Goal: Task Accomplishment & Management: Manage account settings

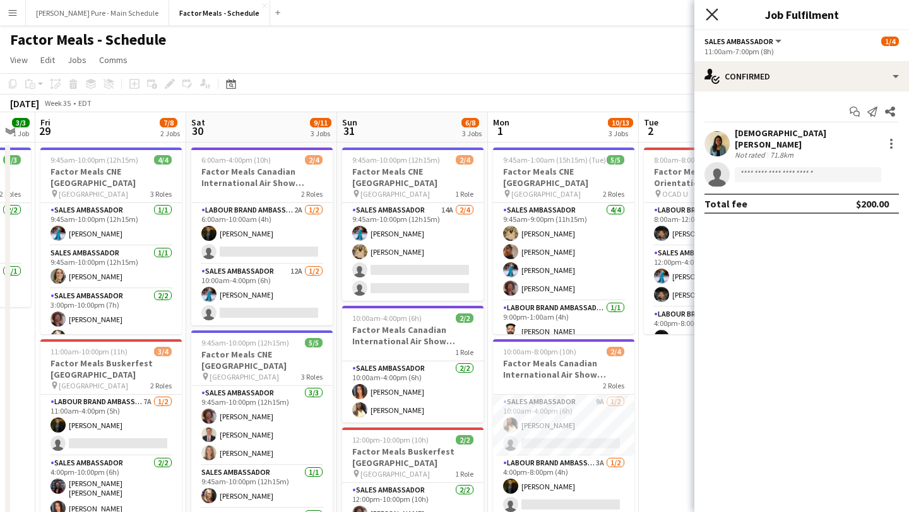
click at [715, 14] on icon "Close pop-in" at bounding box center [711, 14] width 12 height 12
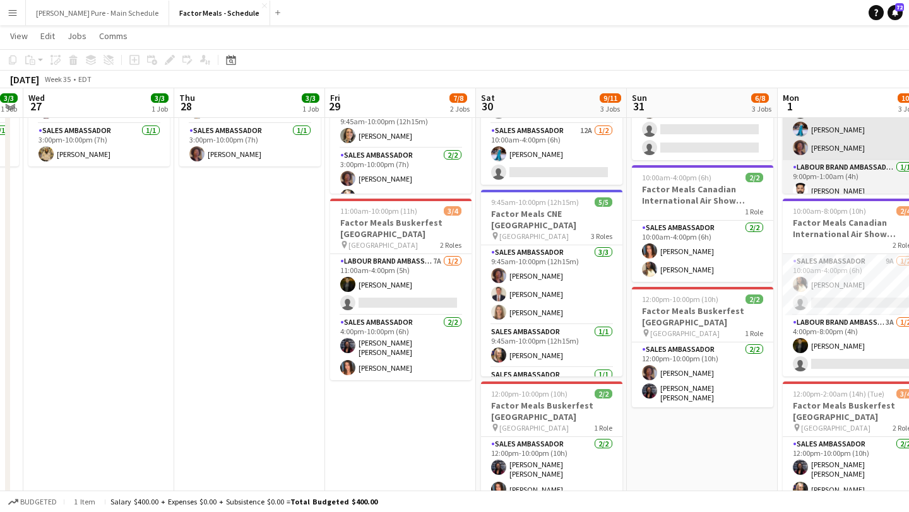
scroll to position [139, 0]
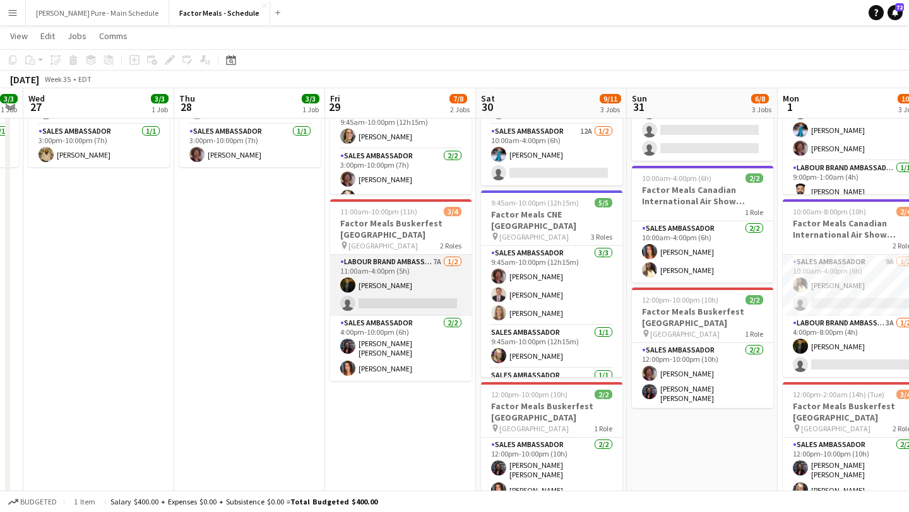
click at [389, 305] on app-card-role "Labour Brand Ambassadors 7A [DATE] 11:00am-4:00pm (5h) [PERSON_NAME] single-neu…" at bounding box center [400, 285] width 141 height 61
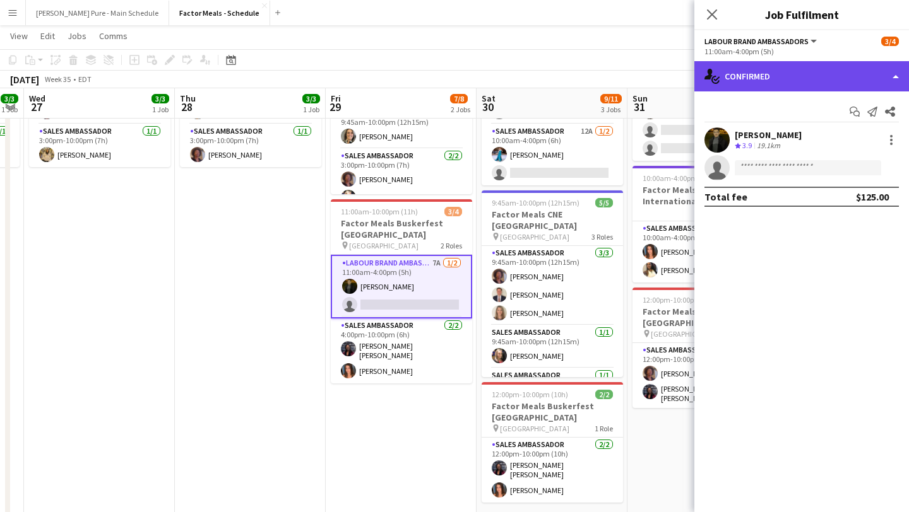
click at [824, 82] on div "single-neutral-actions-check-2 Confirmed" at bounding box center [801, 76] width 215 height 30
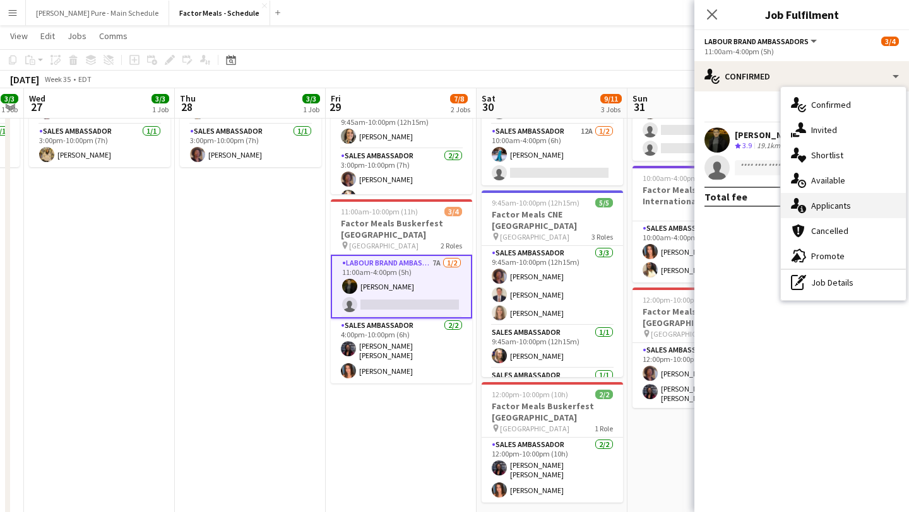
click at [847, 204] on div "single-neutral-actions-information Applicants" at bounding box center [842, 205] width 125 height 25
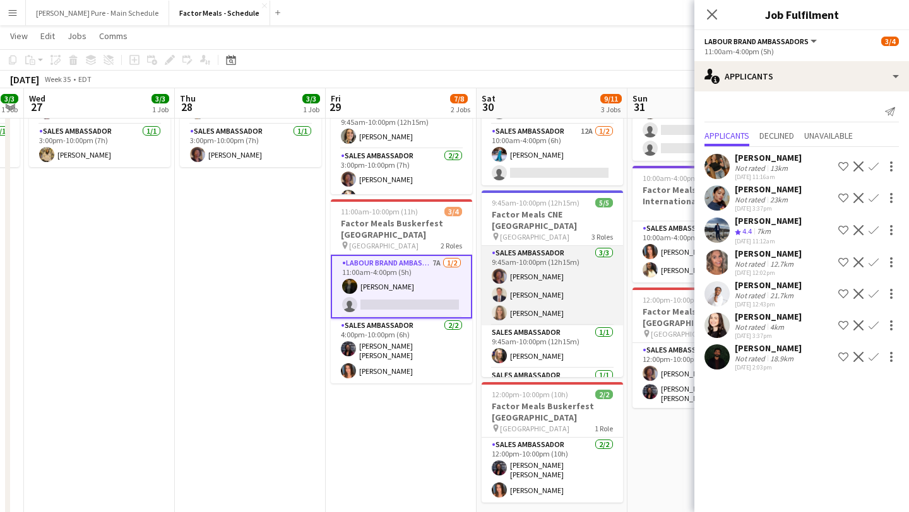
scroll to position [0, 461]
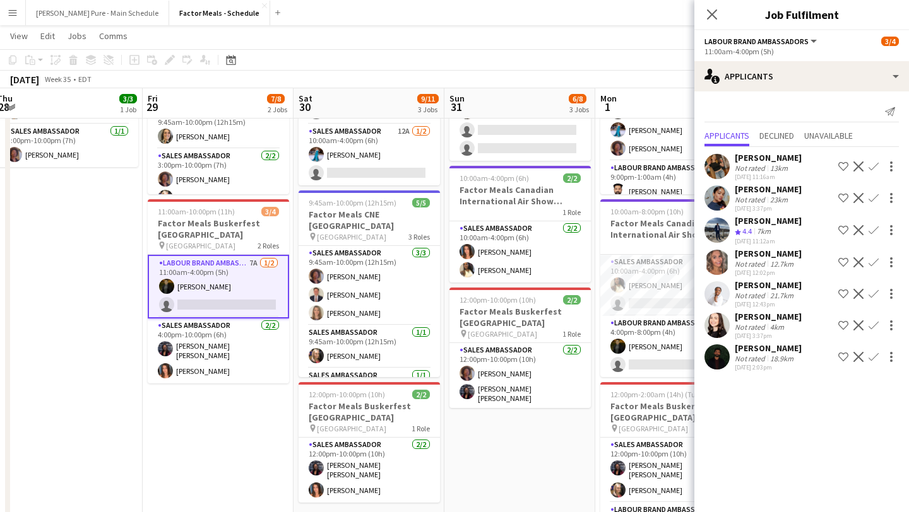
click at [872, 362] on app-icon "Confirm" at bounding box center [873, 357] width 10 height 10
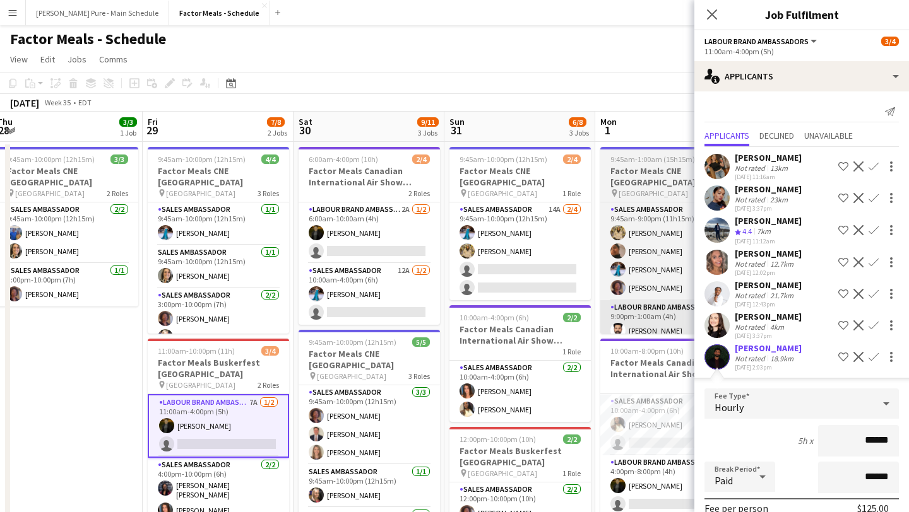
scroll to position [0, 0]
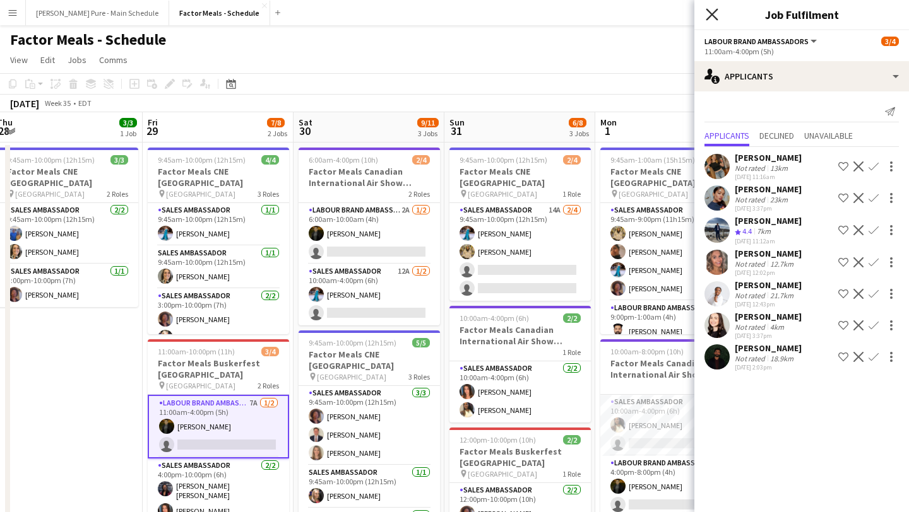
click at [710, 17] on icon at bounding box center [711, 14] width 12 height 12
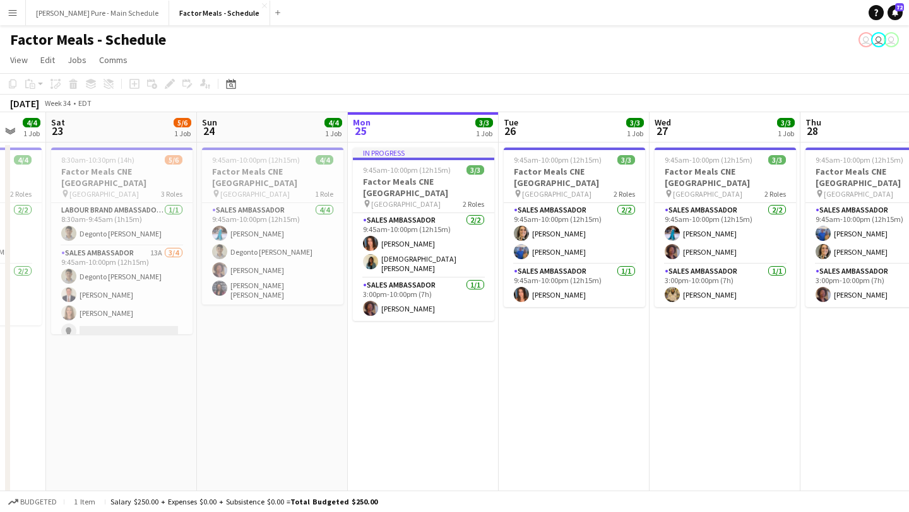
scroll to position [0, 254]
click at [452, 377] on app-date-cell "In progress 9:45am-10:00pm (12h15m) 3/3 Factor Meals CNE [GEOGRAPHIC_DATA] pin …" at bounding box center [424, 435] width 151 height 585
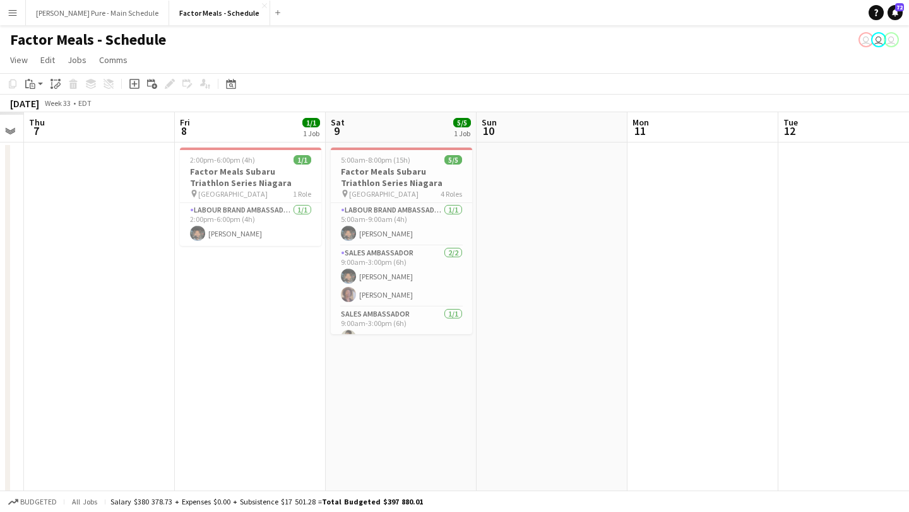
scroll to position [0, 346]
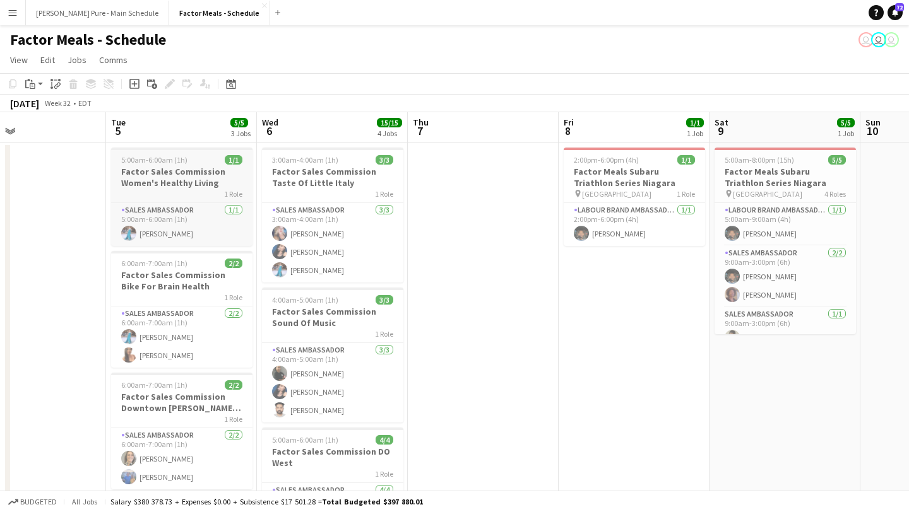
click at [175, 177] on h3 "Factor Sales Commission Women's Healthy Living" at bounding box center [181, 177] width 141 height 23
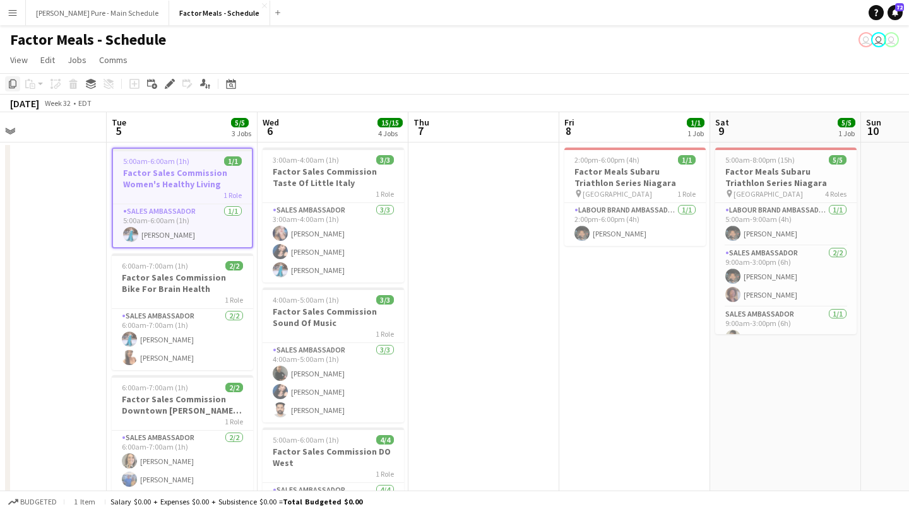
click at [9, 83] on icon at bounding box center [13, 83] width 8 height 9
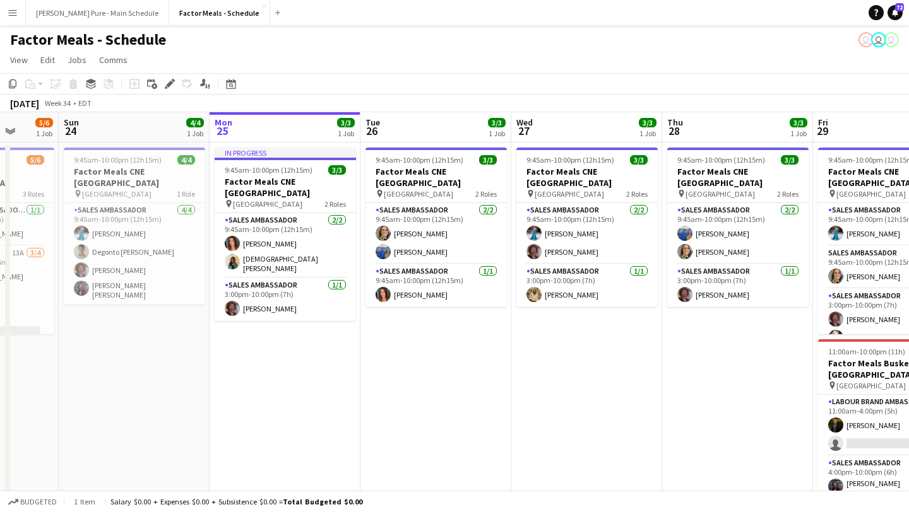
scroll to position [0, 609]
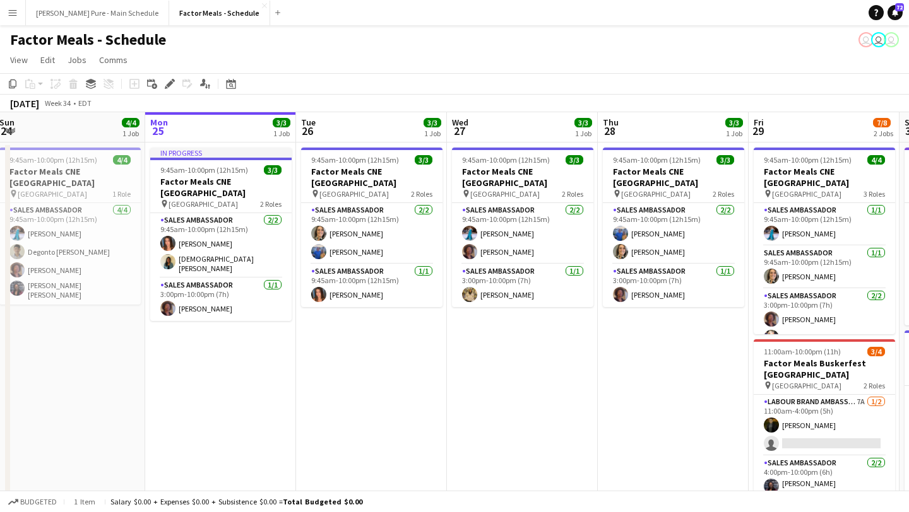
click at [238, 334] on app-date-cell "In progress 9:45am-10:00pm (12h15m) 3/3 Factor Meals CNE [GEOGRAPHIC_DATA] pin …" at bounding box center [220, 465] width 151 height 644
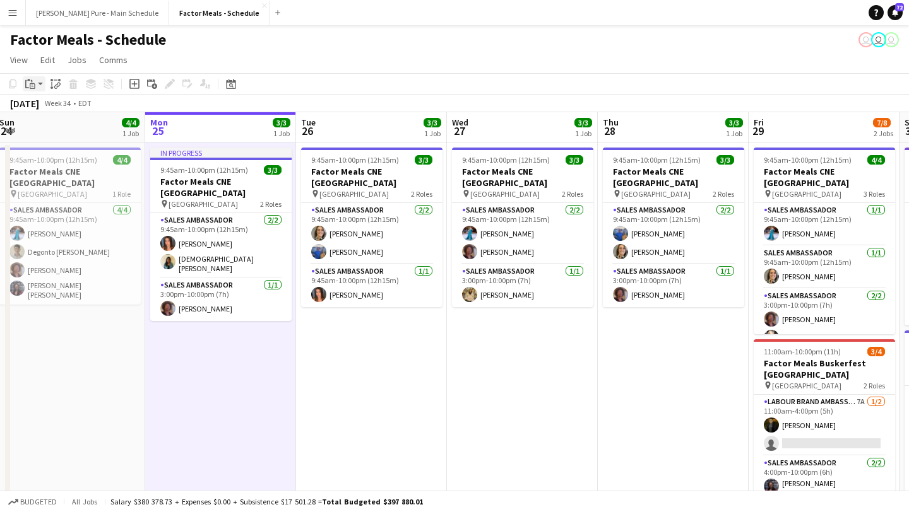
click at [40, 81] on app-action-btn "Paste" at bounding box center [34, 83] width 23 height 15
click at [47, 104] on link "Paste Command V" at bounding box center [83, 107] width 100 height 11
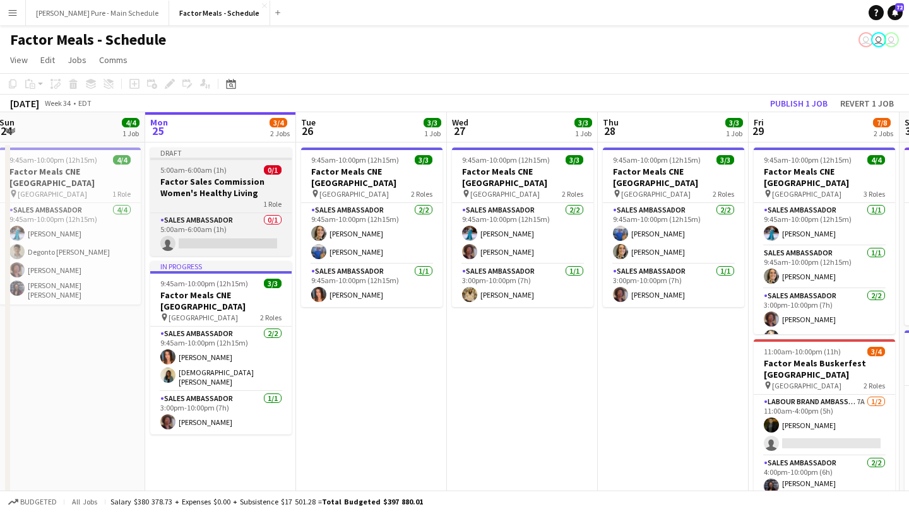
click at [201, 179] on h3 "Factor Sales Commission Women's Healthy Living" at bounding box center [220, 187] width 141 height 23
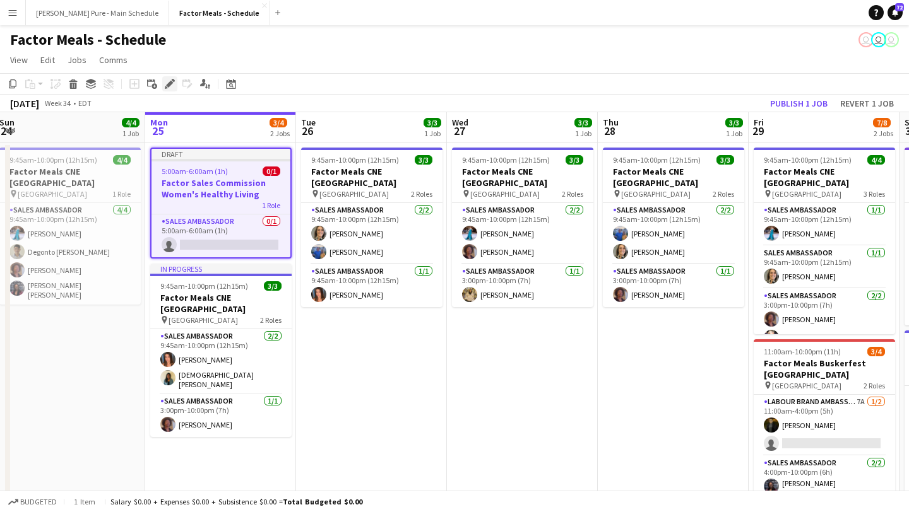
click at [172, 87] on icon "Edit" at bounding box center [170, 84] width 10 height 10
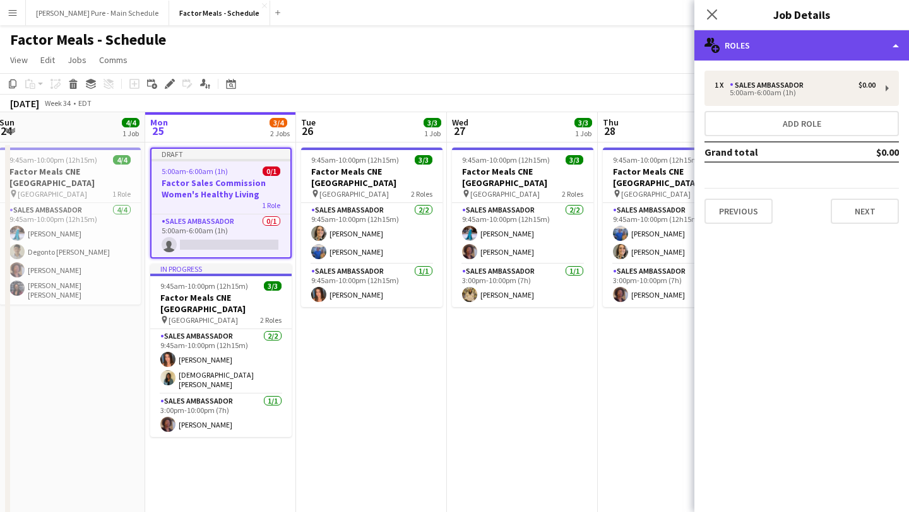
click at [806, 53] on div "multiple-users-add Roles" at bounding box center [801, 45] width 215 height 30
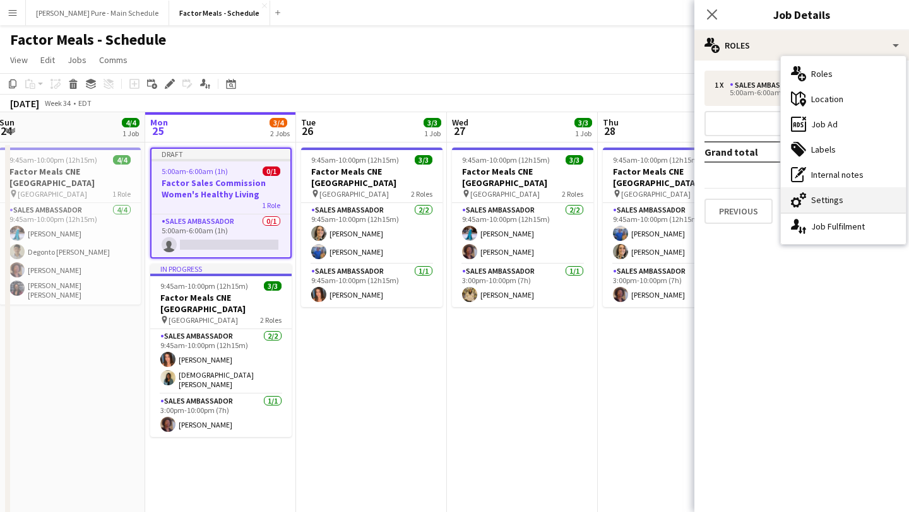
click at [852, 203] on div "cog-double-3 Settings" at bounding box center [842, 199] width 125 height 25
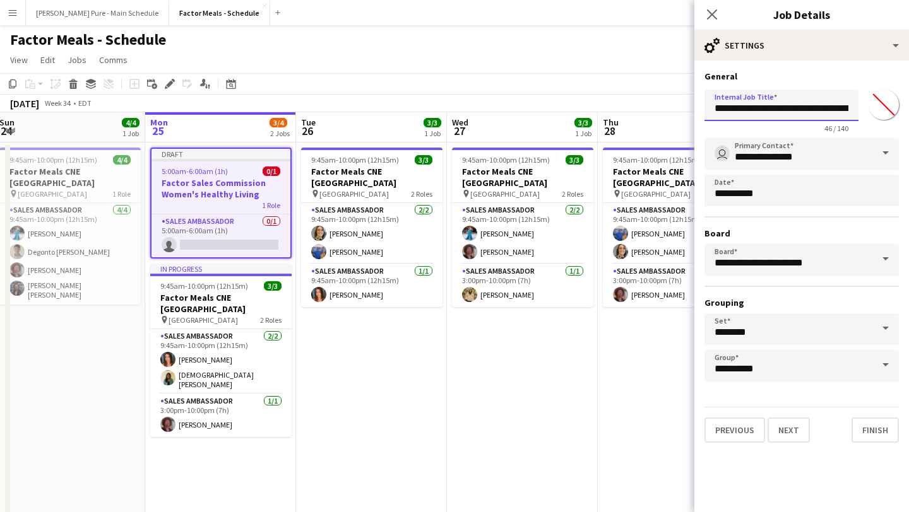
scroll to position [0, 74]
drag, startPoint x: 822, startPoint y: 107, endPoint x: 906, endPoint y: 99, distance: 84.3
click at [906, 99] on form "**********" at bounding box center [801, 257] width 215 height 372
drag, startPoint x: 827, startPoint y: 107, endPoint x: 588, endPoint y: 104, distance: 238.5
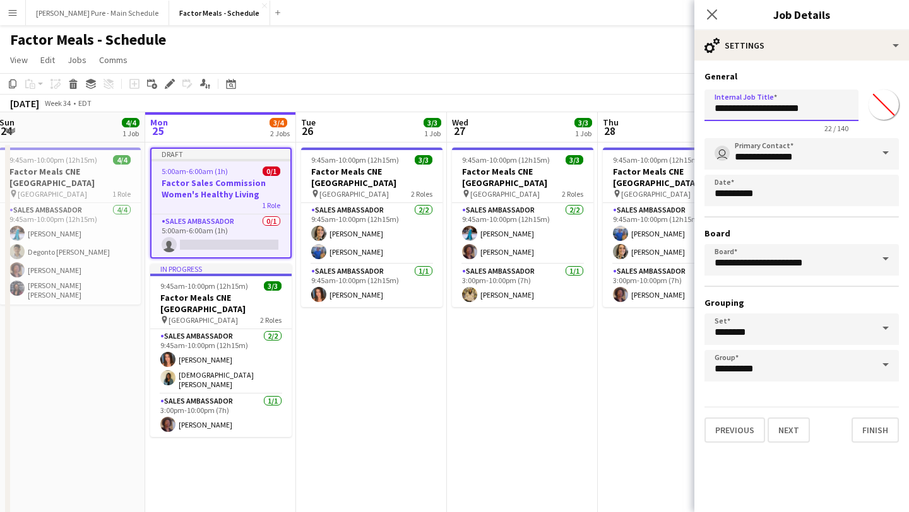
click at [588, 104] on body "Menu Boards Boards Boards All jobs Status Workforce Workforce My Workforce Recr…" at bounding box center [454, 404] width 909 height 808
type input "**********"
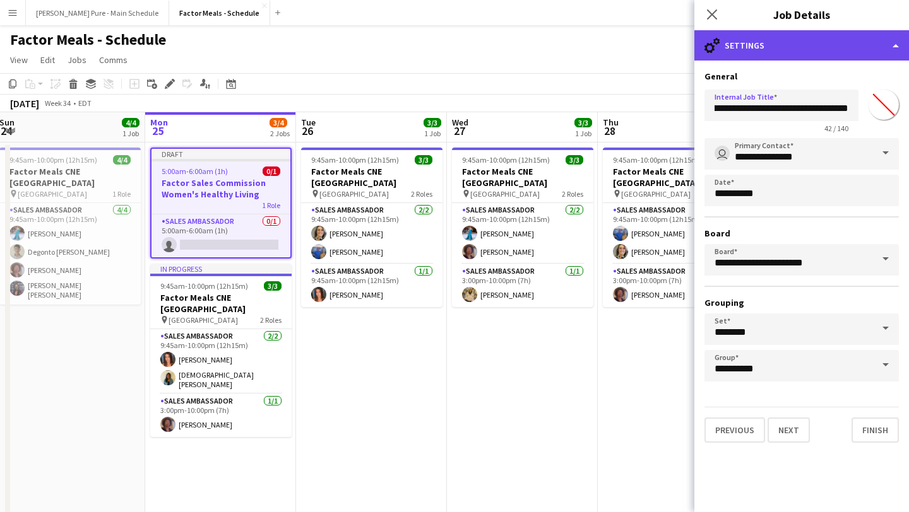
click at [852, 49] on div "cog-double-3 Settings" at bounding box center [801, 45] width 215 height 30
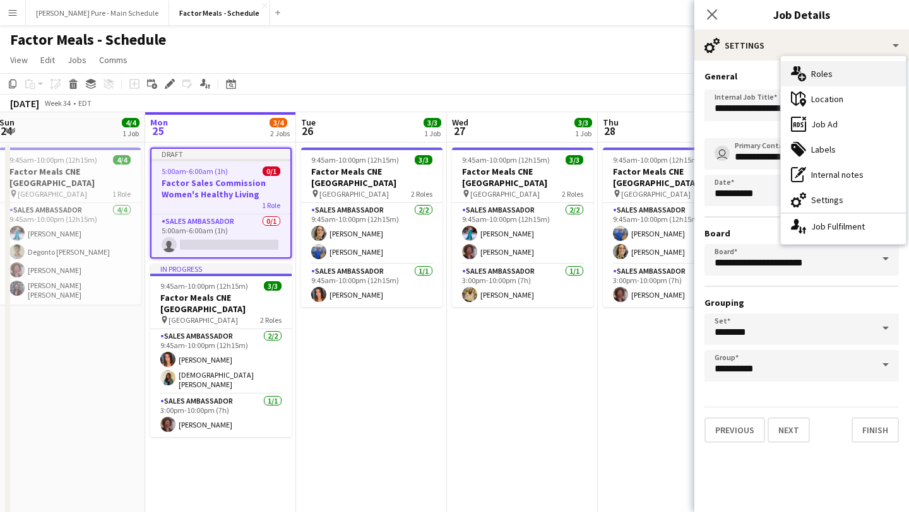
click at [833, 73] on div "multiple-users-add Roles" at bounding box center [842, 73] width 125 height 25
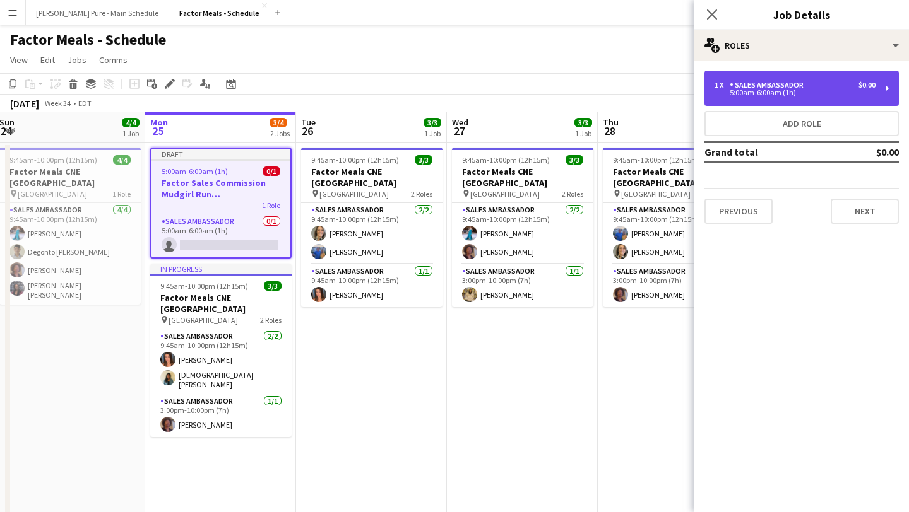
click at [790, 90] on div "5:00am-6:00am (1h)" at bounding box center [794, 93] width 161 height 6
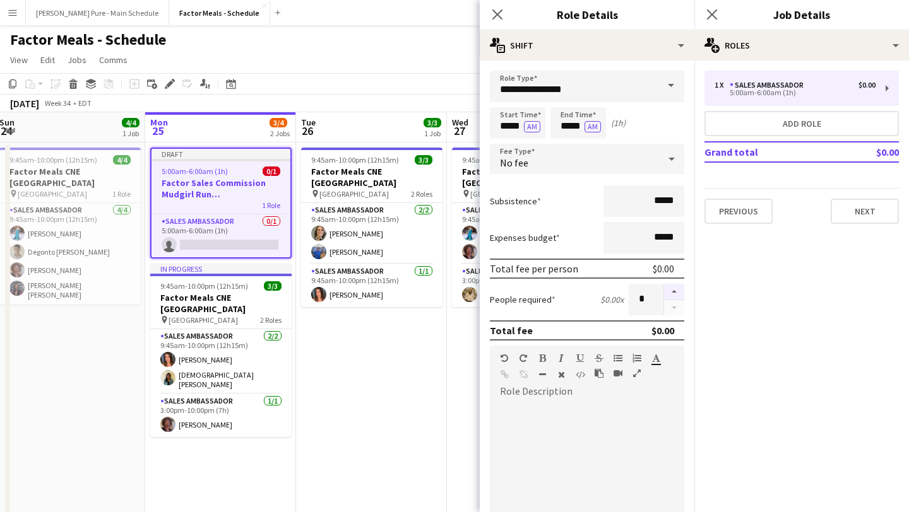
click at [674, 294] on button "button" at bounding box center [674, 292] width 20 height 16
type input "*"
click at [711, 15] on icon at bounding box center [711, 14] width 12 height 12
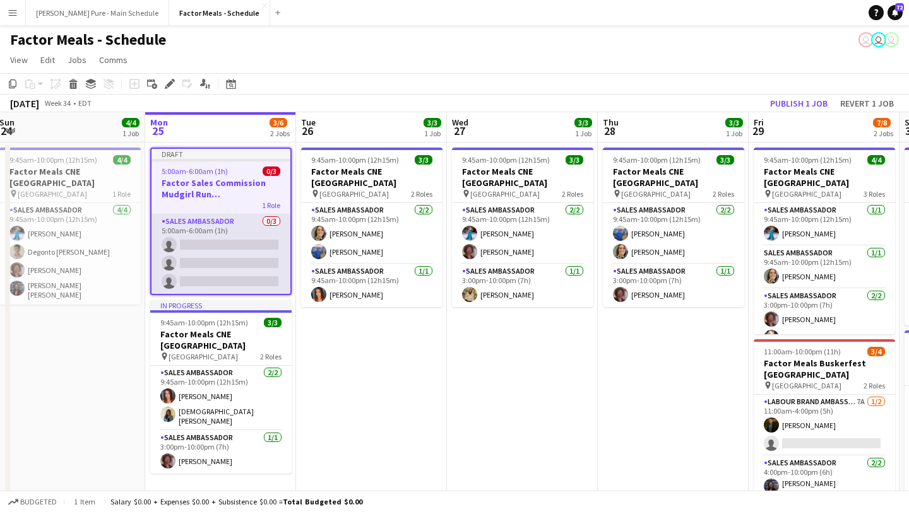
click at [238, 233] on app-card-role "Sales Ambassador 0/3 5:00am-6:00am (1h) single-neutral-actions single-neutral-a…" at bounding box center [220, 254] width 139 height 79
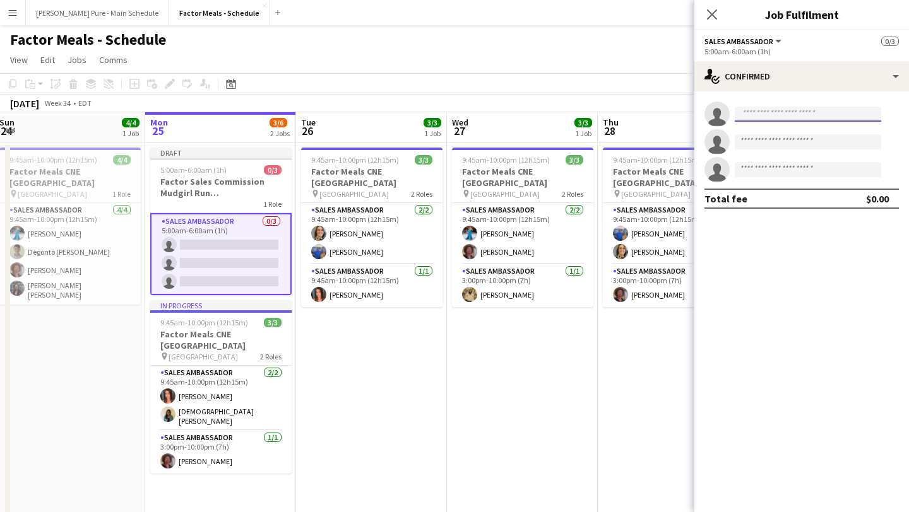
click at [778, 107] on input at bounding box center [807, 114] width 146 height 15
type input "****"
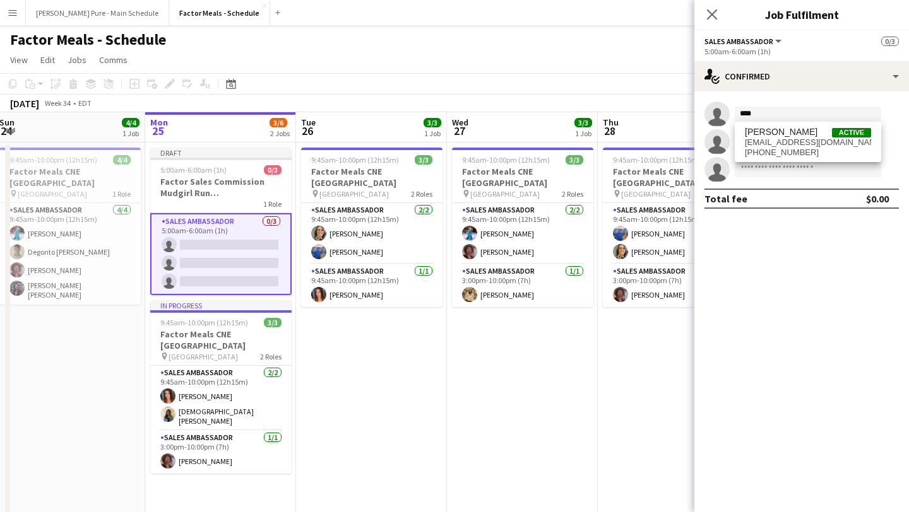
click at [792, 125] on div "[PERSON_NAME] Active [EMAIL_ADDRESS][DOMAIN_NAME] [PHONE_NUMBER]" at bounding box center [807, 142] width 146 height 40
click at [784, 153] on span "[PHONE_NUMBER]" at bounding box center [807, 153] width 126 height 10
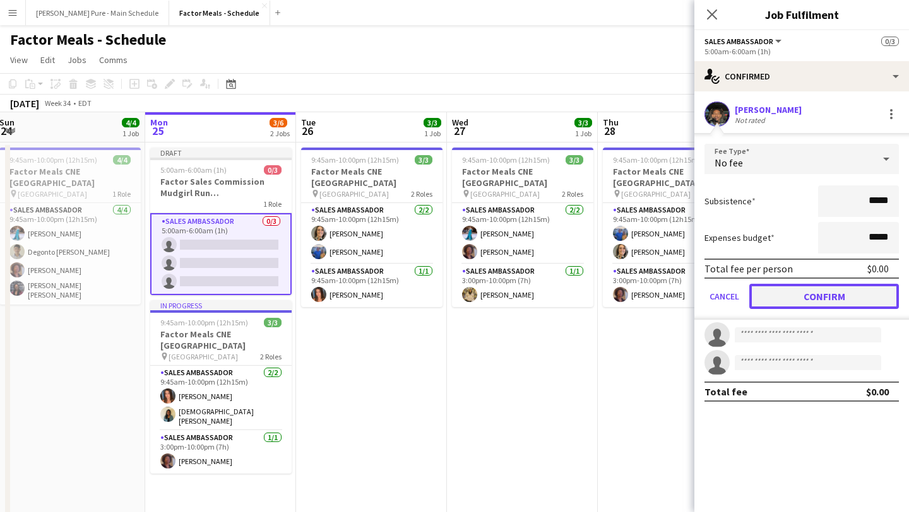
click at [825, 295] on button "Confirm" at bounding box center [824, 296] width 150 height 25
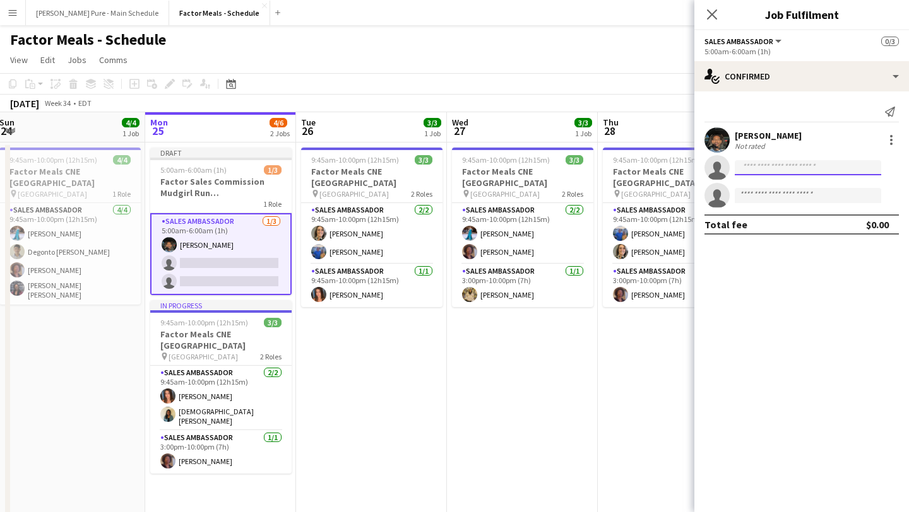
click at [777, 172] on input at bounding box center [807, 167] width 146 height 15
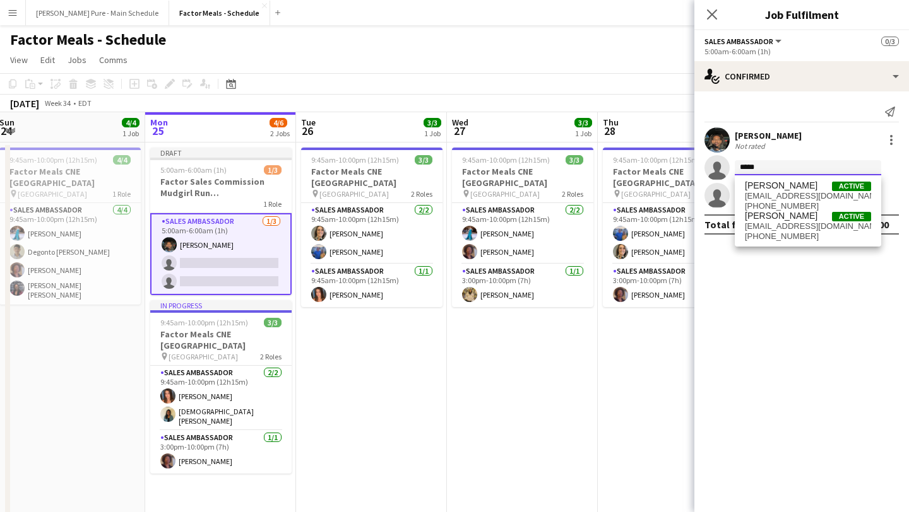
type input "*****"
click at [781, 237] on span "[PHONE_NUMBER]" at bounding box center [807, 237] width 126 height 10
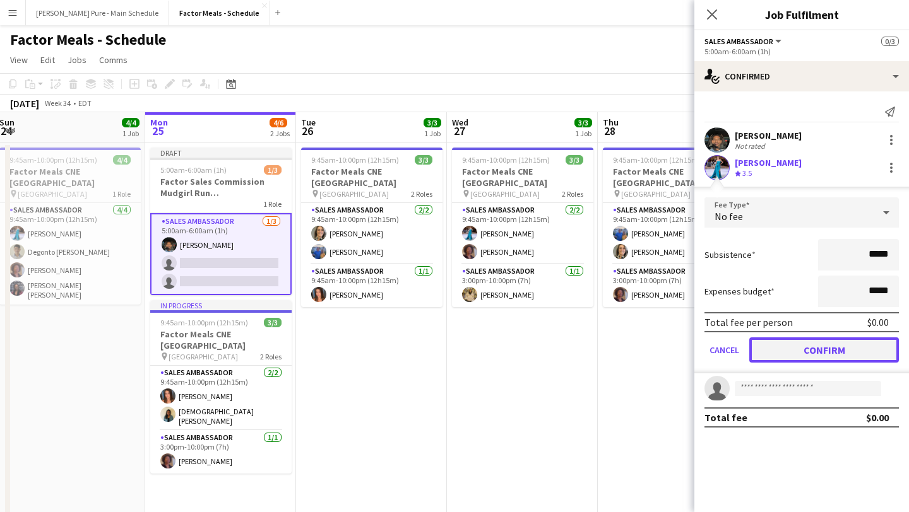
click at [831, 344] on button "Confirm" at bounding box center [824, 350] width 150 height 25
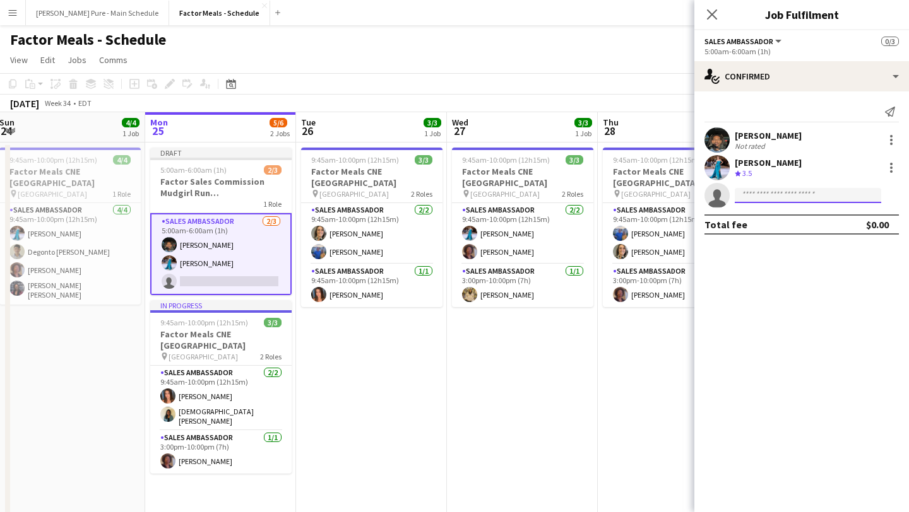
click at [763, 199] on input at bounding box center [807, 195] width 146 height 15
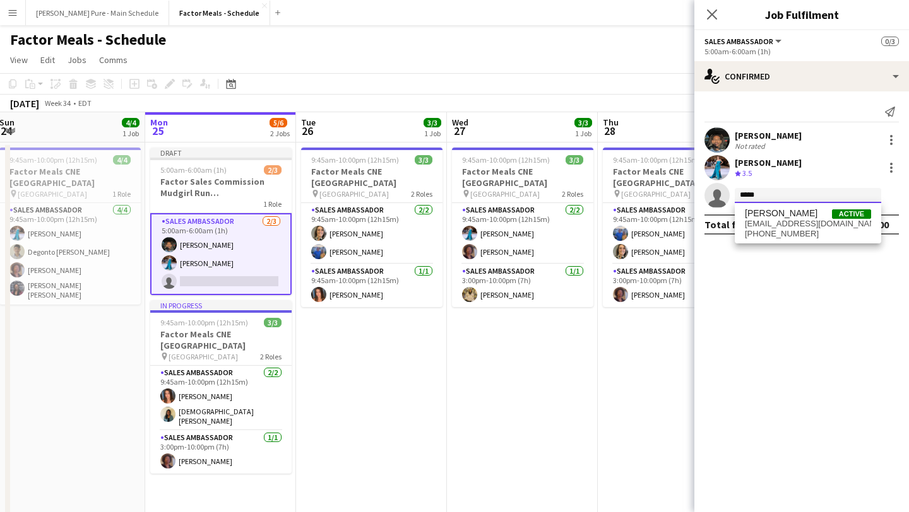
type input "*****"
click at [786, 213] on span "[PERSON_NAME]" at bounding box center [780, 213] width 73 height 11
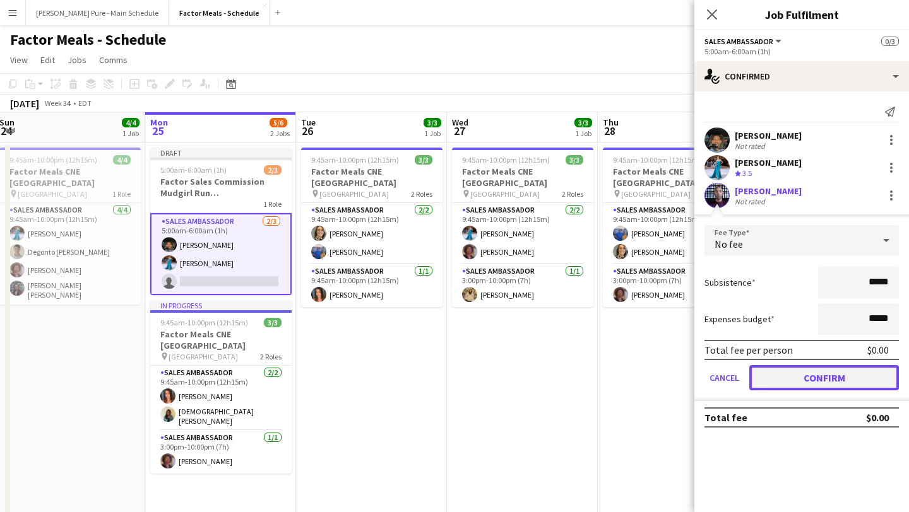
click at [844, 382] on button "Confirm" at bounding box center [824, 377] width 150 height 25
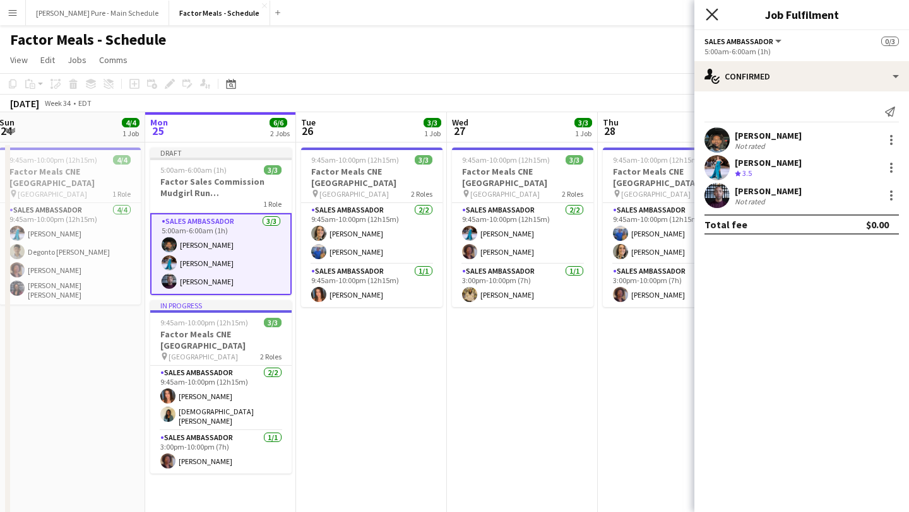
click at [715, 13] on icon "Close pop-in" at bounding box center [711, 14] width 12 height 12
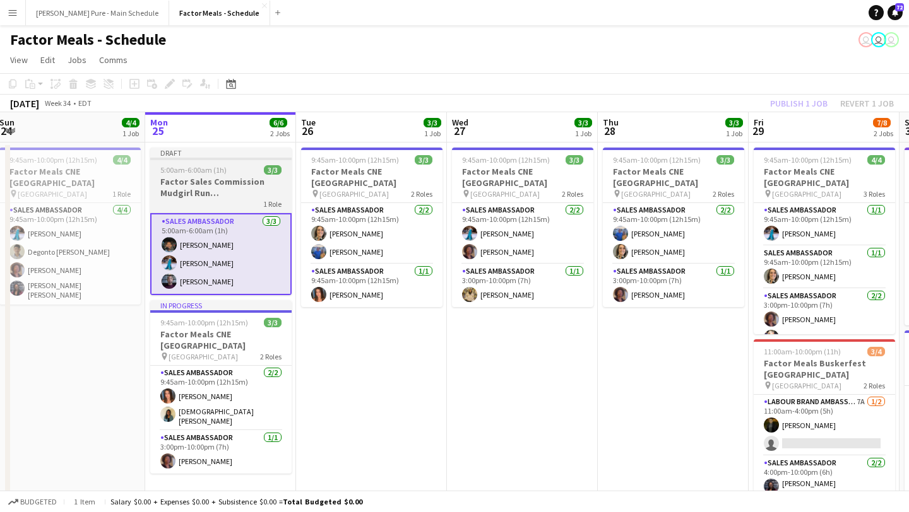
click at [201, 156] on div "Draft" at bounding box center [220, 153] width 141 height 10
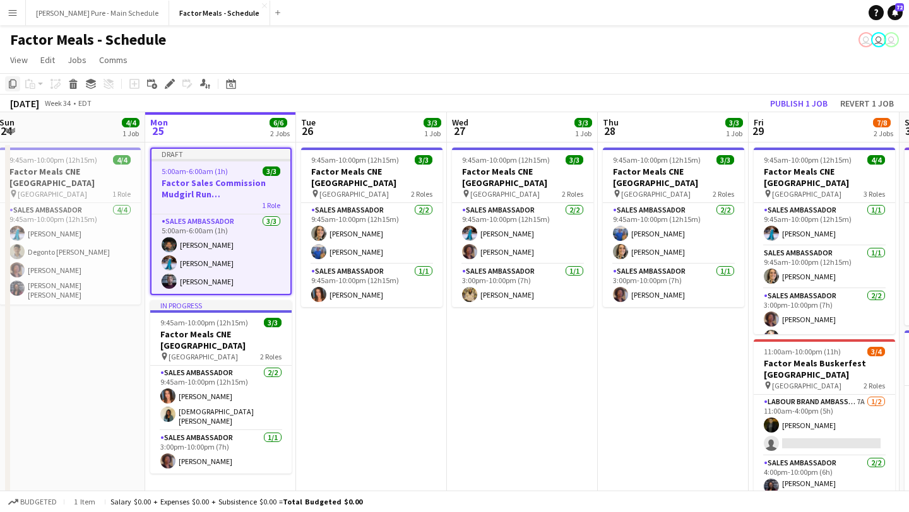
click at [12, 87] on icon "Copy" at bounding box center [13, 84] width 10 height 10
click at [215, 473] on app-date-cell "Draft 5:00am-6:00am (1h) 3/3 Factor Sales Commission Mudgirl Run Oshawa 1 Role …" at bounding box center [220, 465] width 151 height 644
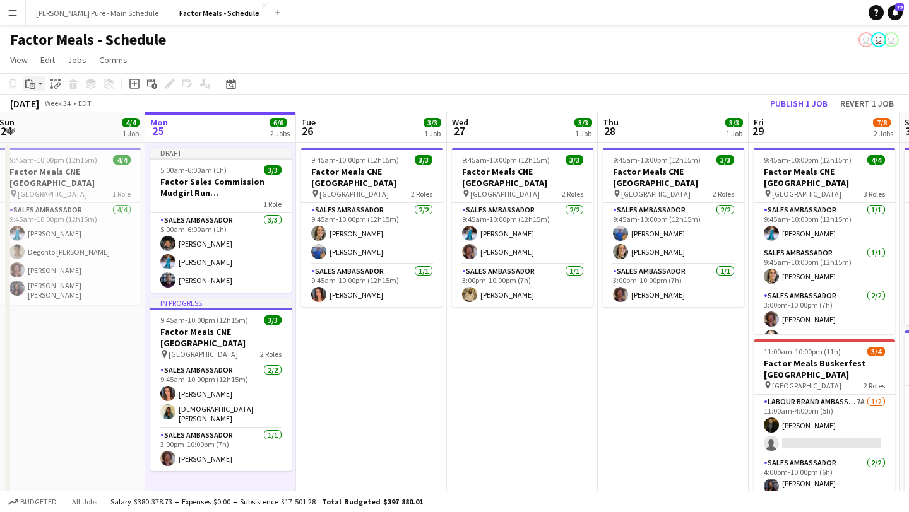
click at [40, 83] on app-action-btn "Paste" at bounding box center [34, 83] width 23 height 15
click at [43, 105] on link "Paste Command V" at bounding box center [83, 107] width 100 height 11
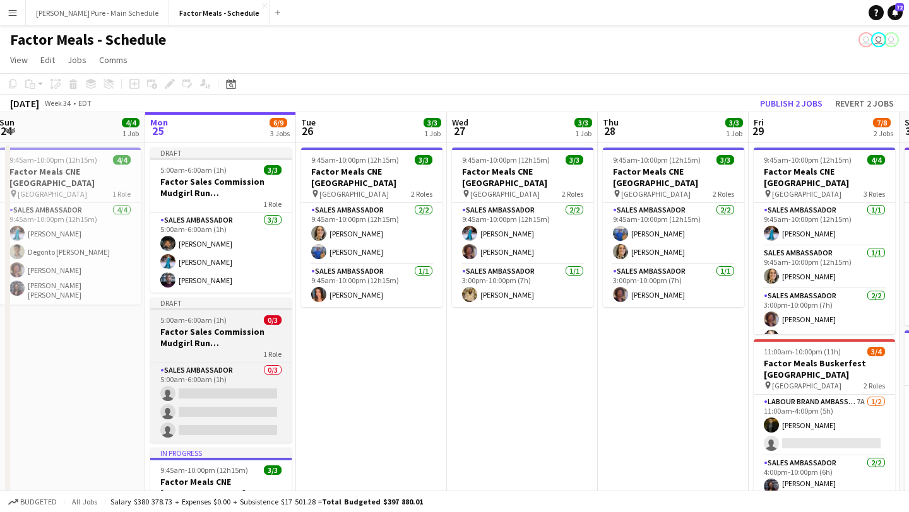
click at [194, 312] on app-job-card "Draft 5:00am-6:00am (1h) 0/3 Factor Sales Commission Mudgirl Run Oshawa 1 Role …" at bounding box center [220, 370] width 141 height 145
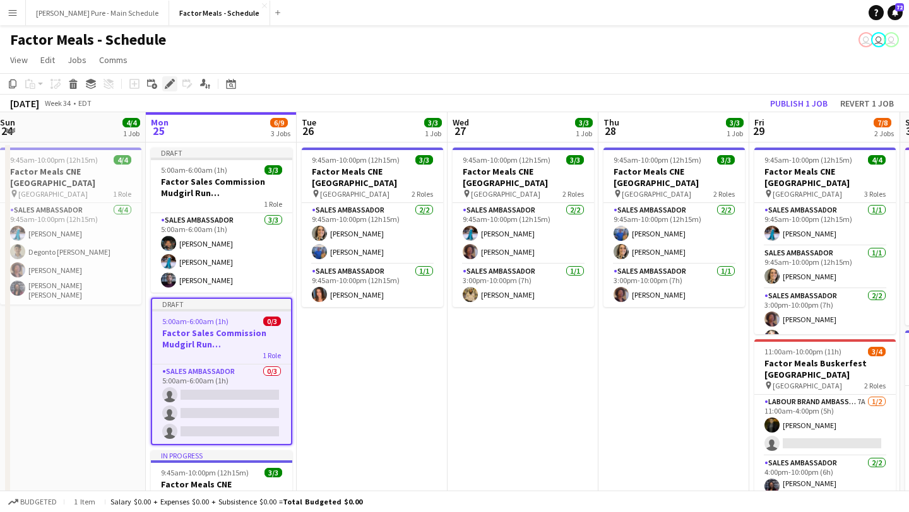
click at [172, 88] on icon "Edit" at bounding box center [170, 84] width 10 height 10
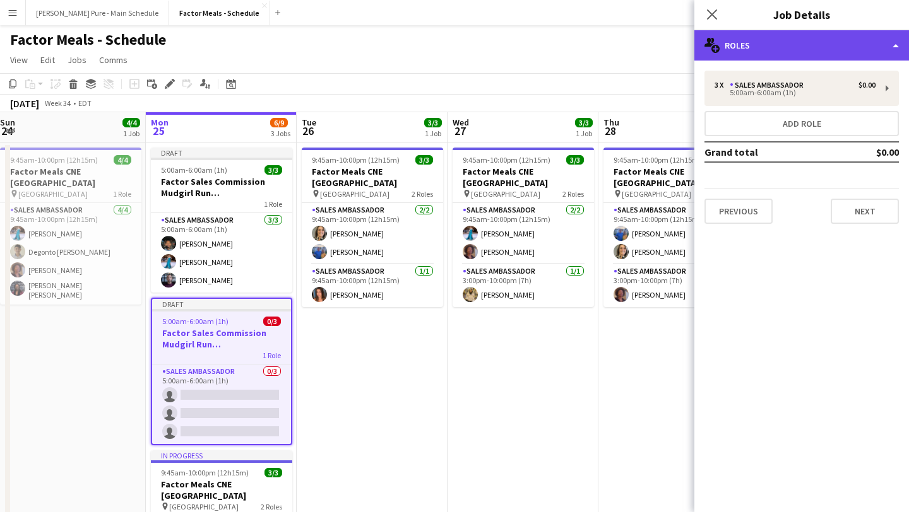
click at [827, 51] on div "multiple-users-add Roles" at bounding box center [801, 45] width 215 height 30
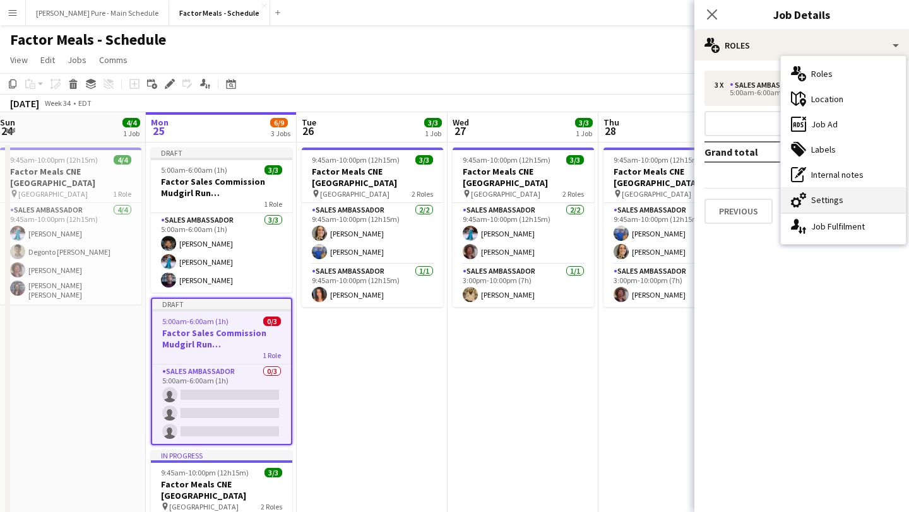
click at [860, 198] on div "cog-double-3 Settings" at bounding box center [842, 199] width 125 height 25
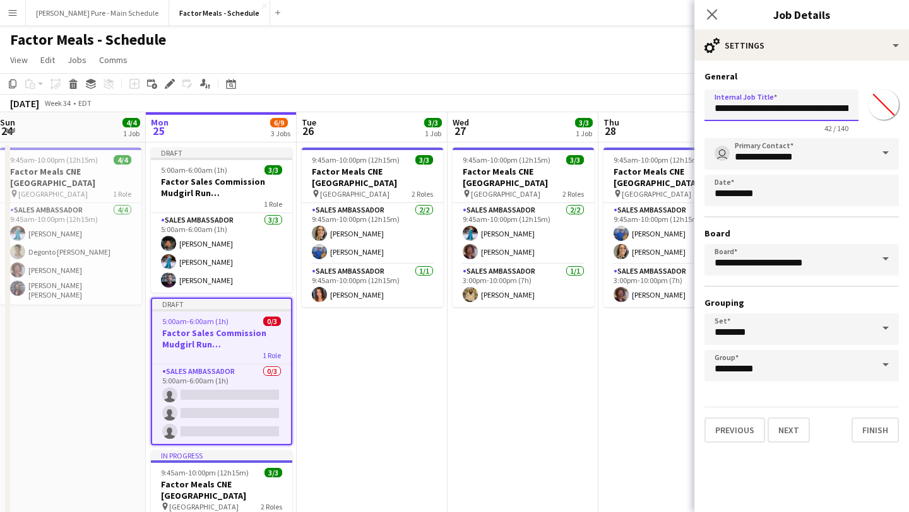
click at [825, 107] on input "**********" at bounding box center [781, 106] width 154 height 32
drag, startPoint x: 825, startPoint y: 107, endPoint x: 899, endPoint y: 102, distance: 74.6
click at [899, 102] on form "**********" at bounding box center [801, 257] width 215 height 372
drag, startPoint x: 822, startPoint y: 109, endPoint x: 885, endPoint y: 109, distance: 62.5
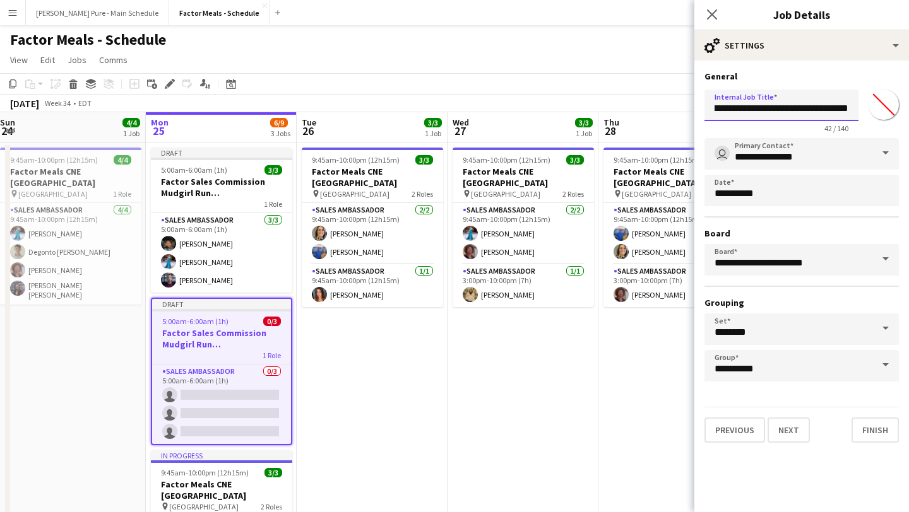
click at [885, 109] on div "**********" at bounding box center [801, 109] width 194 height 49
type input "**********"
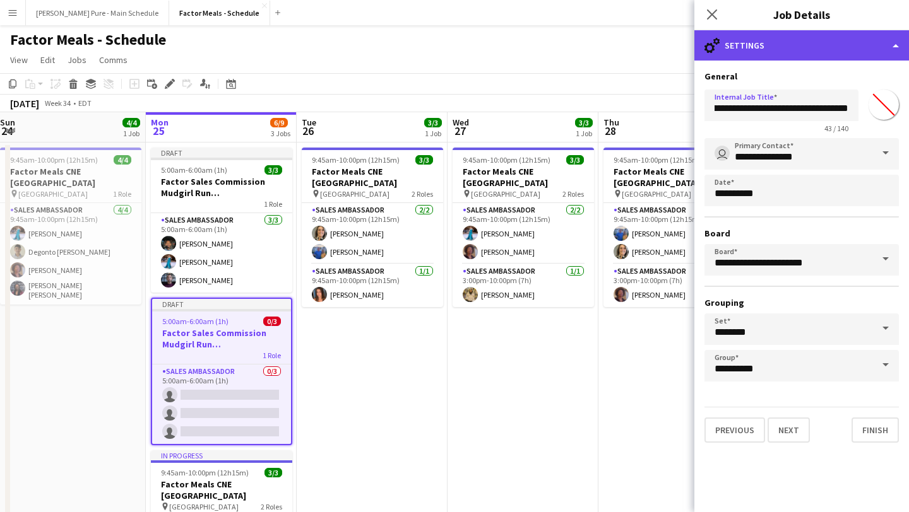
click at [881, 39] on div "cog-double-3 Settings" at bounding box center [801, 45] width 215 height 30
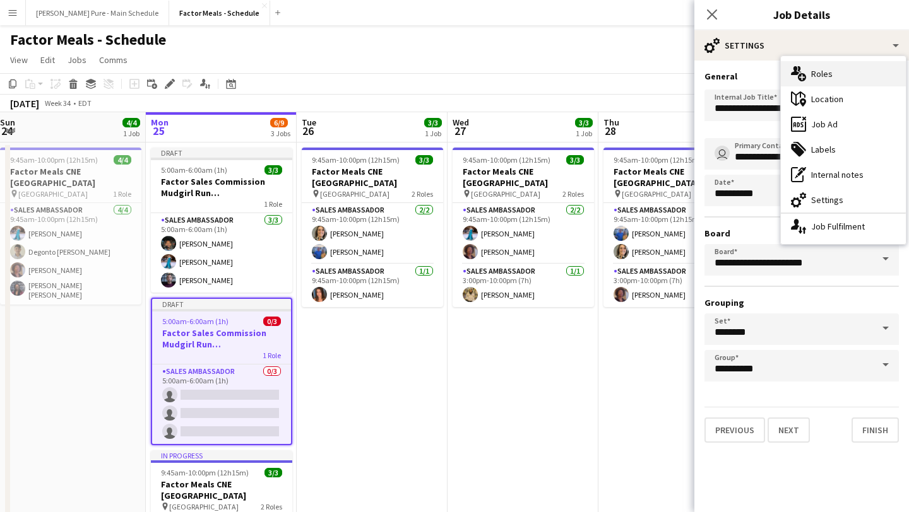
click at [870, 77] on div "multiple-users-add Roles" at bounding box center [842, 73] width 125 height 25
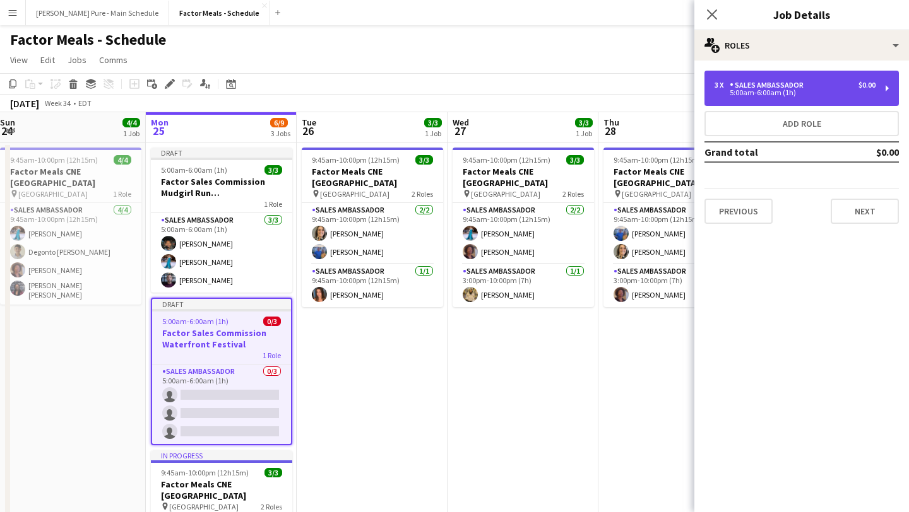
click at [833, 103] on div "3 x Sales Ambassador $0.00 5:00am-6:00am (1h)" at bounding box center [801, 88] width 194 height 35
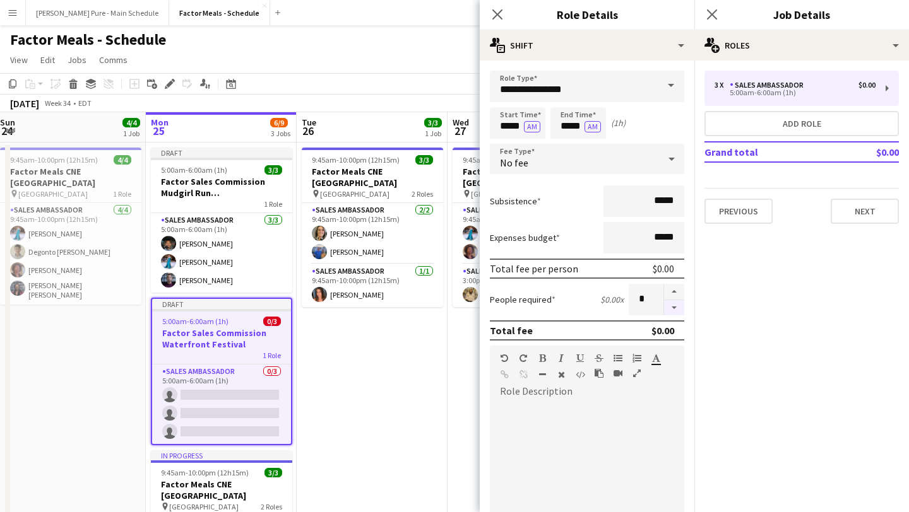
click at [679, 314] on button "button" at bounding box center [674, 308] width 20 height 16
type input "*"
click at [510, 121] on input "*****" at bounding box center [518, 123] width 56 height 32
type input "*****"
click at [502, 144] on div at bounding box center [504, 145] width 25 height 13
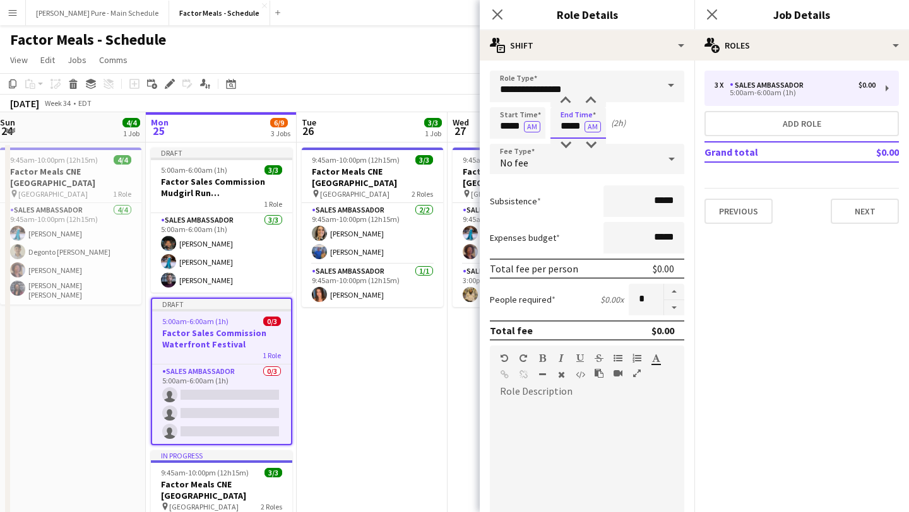
click at [569, 132] on input "*****" at bounding box center [578, 123] width 56 height 32
type input "*****"
click at [566, 144] on div at bounding box center [565, 145] width 25 height 13
click at [714, 18] on icon "Close pop-in" at bounding box center [711, 14] width 12 height 12
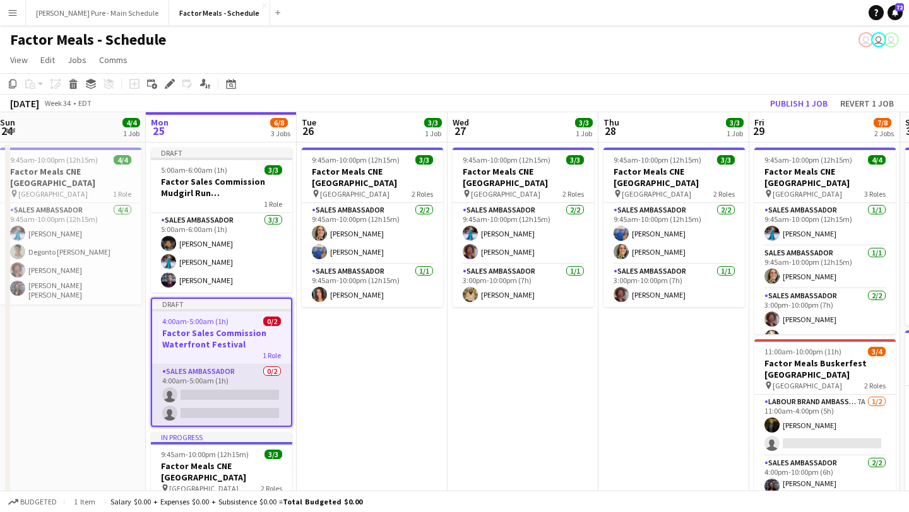
click at [193, 397] on app-card-role "Sales Ambassador 0/2 4:00am-5:00am (1h) single-neutral-actions single-neutral-a…" at bounding box center [221, 395] width 139 height 61
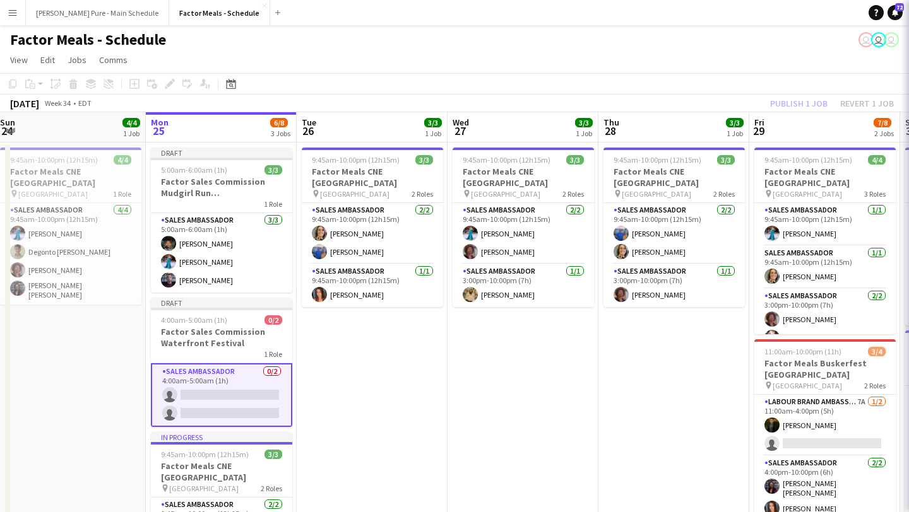
scroll to position [0, 608]
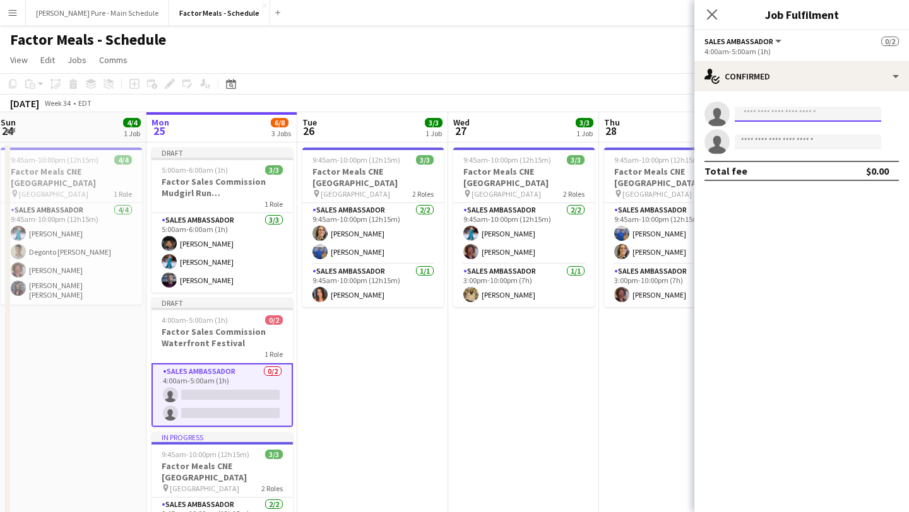
click at [772, 115] on input at bounding box center [807, 114] width 146 height 15
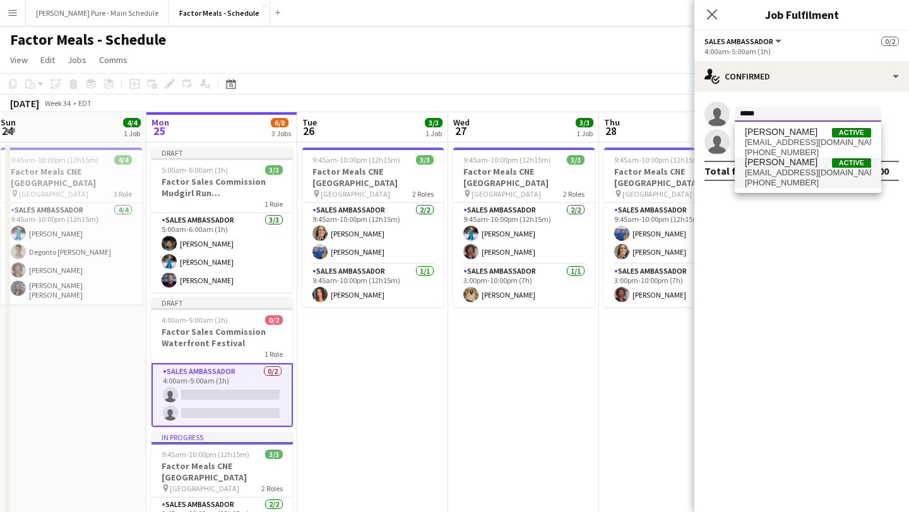
type input "*****"
click at [781, 182] on span "[PHONE_NUMBER]" at bounding box center [807, 183] width 126 height 10
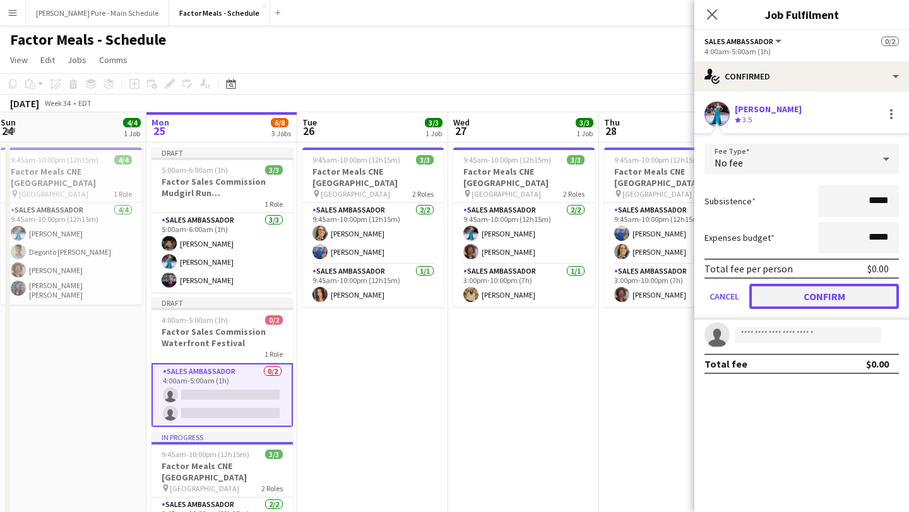
click at [808, 293] on button "Confirm" at bounding box center [824, 296] width 150 height 25
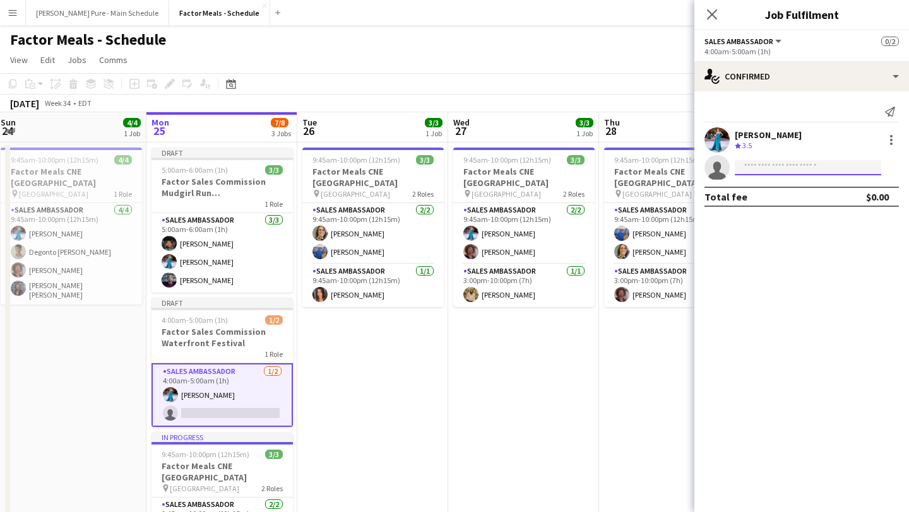
click at [772, 174] on input at bounding box center [807, 167] width 146 height 15
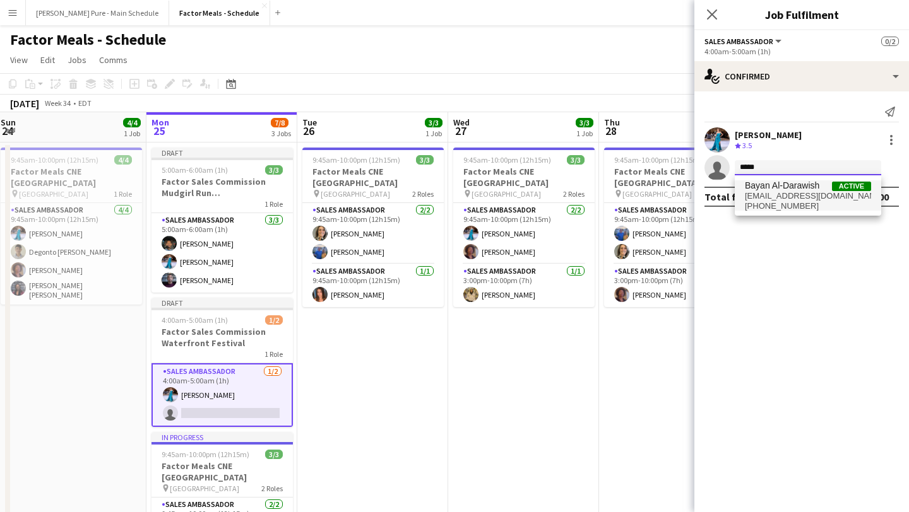
type input "*****"
click at [786, 187] on span "Bayan Al-Darawish" at bounding box center [781, 185] width 74 height 11
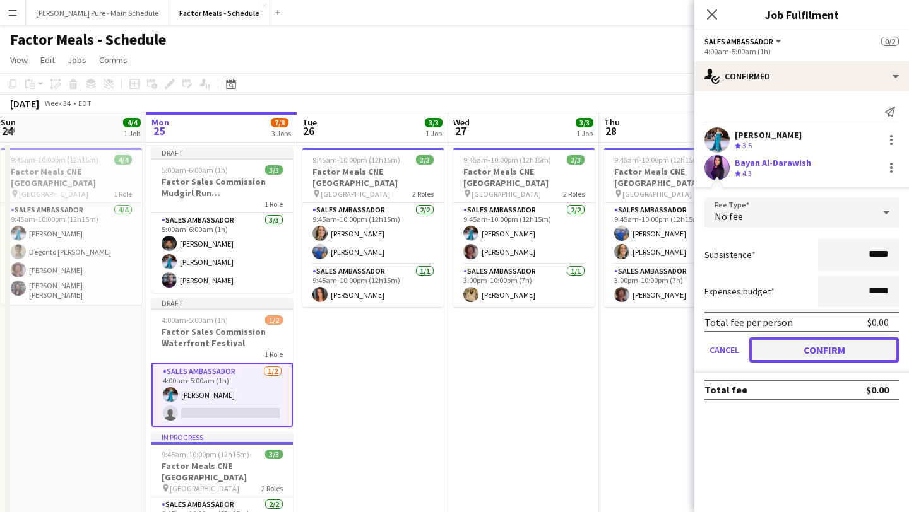
click at [811, 348] on button "Confirm" at bounding box center [824, 350] width 150 height 25
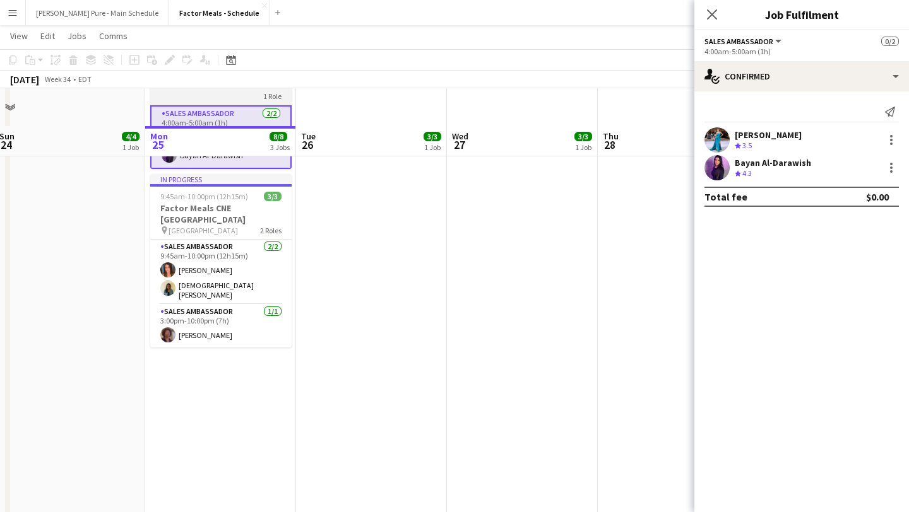
scroll to position [295, 0]
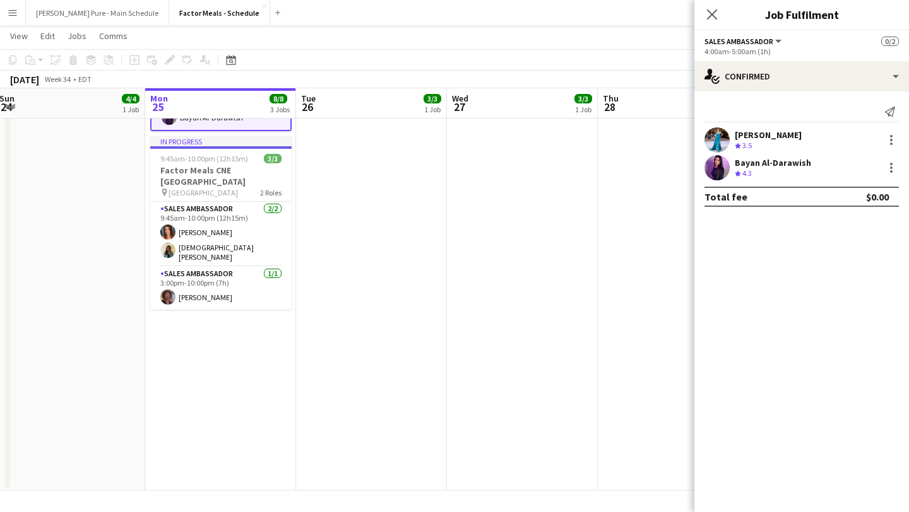
click at [233, 354] on app-date-cell "Draft 5:00am-6:00am (1h) 3/3 Factor Sales Commission Mudgirl Run Oshawa 1 Role …" at bounding box center [220, 169] width 151 height 644
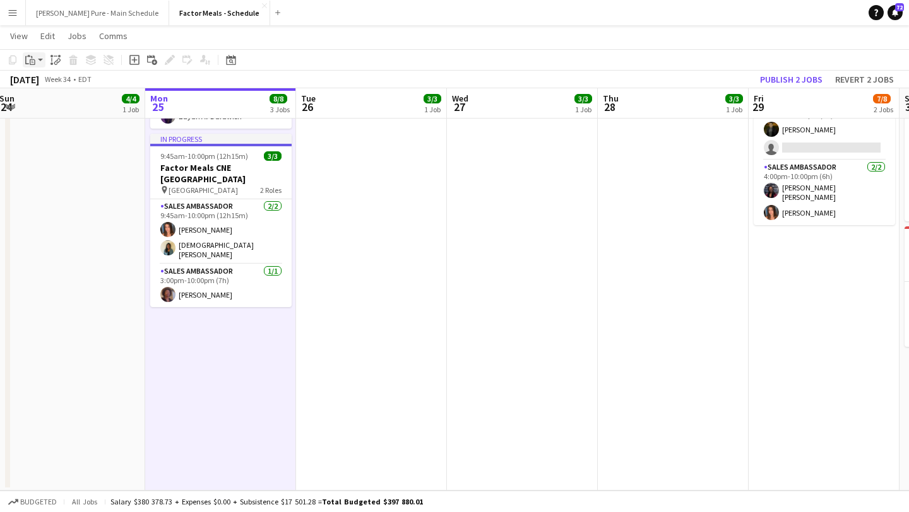
click at [27, 61] on icon "Paste" at bounding box center [30, 60] width 10 height 10
click at [47, 88] on link "Paste Command V" at bounding box center [83, 83] width 100 height 11
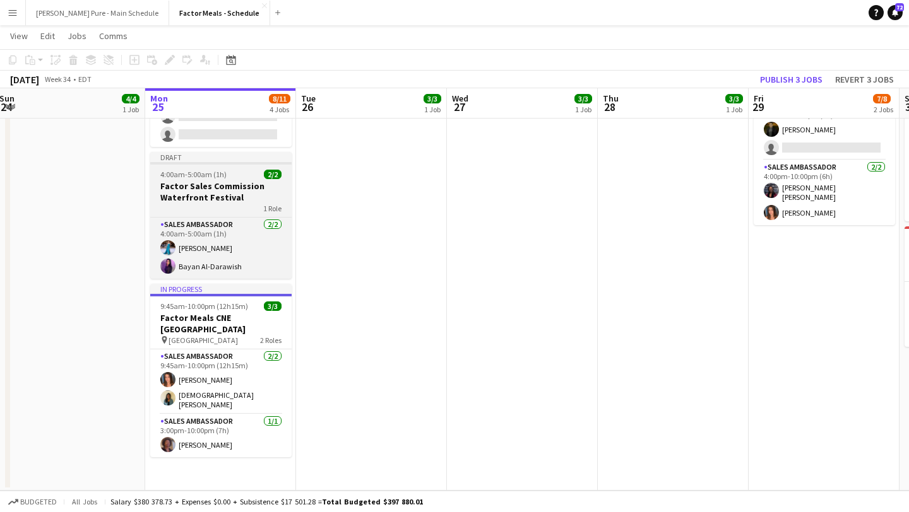
scroll to position [0, 0]
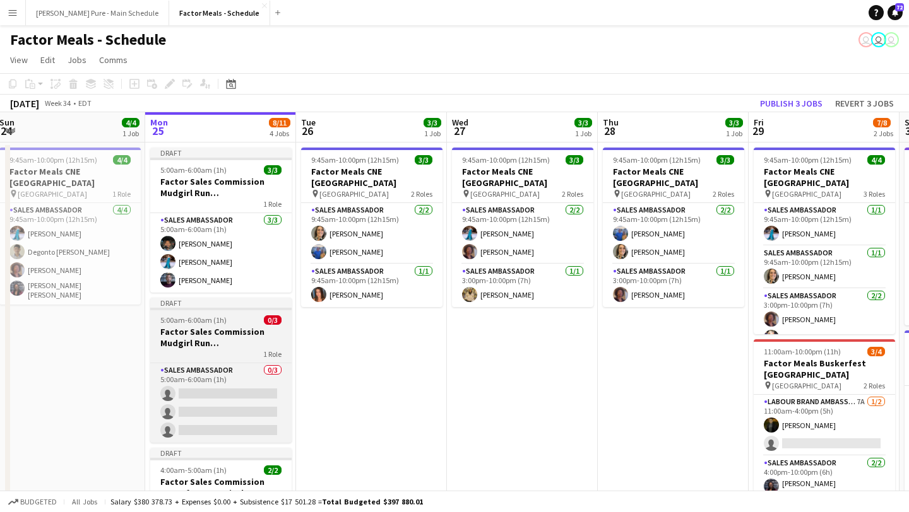
click at [207, 341] on h3 "Factor Sales Commission Mudgirl Run [GEOGRAPHIC_DATA]" at bounding box center [220, 337] width 141 height 23
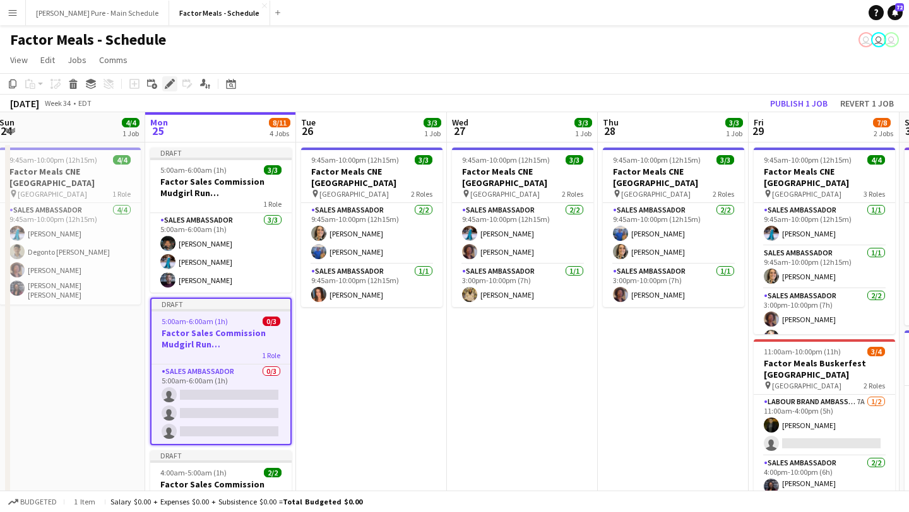
click at [173, 84] on icon "Edit" at bounding box center [170, 84] width 10 height 10
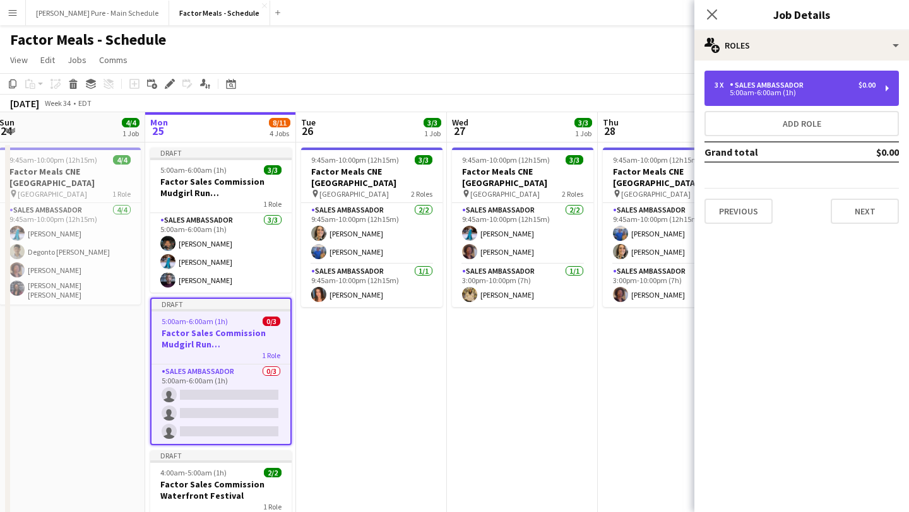
click at [815, 81] on div "3 x Sales Ambassador $0.00" at bounding box center [794, 85] width 161 height 9
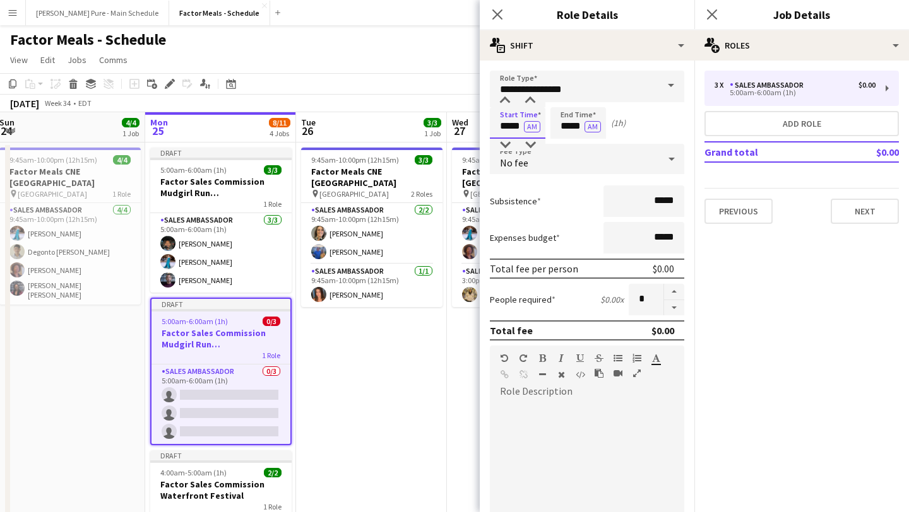
click at [510, 121] on input "*****" at bounding box center [518, 123] width 56 height 32
click at [509, 146] on div at bounding box center [504, 145] width 25 height 13
type input "*****"
click at [509, 146] on div at bounding box center [504, 145] width 25 height 13
click at [570, 125] on input "*****" at bounding box center [578, 123] width 56 height 32
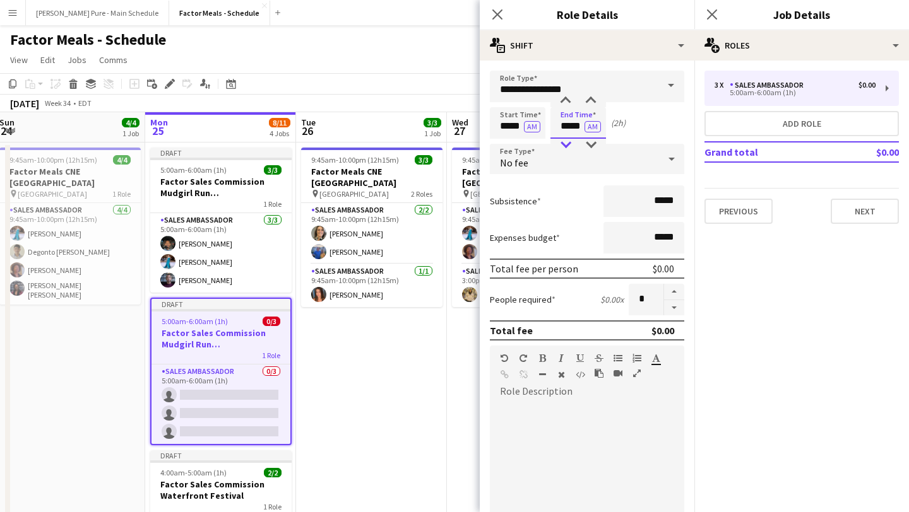
click at [567, 143] on div at bounding box center [565, 145] width 25 height 13
type input "*****"
click at [567, 143] on div at bounding box center [565, 145] width 25 height 13
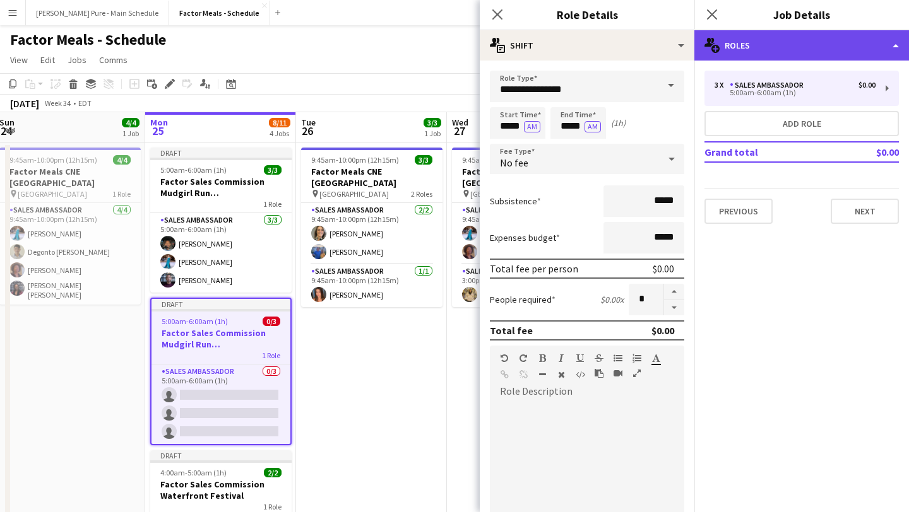
click at [763, 44] on div "multiple-users-add Roles" at bounding box center [801, 45] width 215 height 30
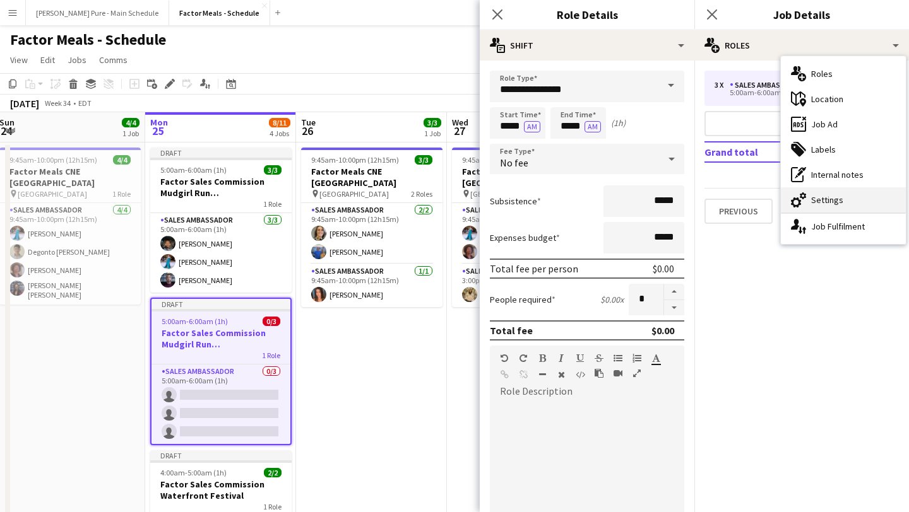
click at [821, 197] on div "cog-double-3 Settings" at bounding box center [842, 199] width 125 height 25
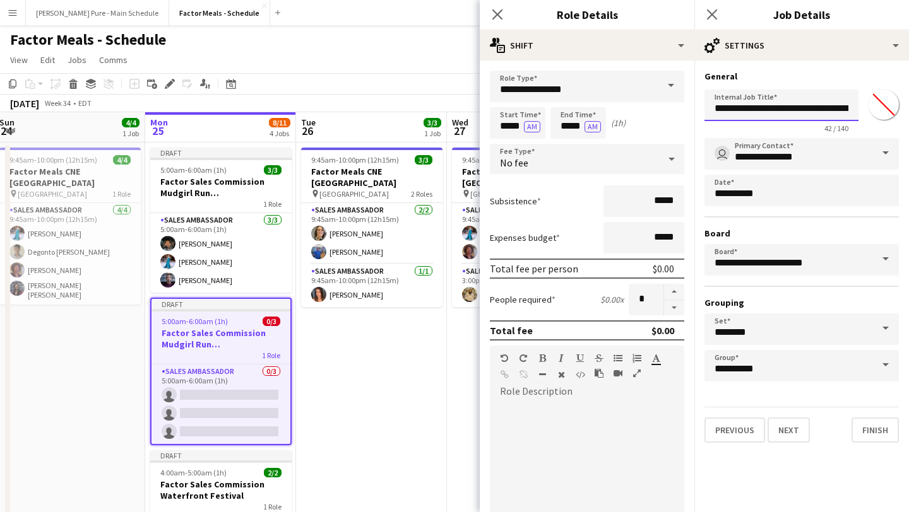
click at [820, 107] on input "**********" at bounding box center [781, 106] width 154 height 32
drag, startPoint x: 823, startPoint y: 109, endPoint x: 906, endPoint y: 107, distance: 82.7
click at [906, 107] on form "**********" at bounding box center [801, 257] width 215 height 372
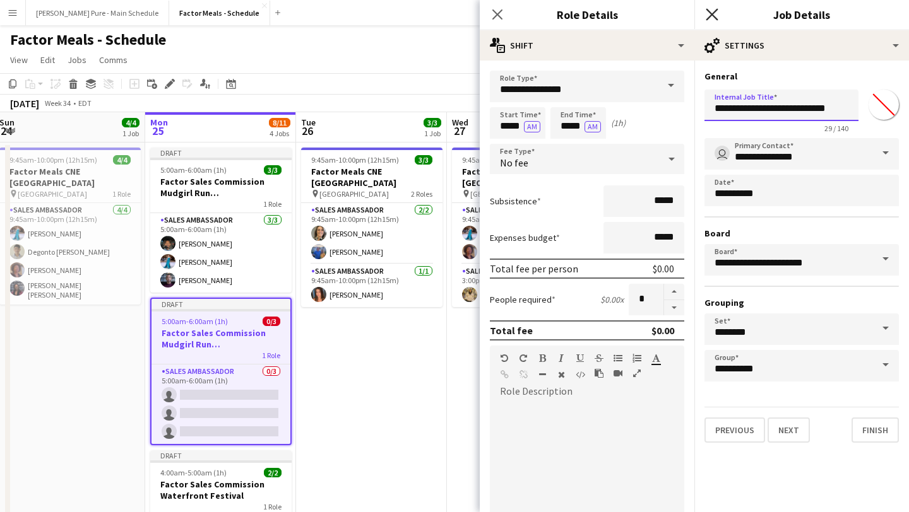
type input "**********"
click at [713, 11] on icon "Close pop-in" at bounding box center [711, 14] width 12 height 12
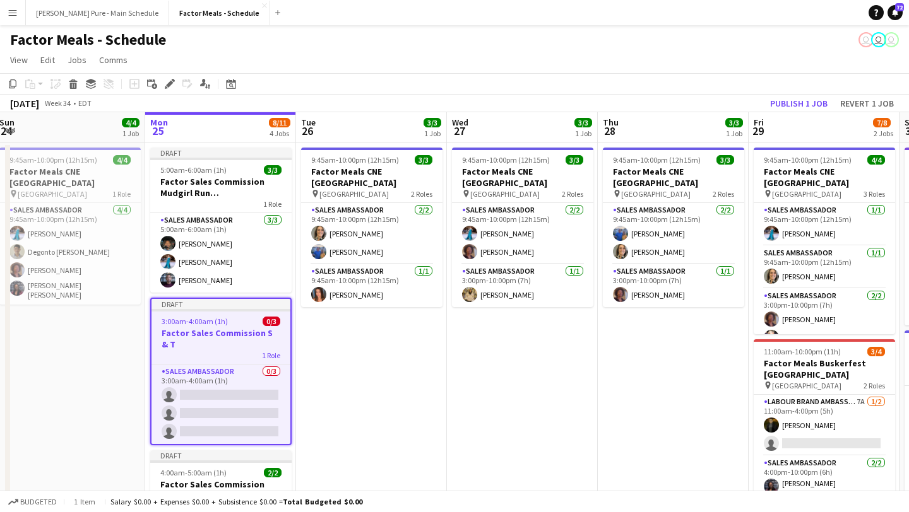
click at [221, 309] on div at bounding box center [220, 310] width 139 height 3
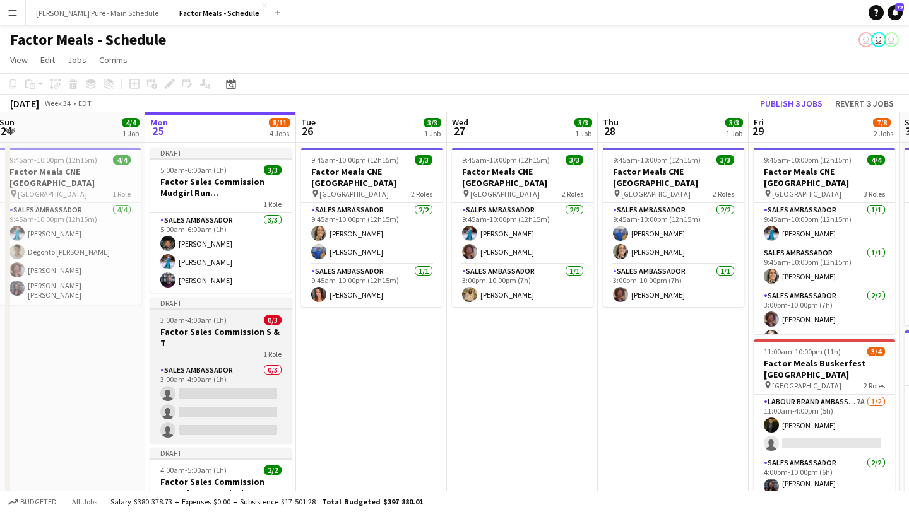
click at [221, 309] on div at bounding box center [220, 309] width 141 height 3
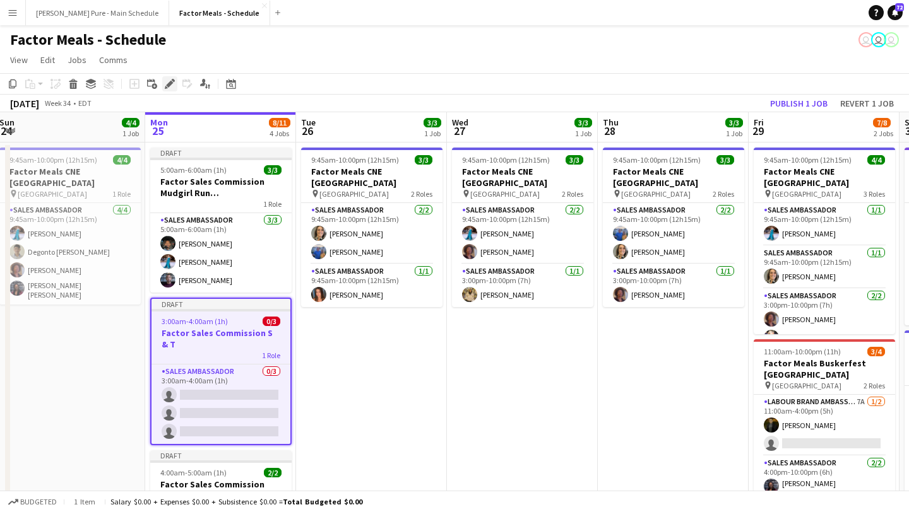
click at [167, 78] on div "Edit" at bounding box center [169, 83] width 15 height 15
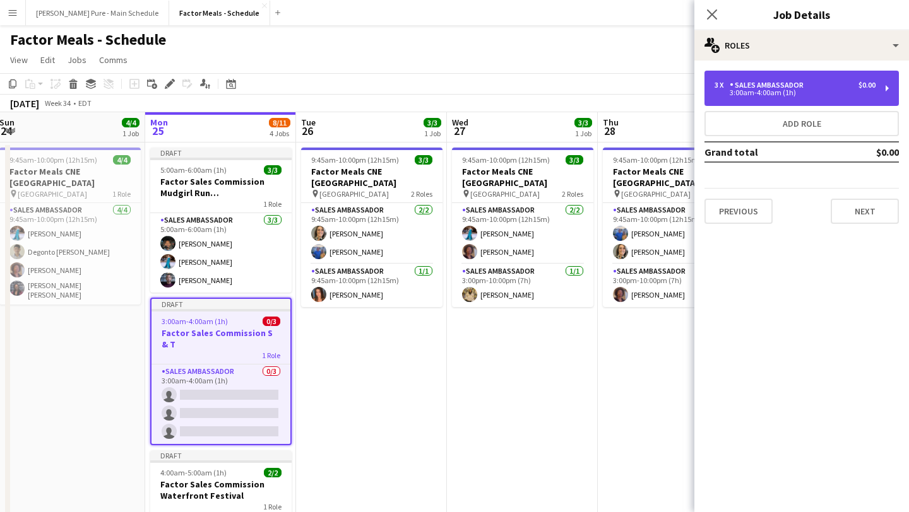
click at [822, 81] on div "3 x Sales Ambassador $0.00" at bounding box center [794, 85] width 161 height 9
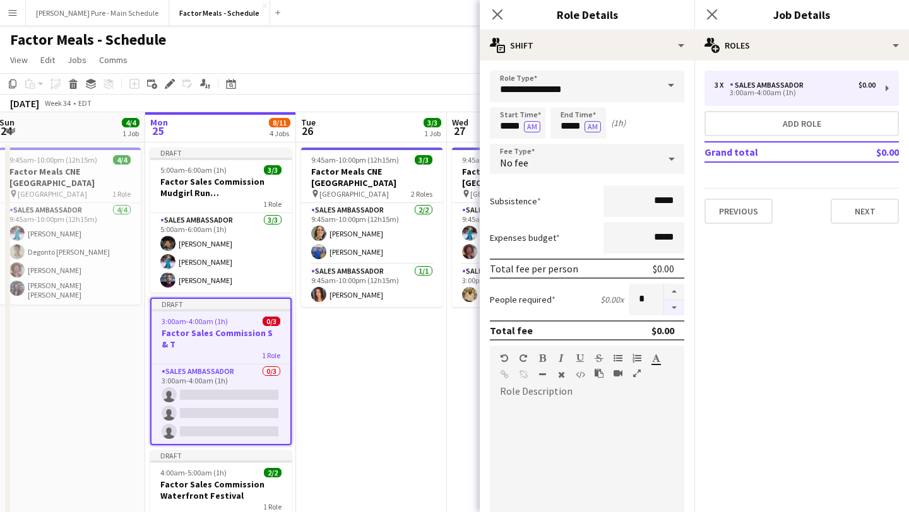
click at [672, 312] on button "button" at bounding box center [674, 308] width 20 height 16
click at [672, 314] on button "button" at bounding box center [674, 308] width 20 height 16
type input "*"
click at [672, 314] on div at bounding box center [673, 300] width 21 height 32
click at [710, 17] on icon "Close pop-in" at bounding box center [711, 14] width 12 height 12
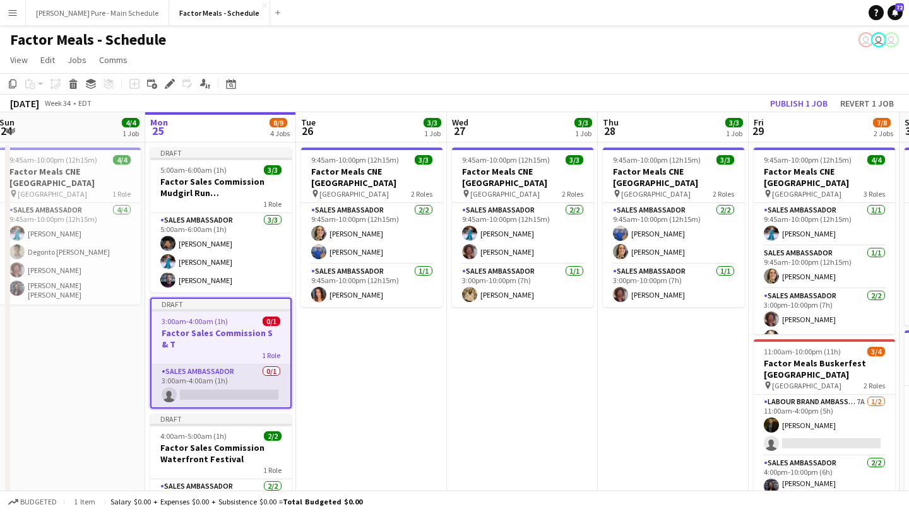
click at [247, 367] on app-card-role "Sales Ambassador 0/1 3:00am-4:00am (1h) single-neutral-actions" at bounding box center [220, 386] width 139 height 43
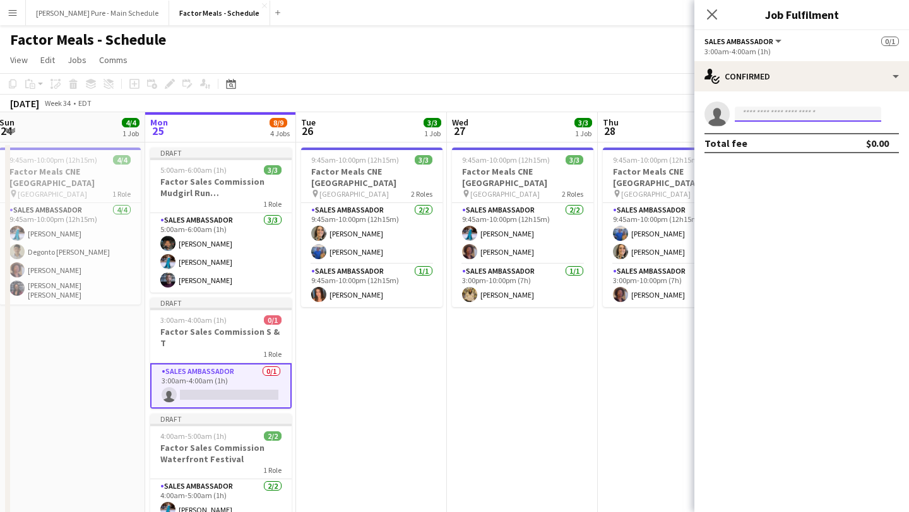
click at [767, 109] on input at bounding box center [807, 114] width 146 height 15
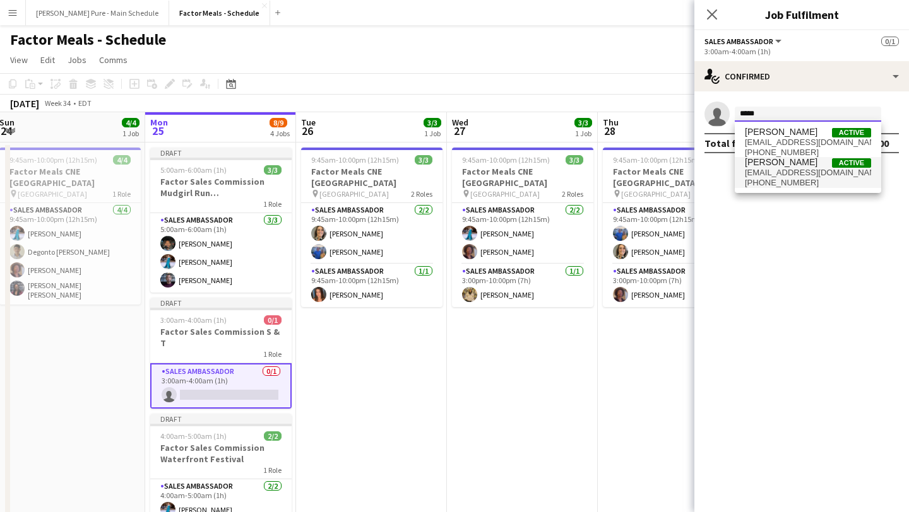
type input "*****"
click at [772, 179] on span "[PHONE_NUMBER]" at bounding box center [807, 183] width 126 height 10
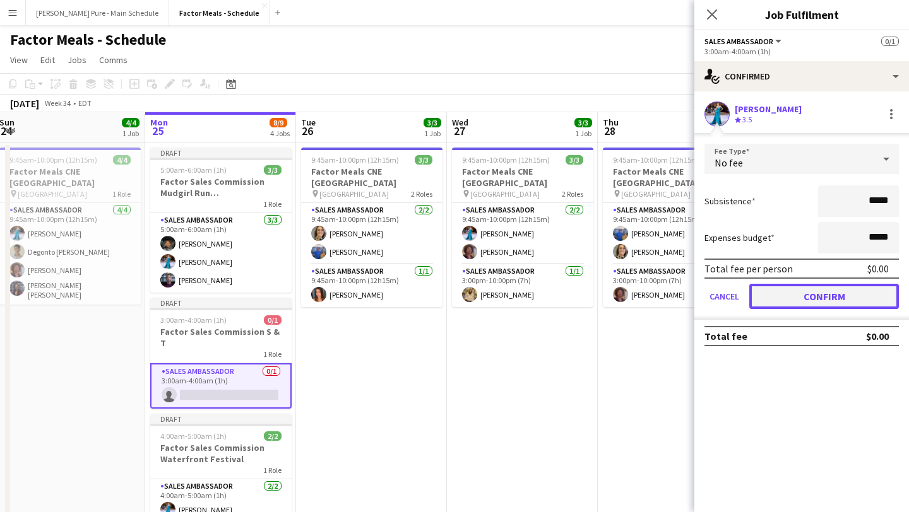
click at [812, 296] on button "Confirm" at bounding box center [824, 296] width 150 height 25
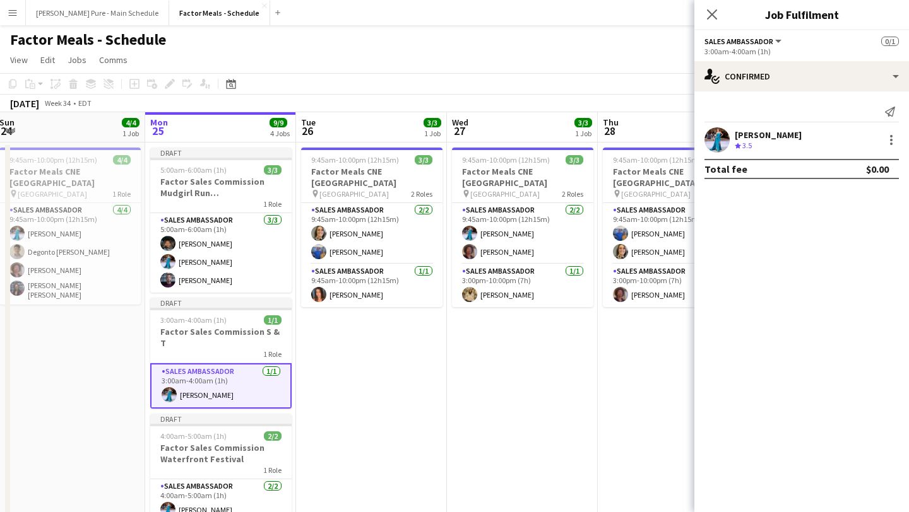
click at [526, 385] on app-date-cell "9:45am-10:00pm (12h15m) 3/3 Factor Meals CNE Toronto pin Enercare Centre 2 Role…" at bounding box center [522, 465] width 151 height 644
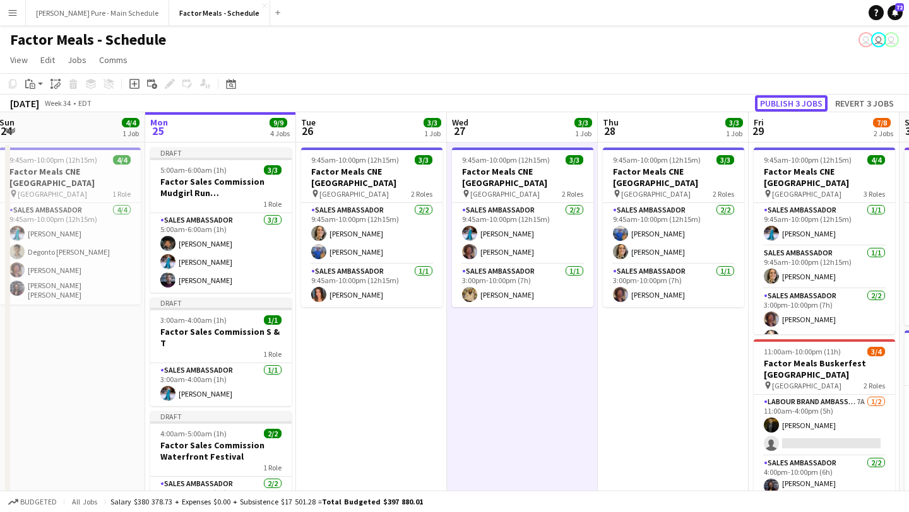
click at [803, 109] on button "Publish 3 jobs" at bounding box center [791, 103] width 73 height 16
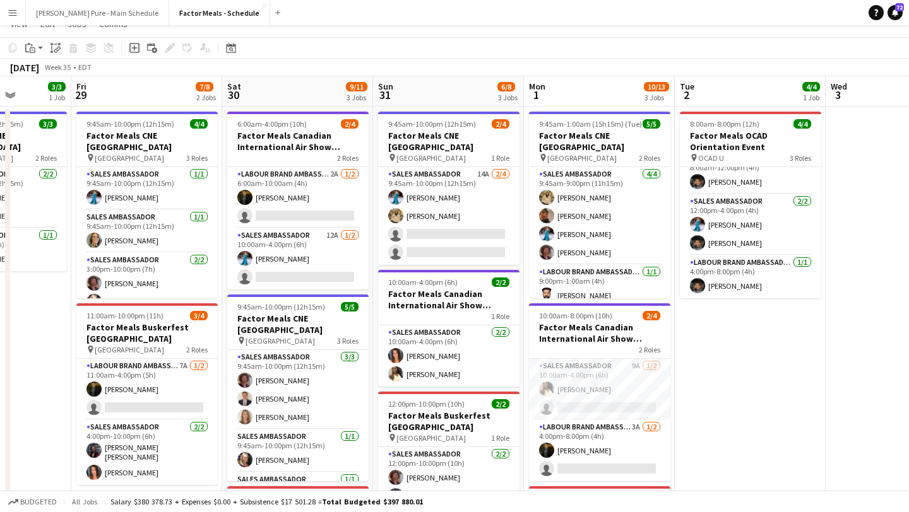
scroll to position [42, 0]
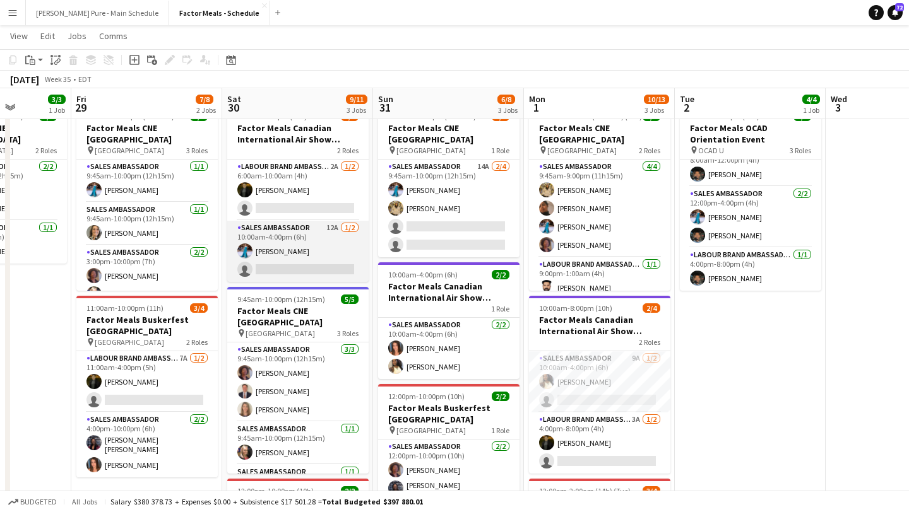
click at [283, 267] on app-card-role "Sales Ambassador 12A [DATE] 10:00am-4:00pm (6h) [PERSON_NAME] single-neutral-ac…" at bounding box center [297, 251] width 141 height 61
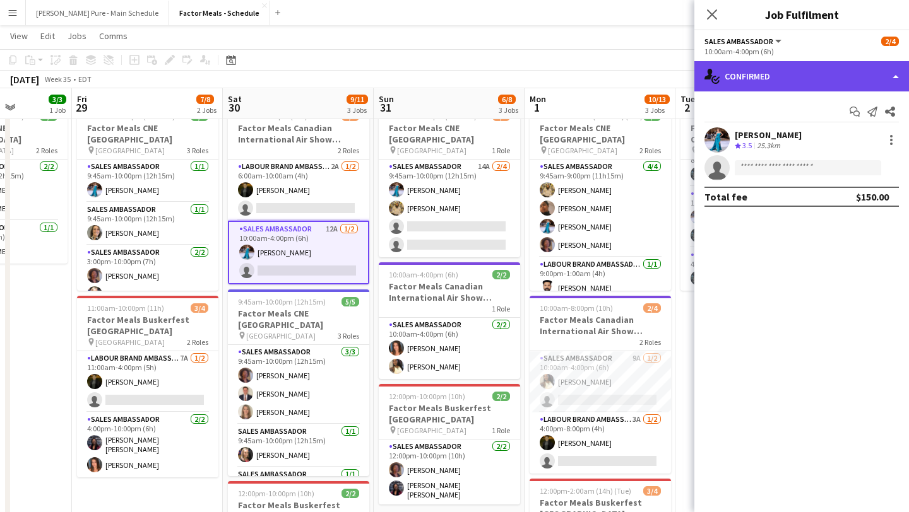
click at [884, 75] on div "single-neutral-actions-check-2 Confirmed" at bounding box center [801, 76] width 215 height 30
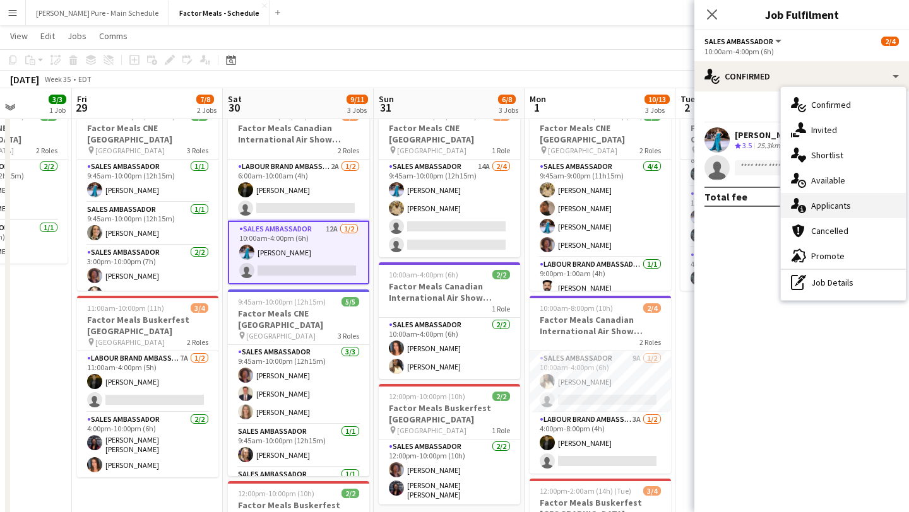
click at [859, 204] on div "single-neutral-actions-information Applicants" at bounding box center [842, 205] width 125 height 25
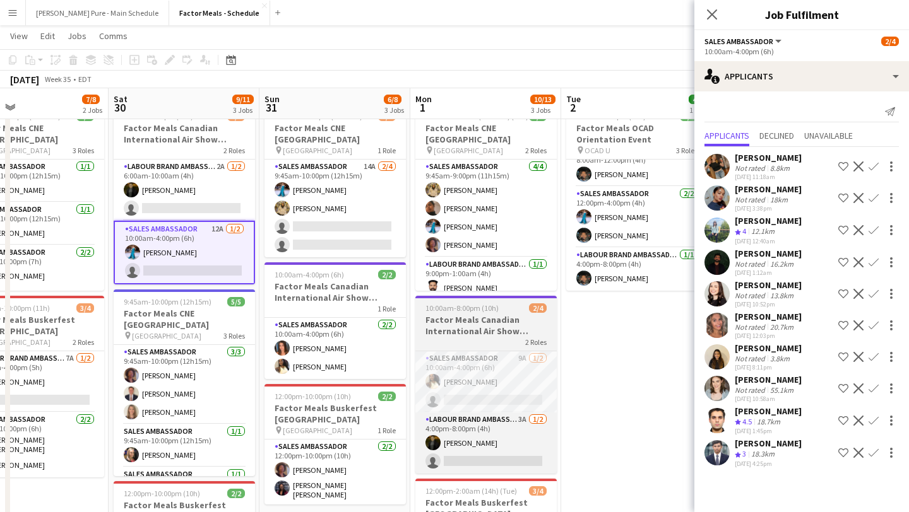
scroll to position [0, 575]
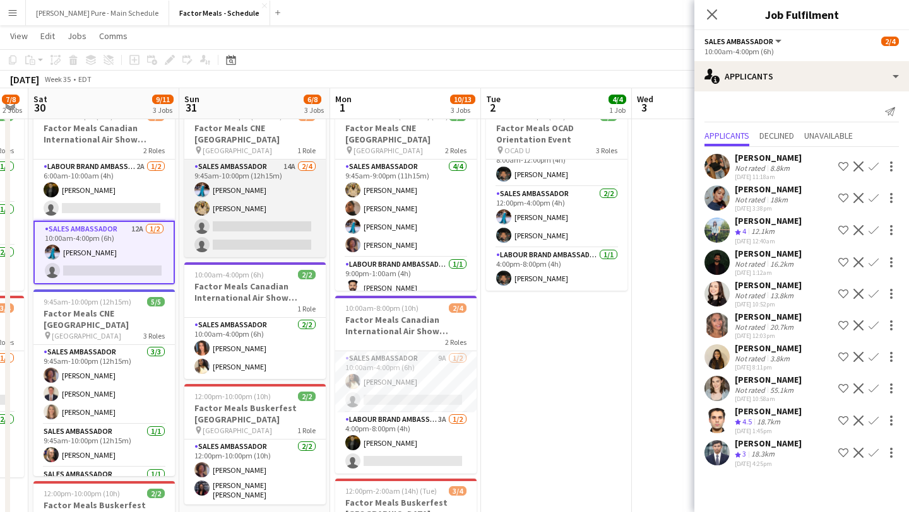
click at [249, 218] on app-card-role "Sales Ambassador 14A [DATE] 9:45am-10:00pm (12h15m) [PERSON_NAME] [PERSON_NAME]…" at bounding box center [254, 209] width 141 height 98
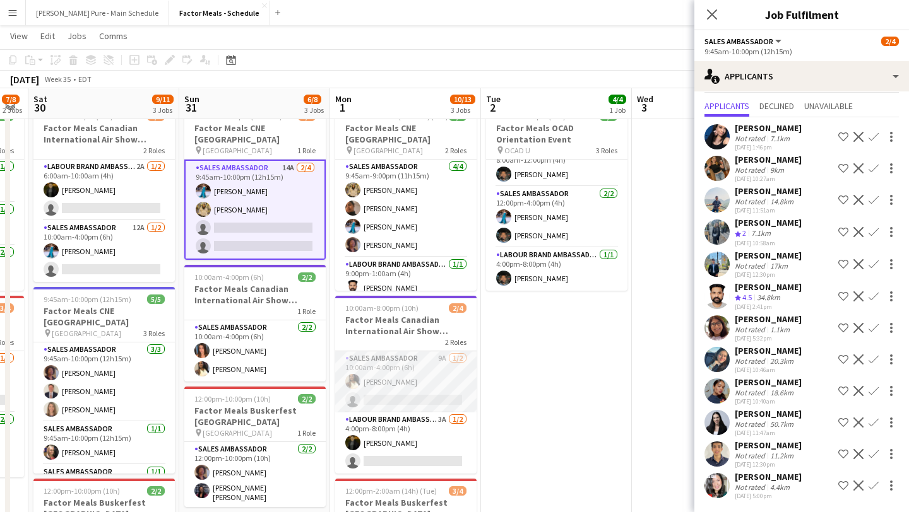
scroll to position [0, 574]
click at [405, 392] on app-card-role "Sales Ambassador 9A [DATE] 10:00am-4:00pm (6h) [PERSON_NAME] single-neutral-act…" at bounding box center [406, 381] width 141 height 61
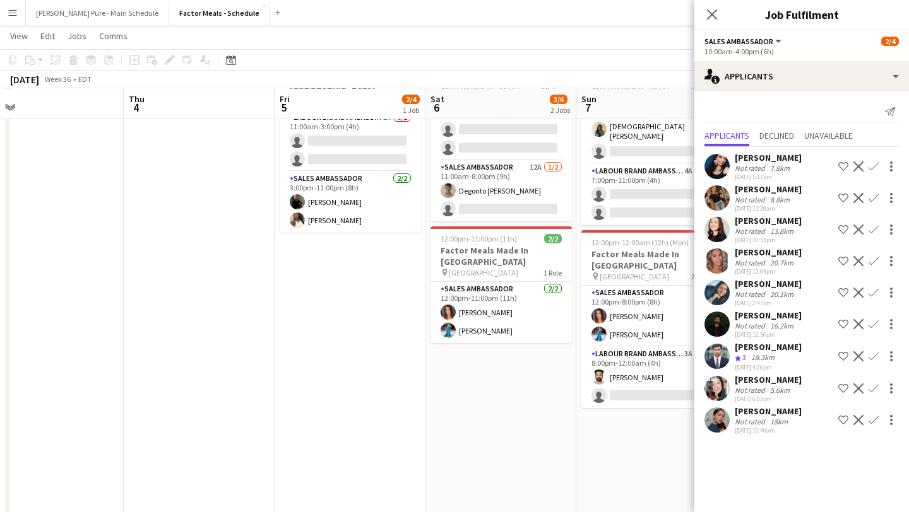
scroll to position [0, 0]
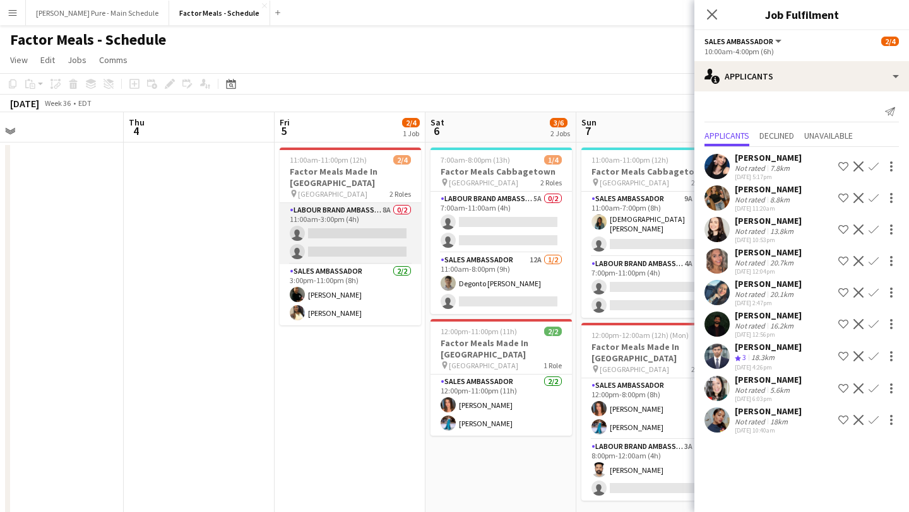
click at [351, 247] on app-card-role "Labour Brand Ambassadors 8A 0/2 11:00am-3:00pm (4h) single-neutral-actions sing…" at bounding box center [349, 233] width 141 height 61
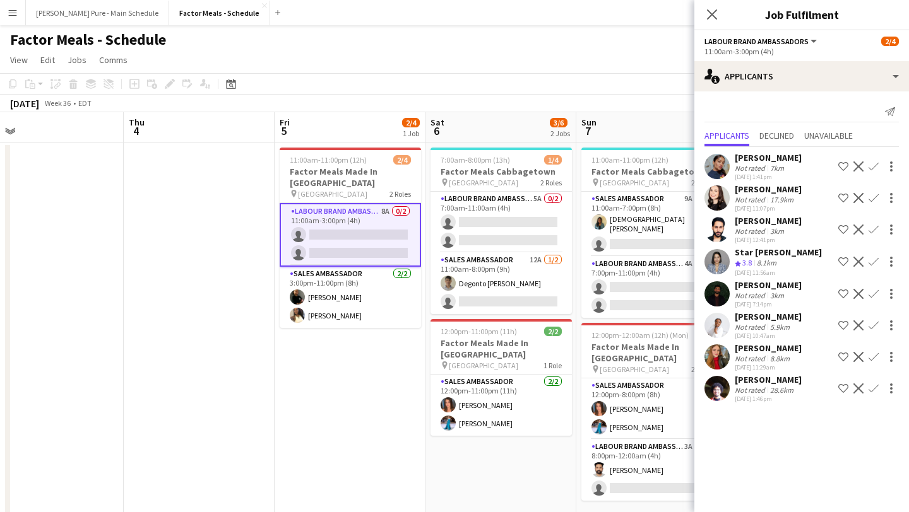
click at [876, 394] on app-icon "Confirm" at bounding box center [873, 389] width 10 height 10
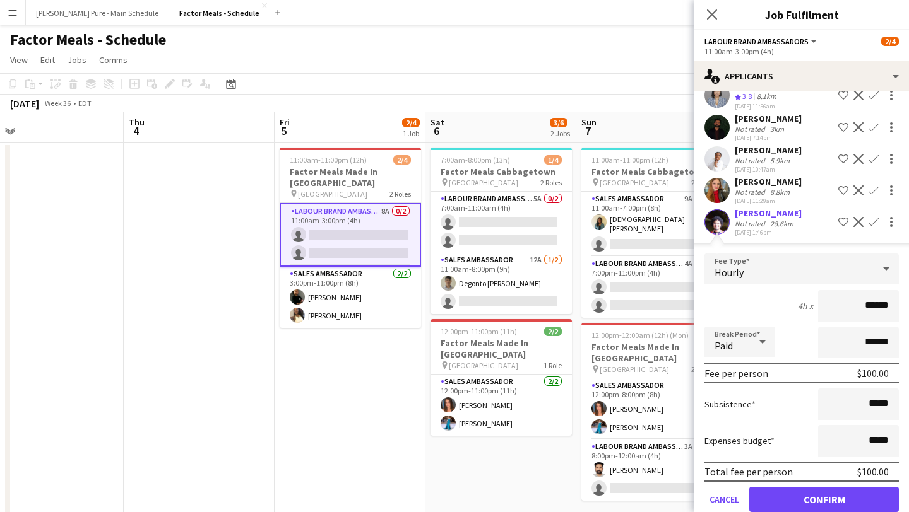
scroll to position [171, 0]
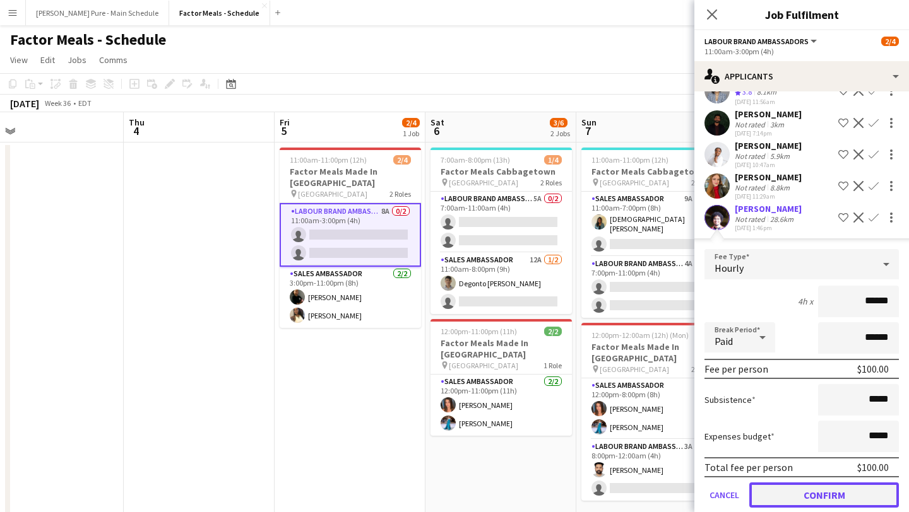
click at [807, 503] on button "Confirm" at bounding box center [824, 495] width 150 height 25
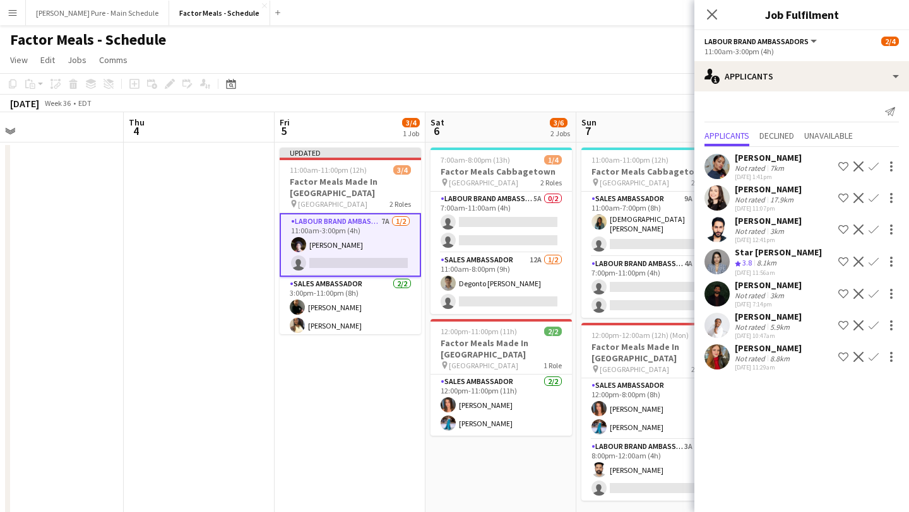
click at [873, 299] on app-icon "Confirm" at bounding box center [873, 294] width 10 height 10
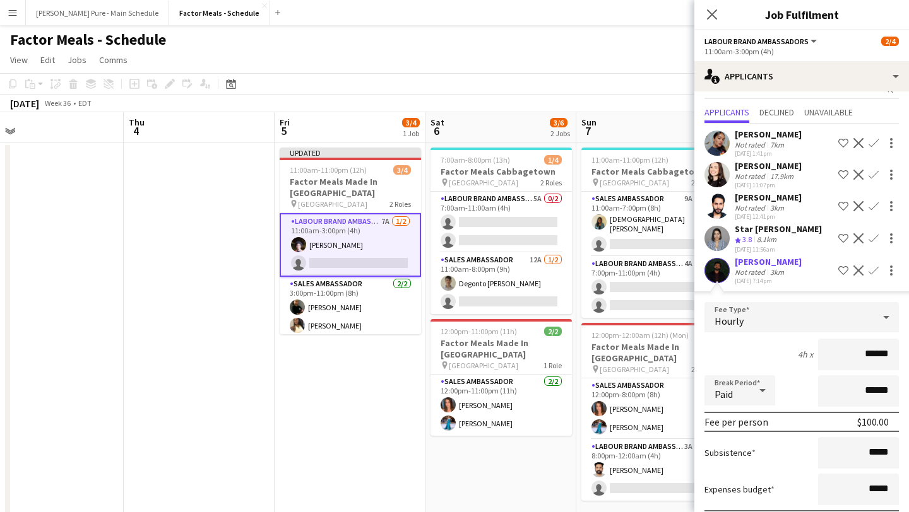
scroll to position [169, 0]
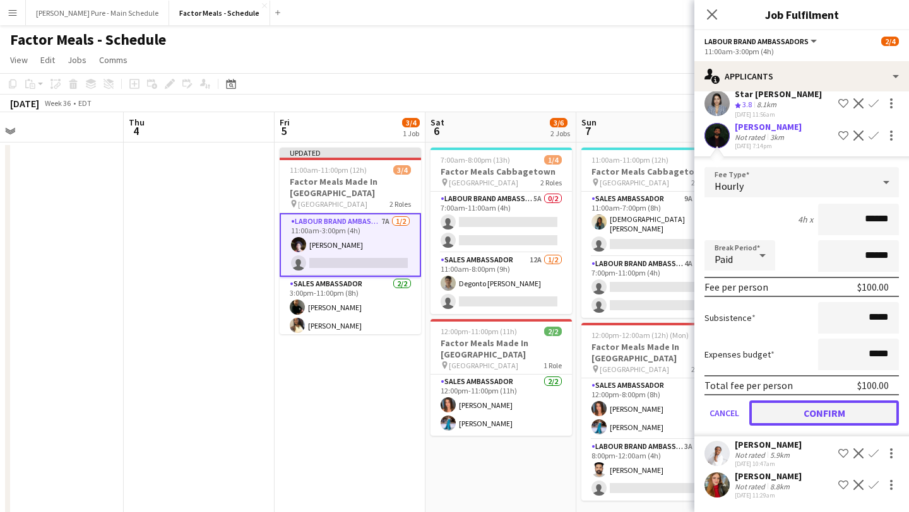
click at [827, 413] on button "Confirm" at bounding box center [824, 413] width 150 height 25
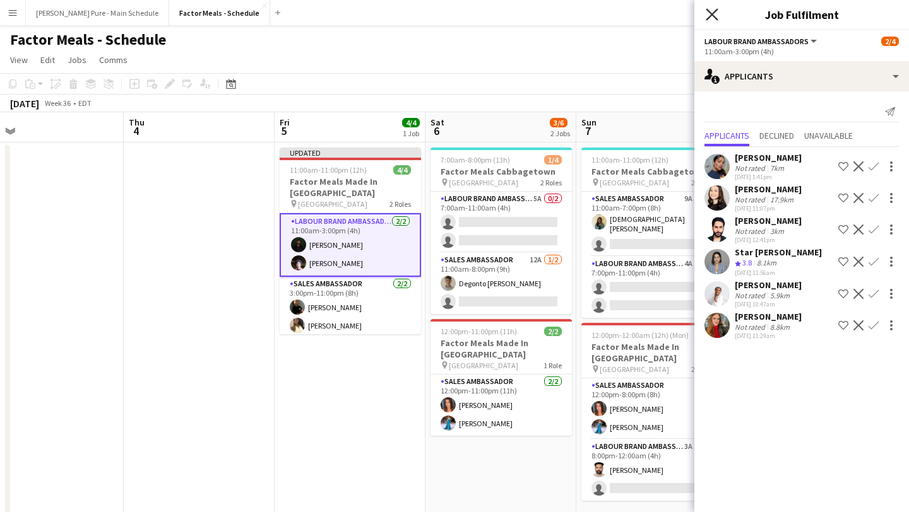
click at [714, 12] on icon at bounding box center [711, 14] width 12 height 12
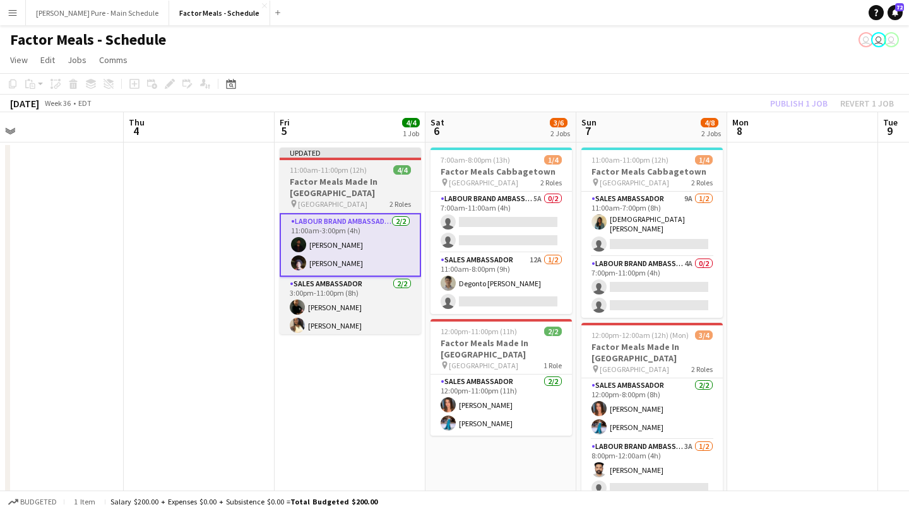
click at [321, 169] on span "11:00am-11:00pm (12h)" at bounding box center [328, 169] width 77 height 9
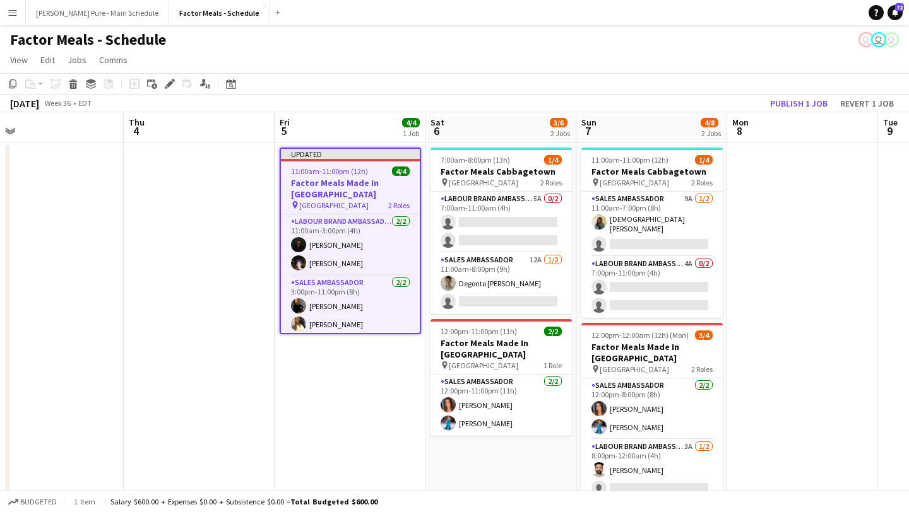
scroll to position [0, 630]
click at [791, 104] on button "Publish 1 job" at bounding box center [799, 103] width 68 height 16
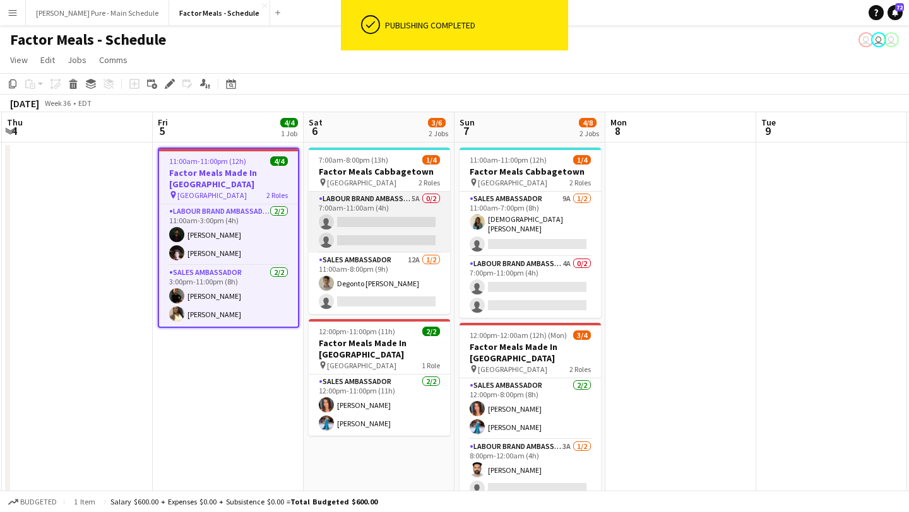
click at [386, 223] on app-card-role "Labour Brand Ambassadors 5A 0/2 7:00am-11:00am (4h) single-neutral-actions sing…" at bounding box center [379, 222] width 141 height 61
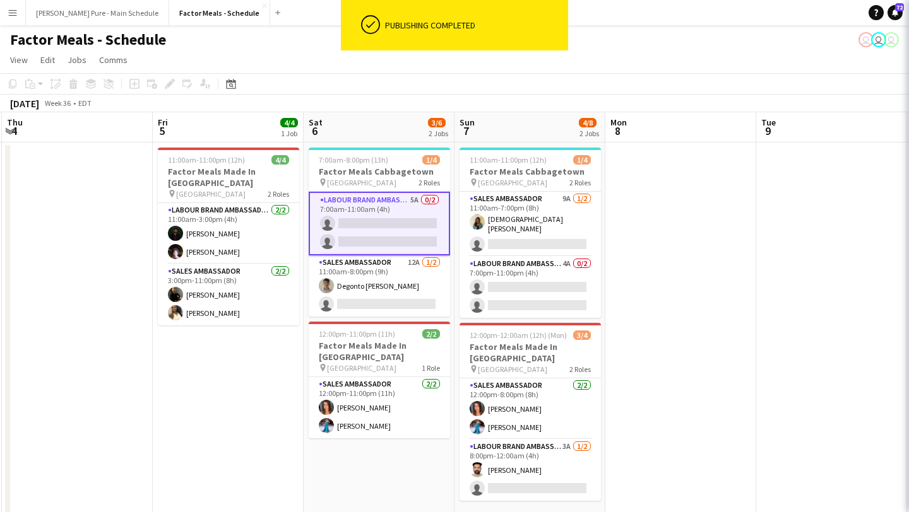
scroll to position [0, 450]
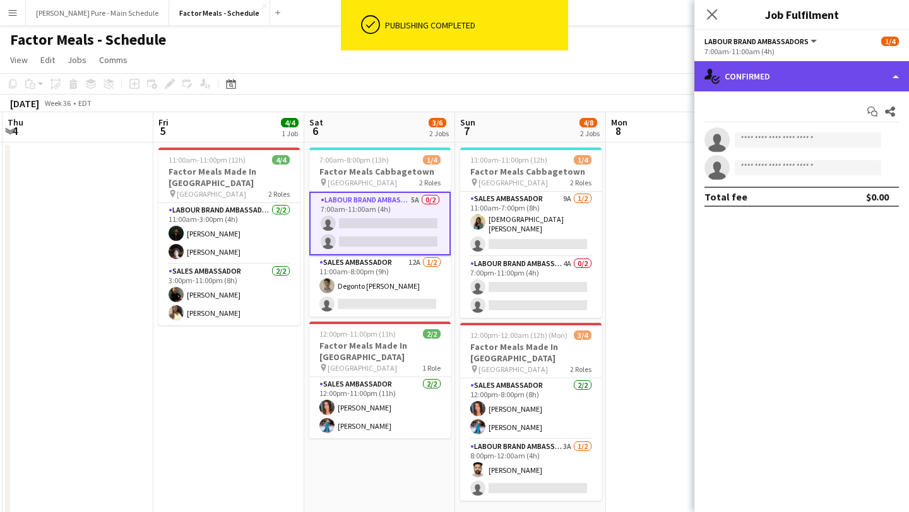
click at [837, 85] on div "single-neutral-actions-check-2 Confirmed" at bounding box center [801, 76] width 215 height 30
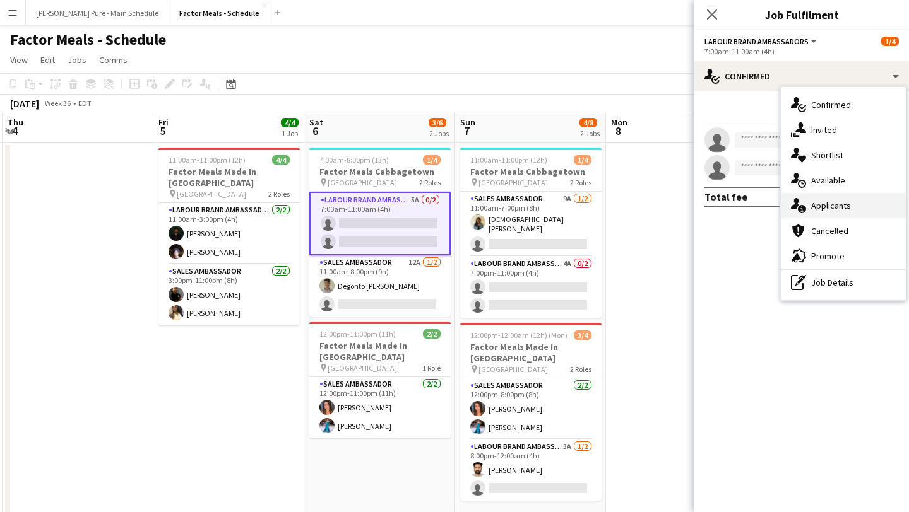
click at [865, 201] on div "single-neutral-actions-information Applicants" at bounding box center [842, 205] width 125 height 25
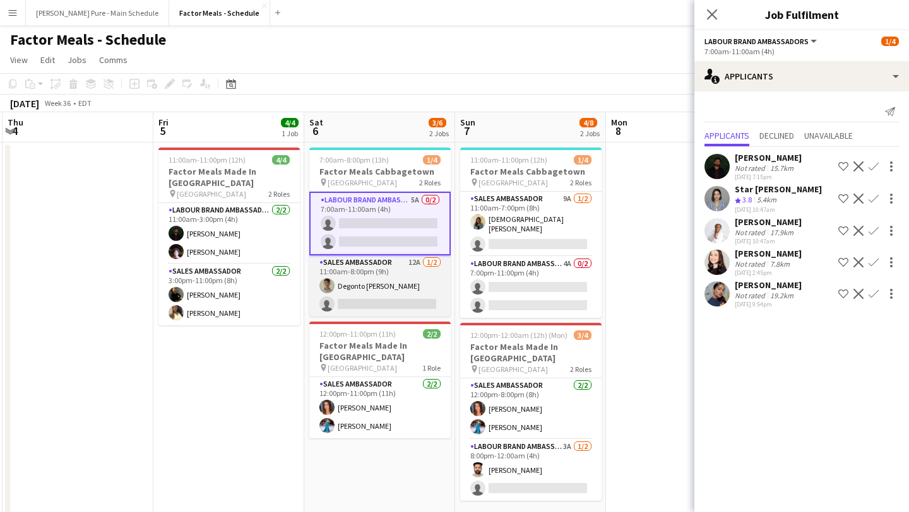
click at [375, 298] on app-card-role "Sales Ambassador 12A [DATE] 11:00am-8:00pm (9h) Degonto [PERSON_NAME] single-ne…" at bounding box center [379, 286] width 141 height 61
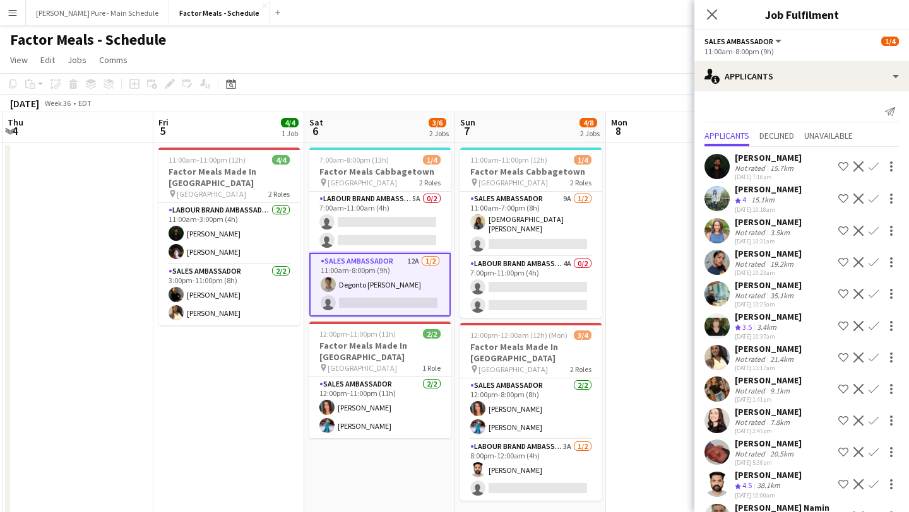
scroll to position [42, 0]
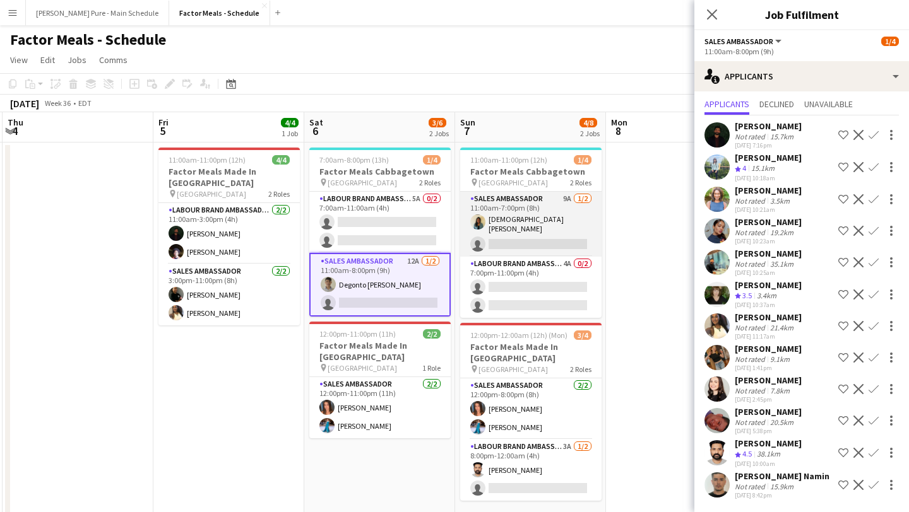
click at [519, 233] on app-card-role "Sales Ambassador 9A [DATE] 11:00am-7:00pm (8h) [DEMOGRAPHIC_DATA][GEOGRAPHIC_DA…" at bounding box center [530, 224] width 141 height 65
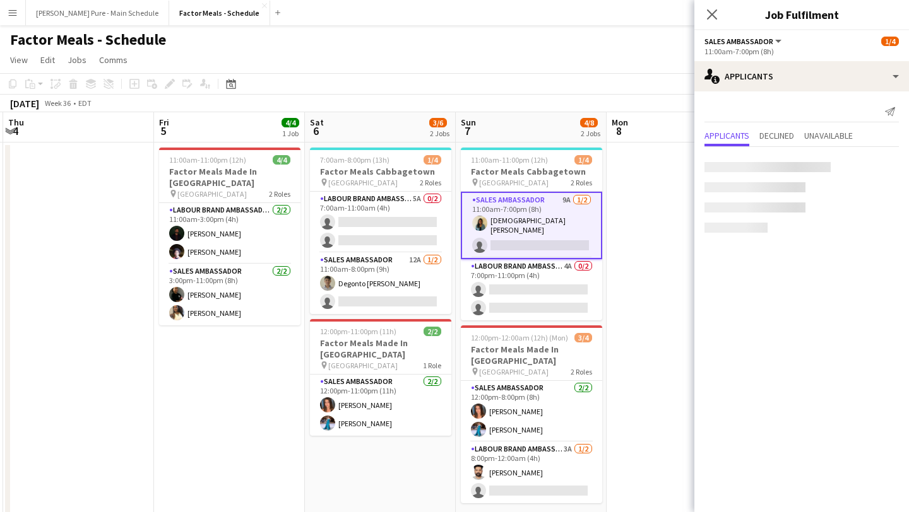
scroll to position [0, 0]
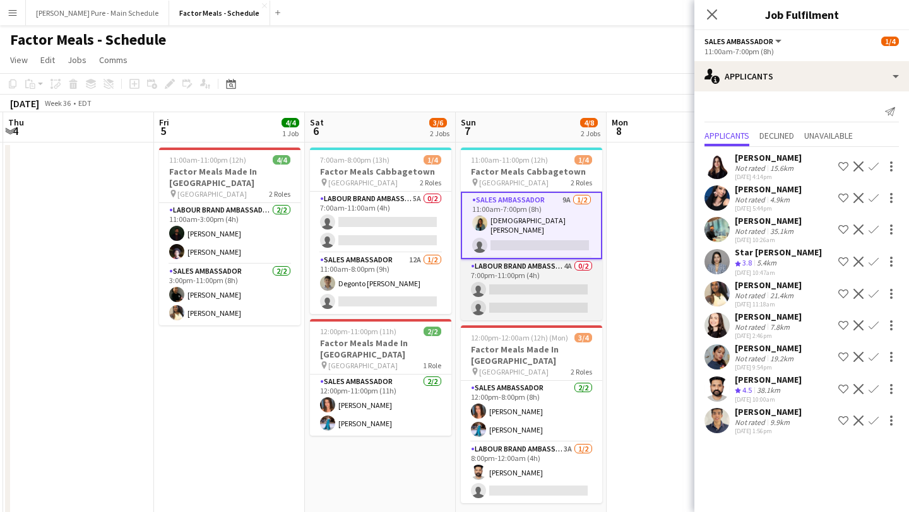
click at [515, 298] on app-card-role "Labour Brand Ambassadors 4A 0/2 7:00pm-11:00pm (4h) single-neutral-actions sing…" at bounding box center [531, 289] width 141 height 61
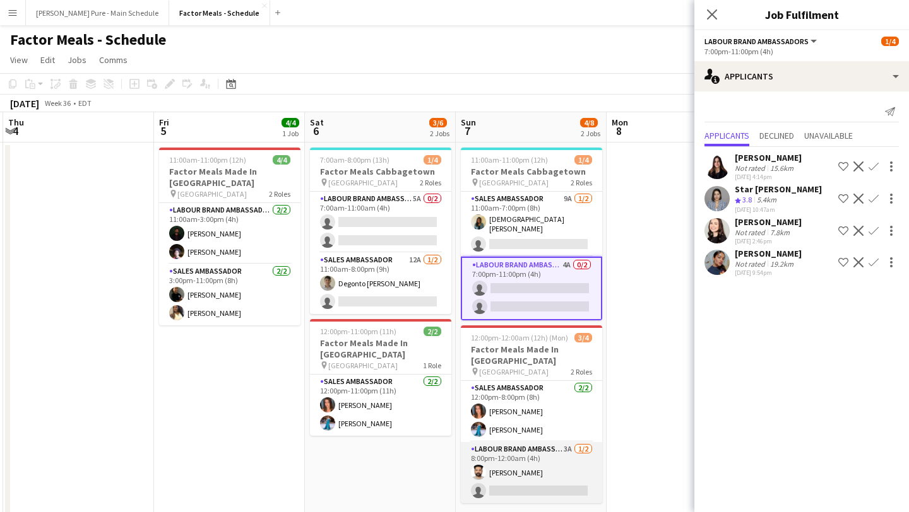
scroll to position [0, 449]
click at [525, 464] on app-card-role "Labour Brand Ambassadors 3A [DATE] 8:00pm-12:00am (4h) [PERSON_NAME] single-neu…" at bounding box center [531, 472] width 141 height 61
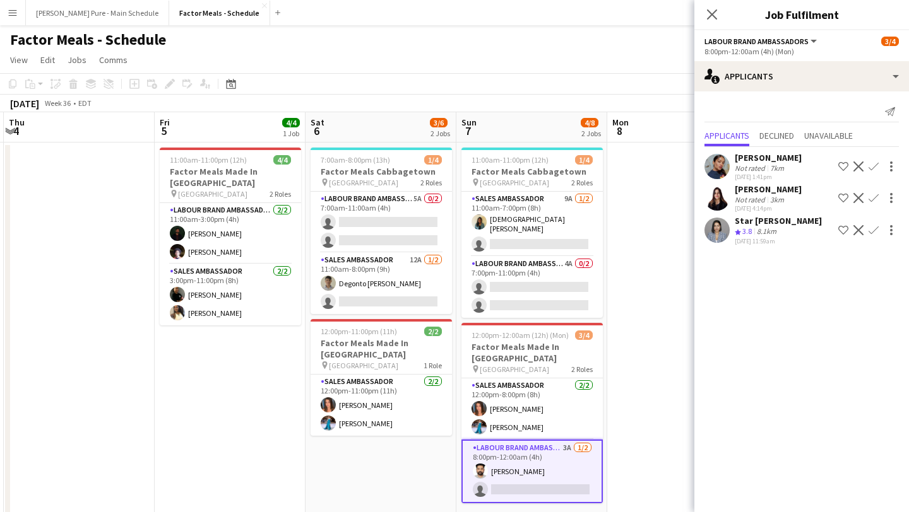
click at [661, 186] on app-date-cell at bounding box center [682, 465] width 151 height 644
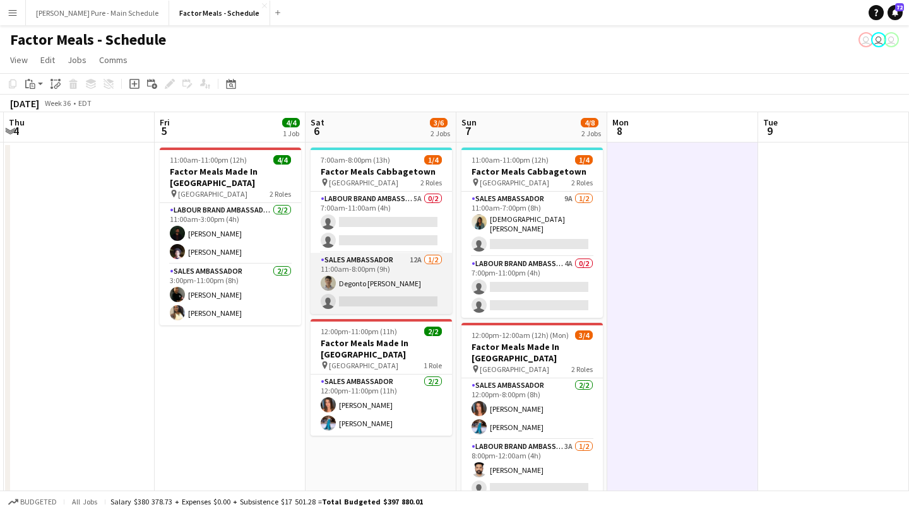
click at [353, 291] on app-card-role "Sales Ambassador 12A [DATE] 11:00am-8:00pm (9h) Degonto [PERSON_NAME] single-ne…" at bounding box center [380, 283] width 141 height 61
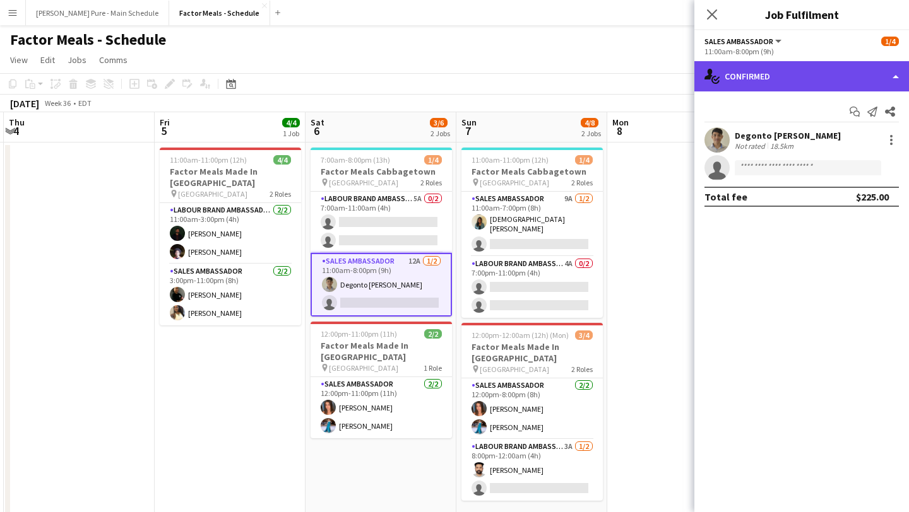
click at [827, 79] on div "single-neutral-actions-check-2 Confirmed" at bounding box center [801, 76] width 215 height 30
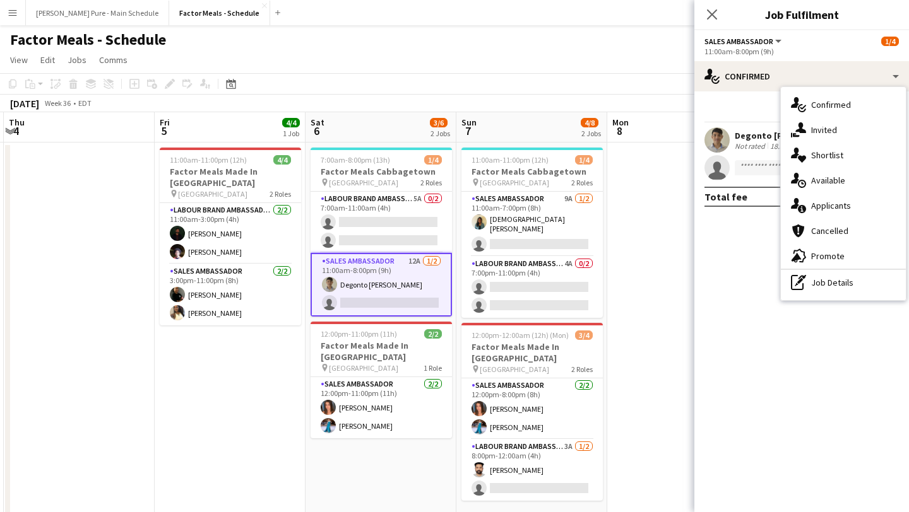
click at [833, 212] on div "single-neutral-actions-information Applicants" at bounding box center [842, 205] width 125 height 25
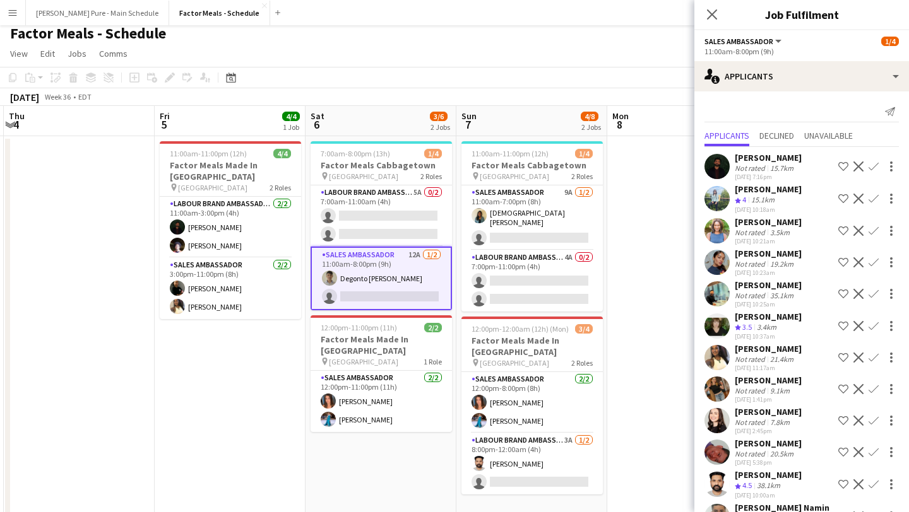
scroll to position [0, 0]
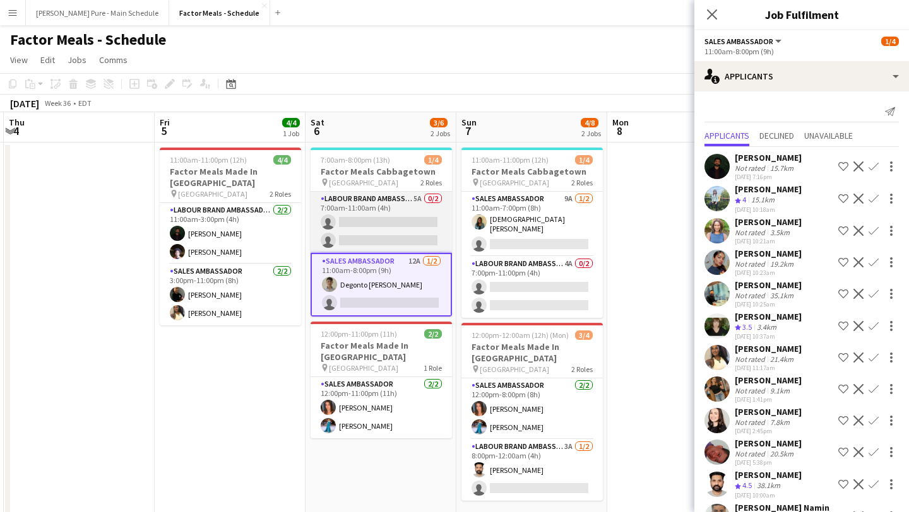
click at [362, 216] on app-card-role "Labour Brand Ambassadors 5A 0/2 7:00am-11:00am (4h) single-neutral-actions sing…" at bounding box center [380, 222] width 141 height 61
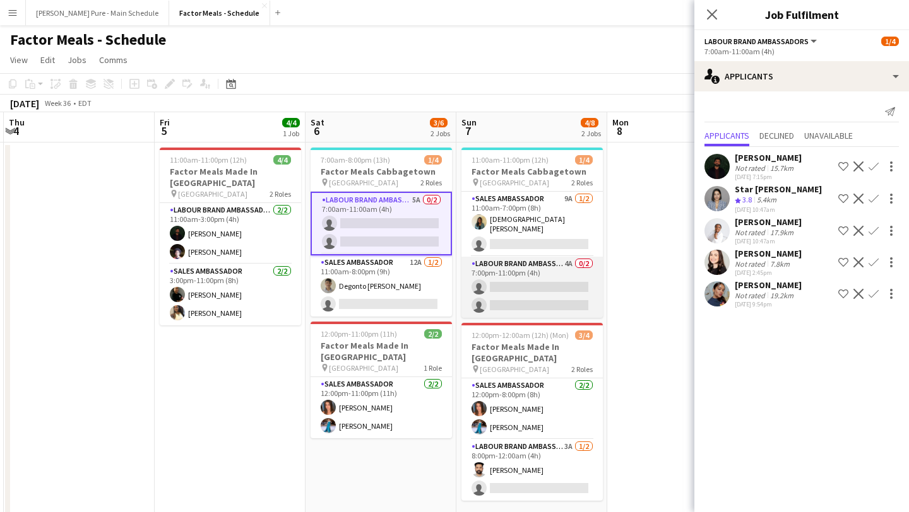
scroll to position [0, 448]
click at [528, 286] on app-card-role "Labour Brand Ambassadors 4A 0/2 7:00pm-11:00pm (4h) single-neutral-actions sing…" at bounding box center [532, 287] width 141 height 61
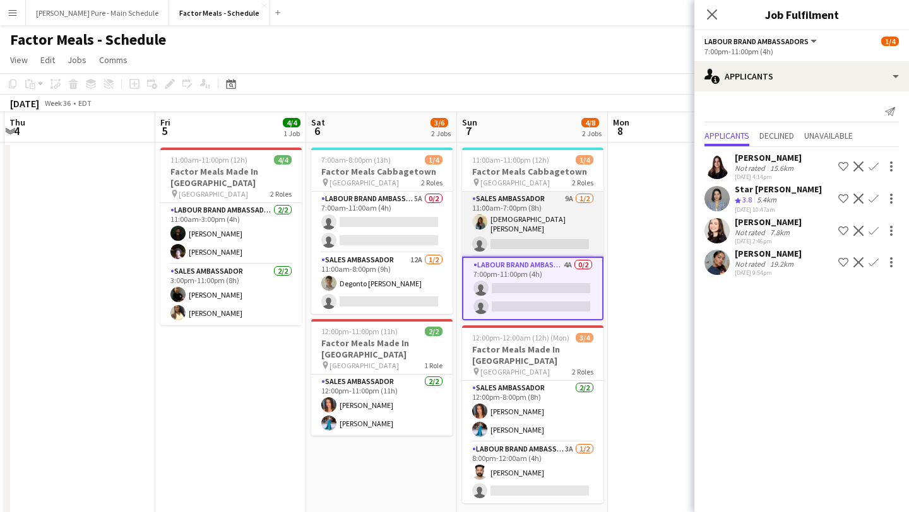
click at [532, 227] on app-card-role "Sales Ambassador 9A [DATE] 11:00am-7:00pm (8h) [DEMOGRAPHIC_DATA][GEOGRAPHIC_DA…" at bounding box center [532, 224] width 141 height 65
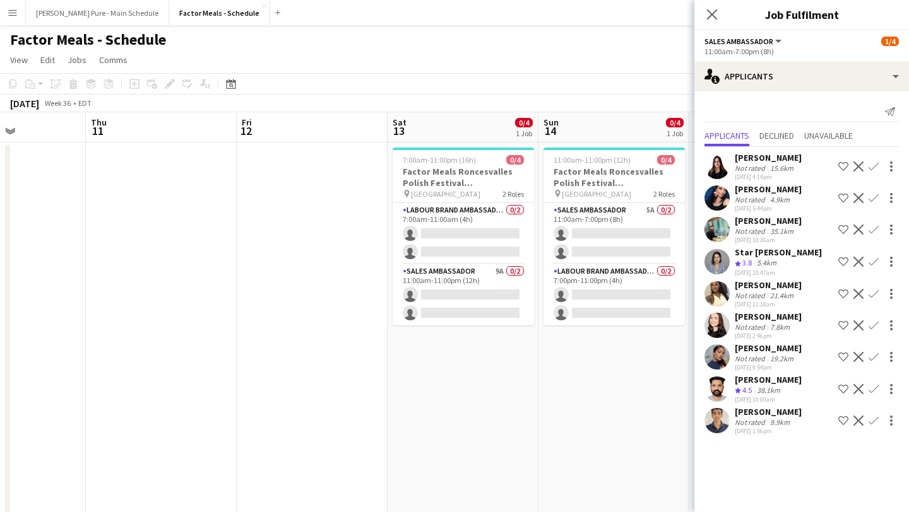
scroll to position [0, 582]
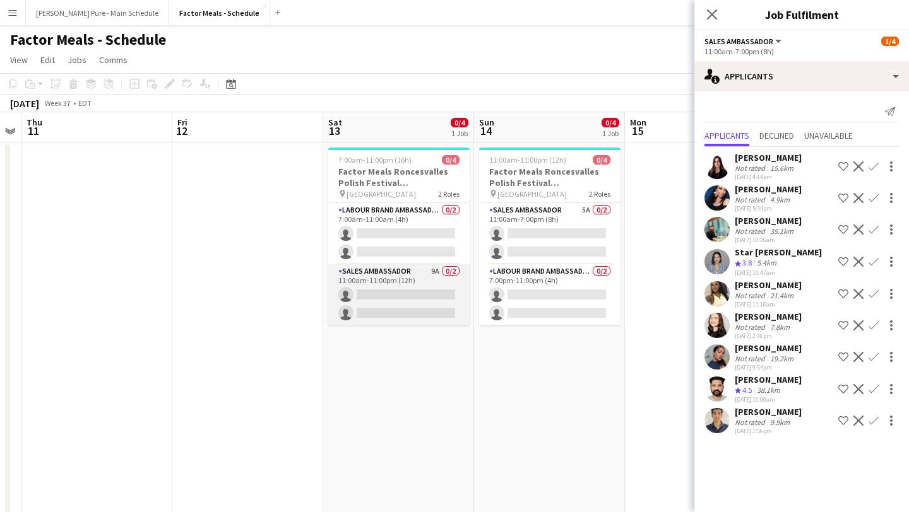
click at [422, 305] on app-card-role "Sales Ambassador 9A 0/2 11:00am-11:00pm (12h) single-neutral-actions single-neu…" at bounding box center [398, 294] width 141 height 61
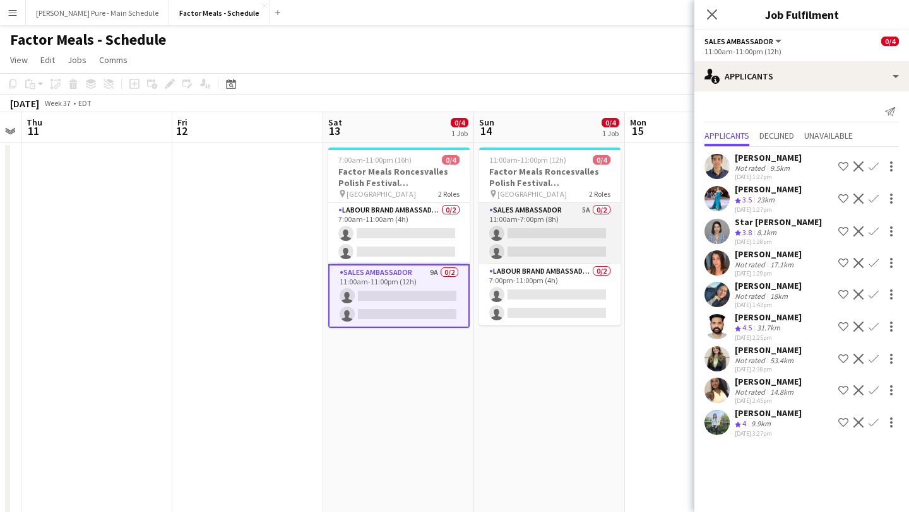
click at [552, 241] on app-card-role "Sales Ambassador 5A 0/2 11:00am-7:00pm (8h) single-neutral-actions single-neutr…" at bounding box center [549, 233] width 141 height 61
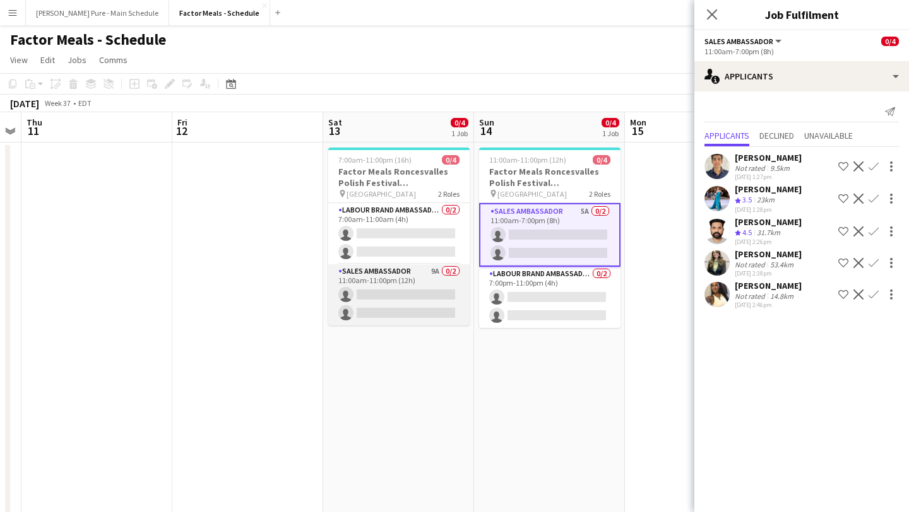
click at [411, 297] on app-card-role "Sales Ambassador 9A 0/2 11:00am-11:00pm (12h) single-neutral-actions single-neu…" at bounding box center [398, 294] width 141 height 61
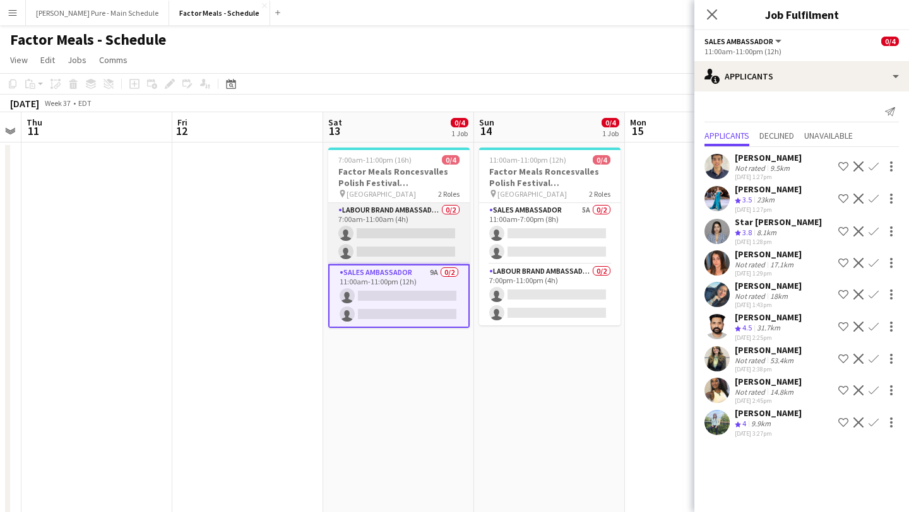
click at [375, 229] on app-card-role "Labour Brand Ambassadors 0/2 7:00am-11:00am (4h) single-neutral-actions single-…" at bounding box center [398, 233] width 141 height 61
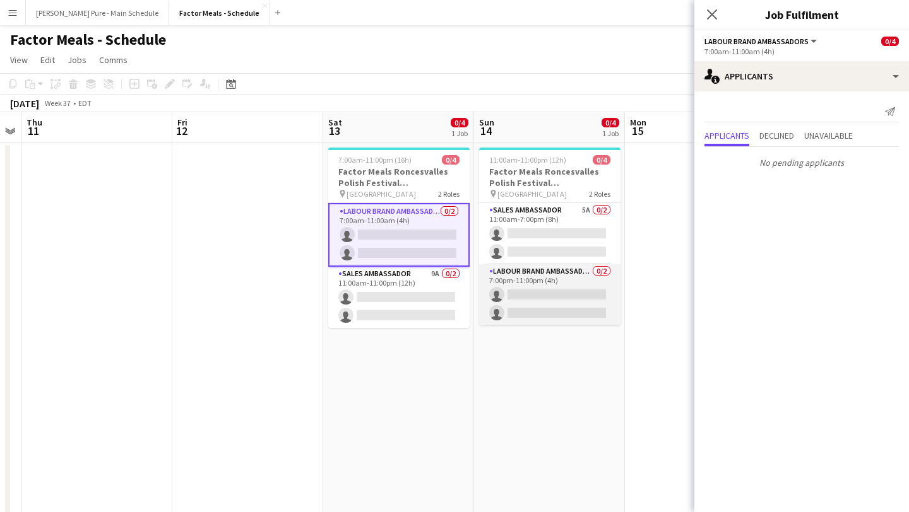
click at [574, 307] on app-card-role "Labour Brand Ambassadors 0/2 7:00pm-11:00pm (4h) single-neutral-actions single-…" at bounding box center [549, 294] width 141 height 61
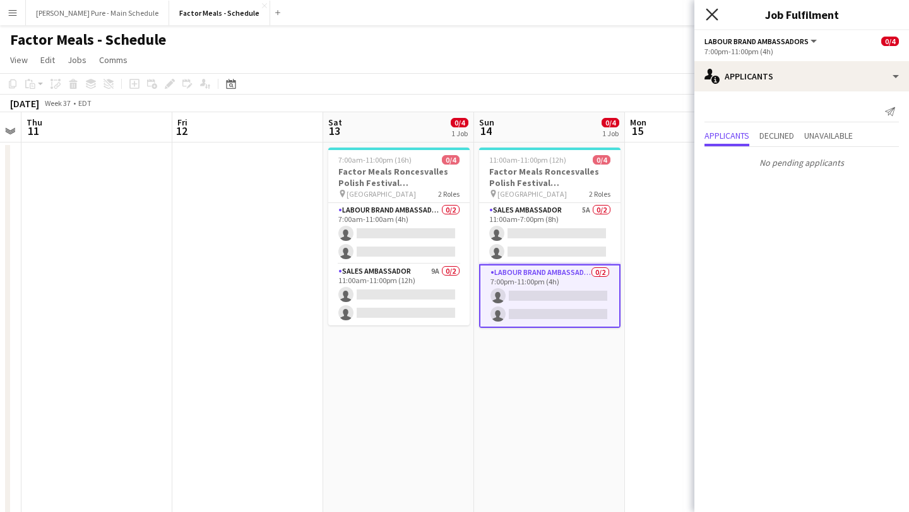
click at [713, 15] on icon at bounding box center [711, 14] width 12 height 12
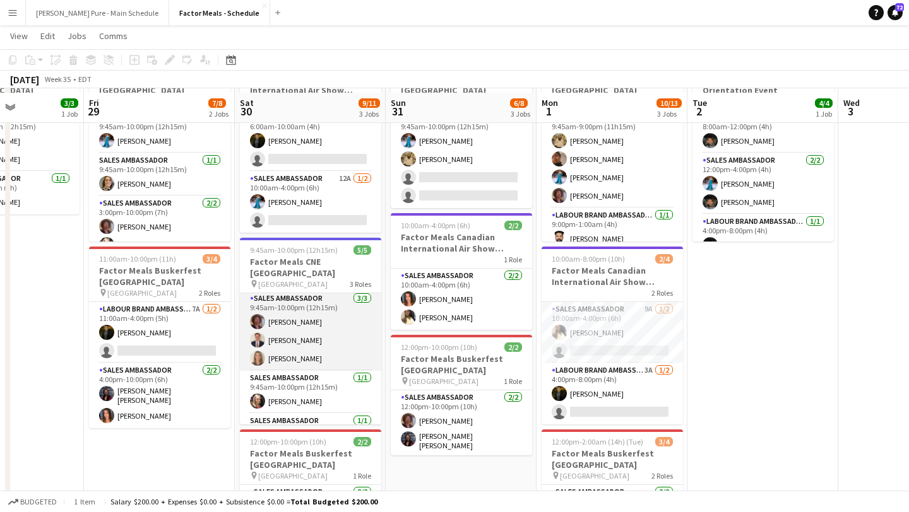
scroll to position [96, 0]
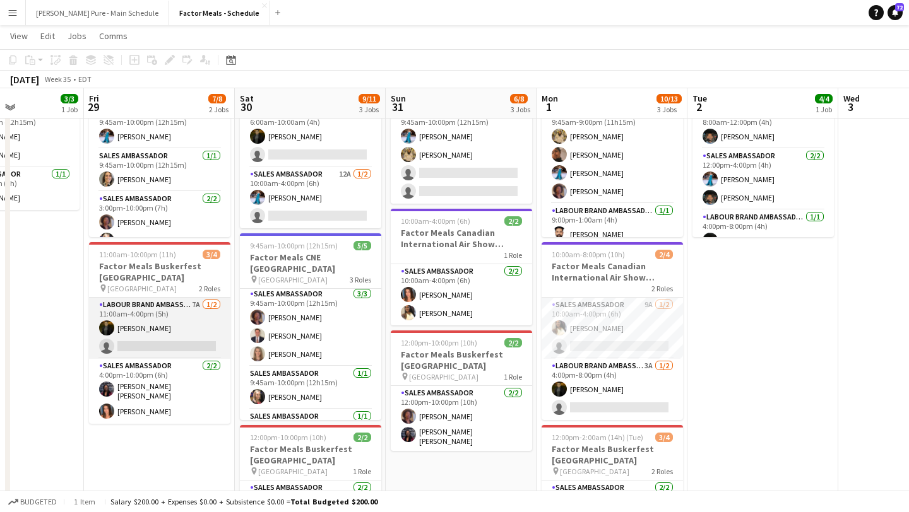
click at [156, 341] on app-card-role "Labour Brand Ambassadors 7A [DATE] 11:00am-4:00pm (5h) [PERSON_NAME] single-neu…" at bounding box center [159, 328] width 141 height 61
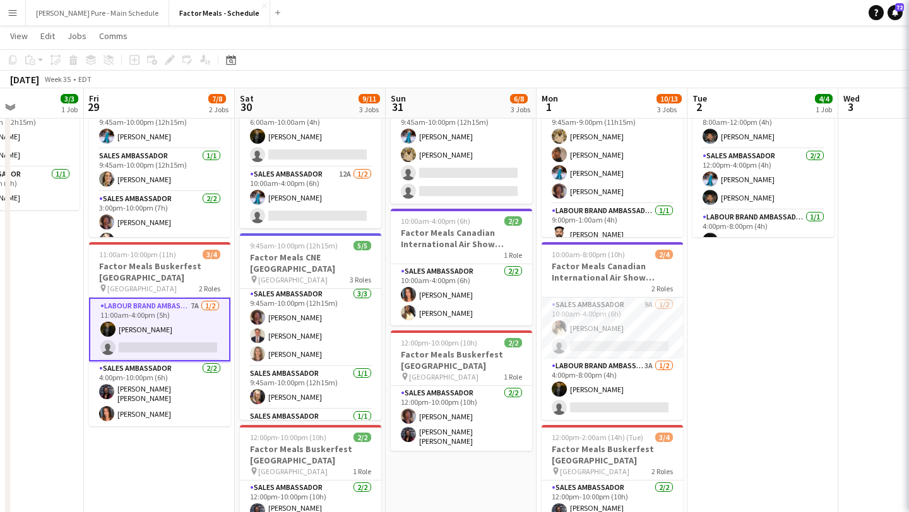
scroll to position [0, 519]
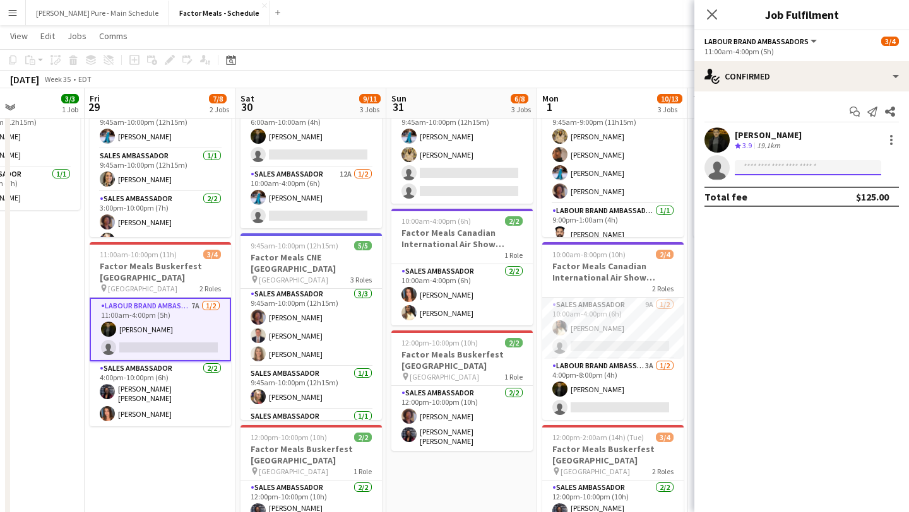
click at [779, 175] on input at bounding box center [807, 167] width 146 height 15
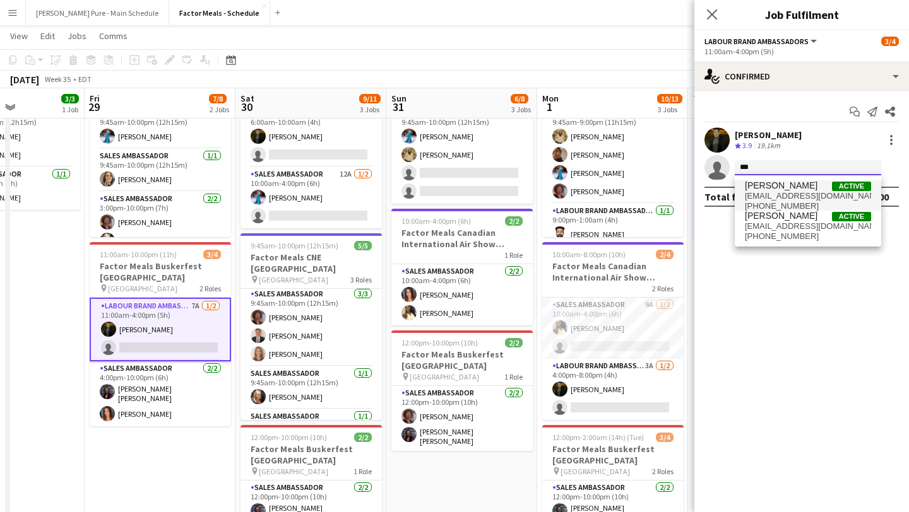
type input "***"
click at [785, 189] on span "[PERSON_NAME]" at bounding box center [780, 185] width 73 height 11
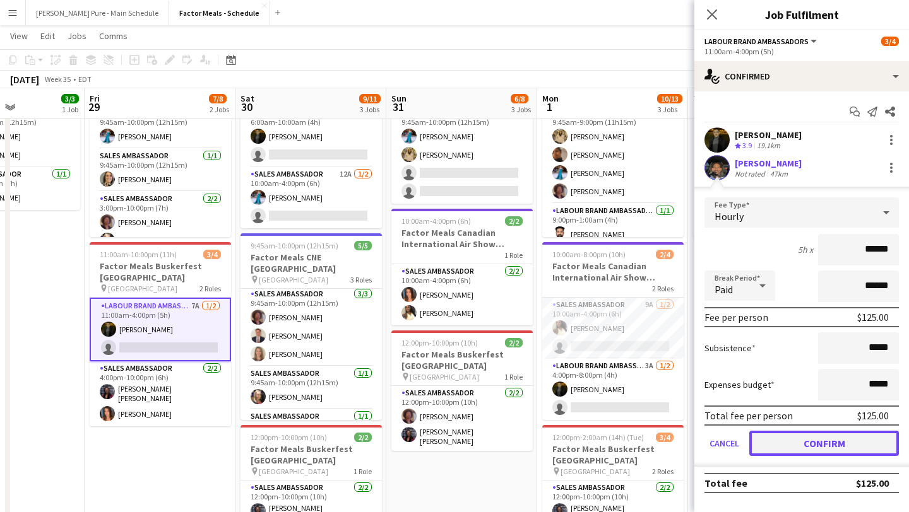
click at [836, 445] on button "Confirm" at bounding box center [824, 443] width 150 height 25
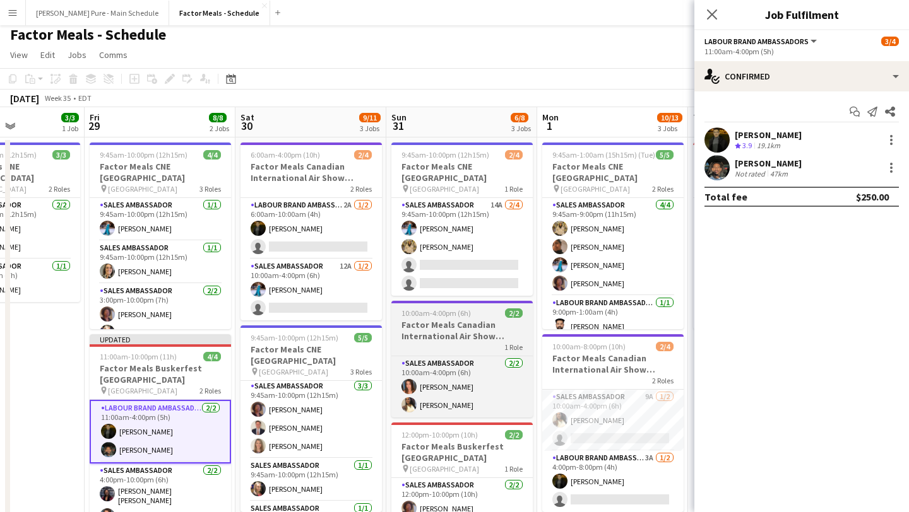
scroll to position [11, 0]
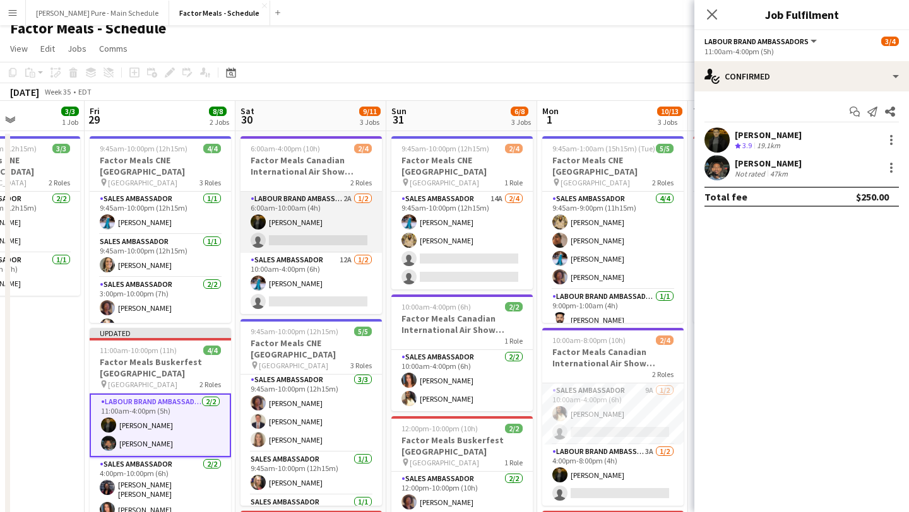
click at [306, 244] on app-card-role "Labour Brand Ambassadors 2A [DATE] 6:00am-10:00am (4h) [PERSON_NAME] single-neu…" at bounding box center [310, 222] width 141 height 61
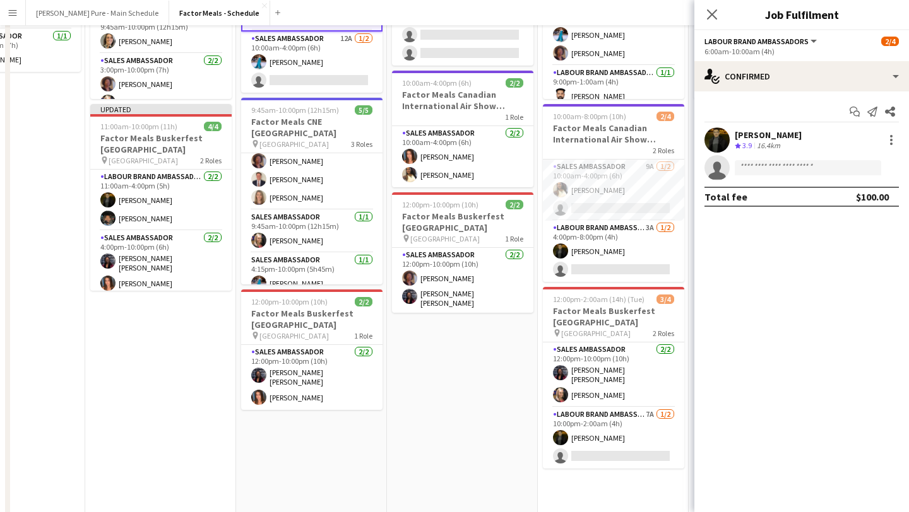
scroll to position [0, 0]
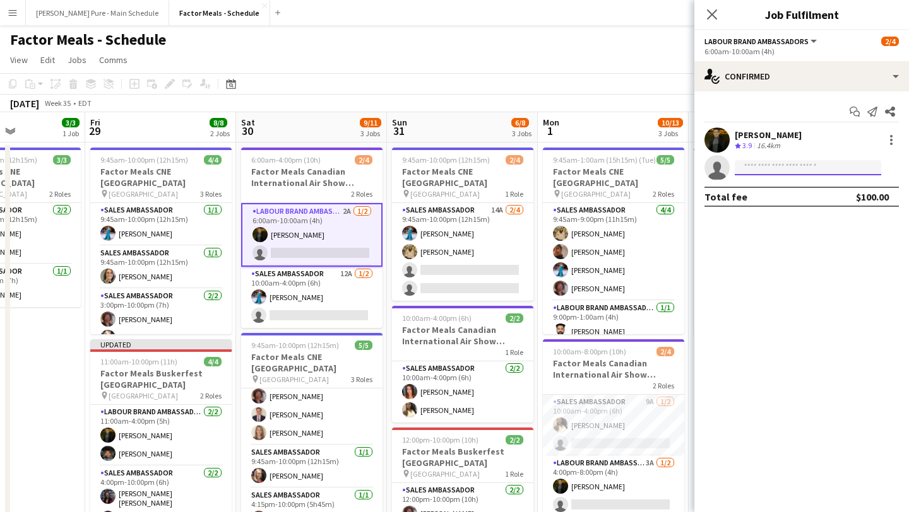
click at [800, 167] on input at bounding box center [807, 167] width 146 height 15
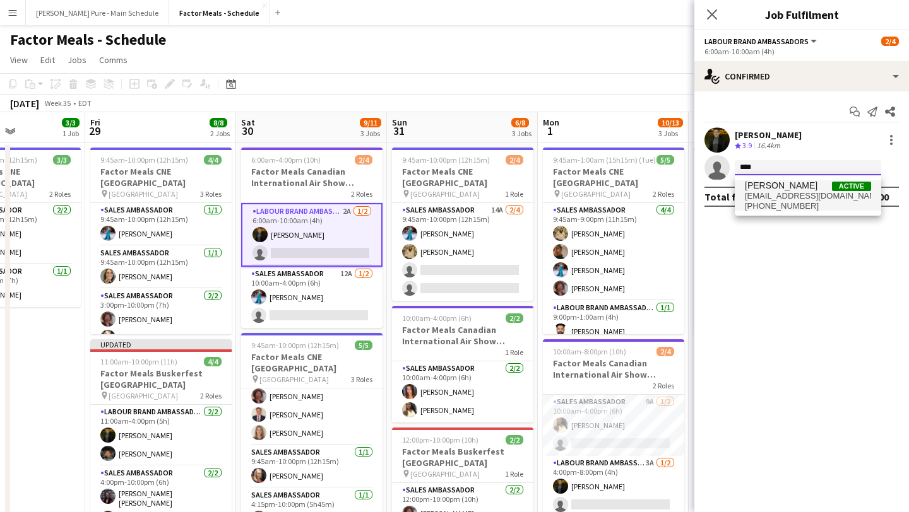
type input "****"
click at [809, 189] on span "[PERSON_NAME]" at bounding box center [780, 185] width 73 height 11
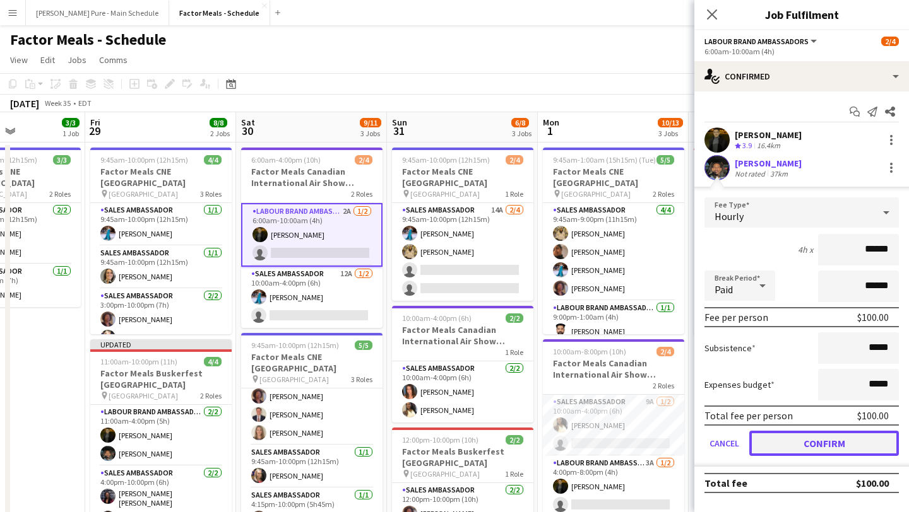
click at [834, 440] on button "Confirm" at bounding box center [824, 443] width 150 height 25
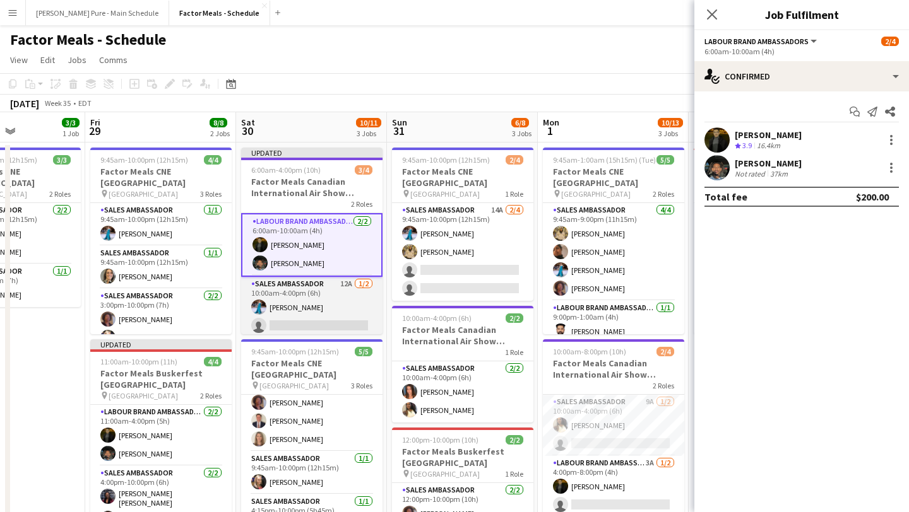
click at [329, 321] on app-card-role "Sales Ambassador 12A [DATE] 10:00am-4:00pm (6h) [PERSON_NAME] single-neutral-ac…" at bounding box center [311, 307] width 141 height 61
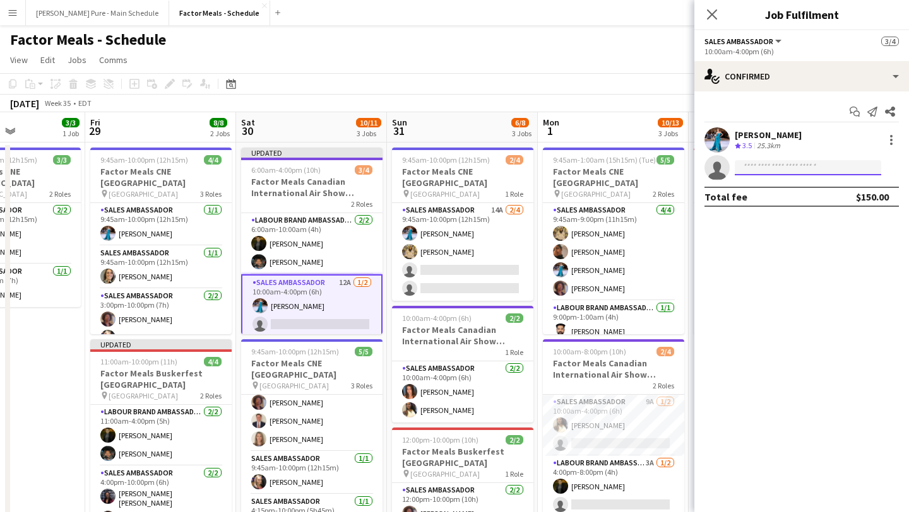
click at [776, 170] on input at bounding box center [807, 167] width 146 height 15
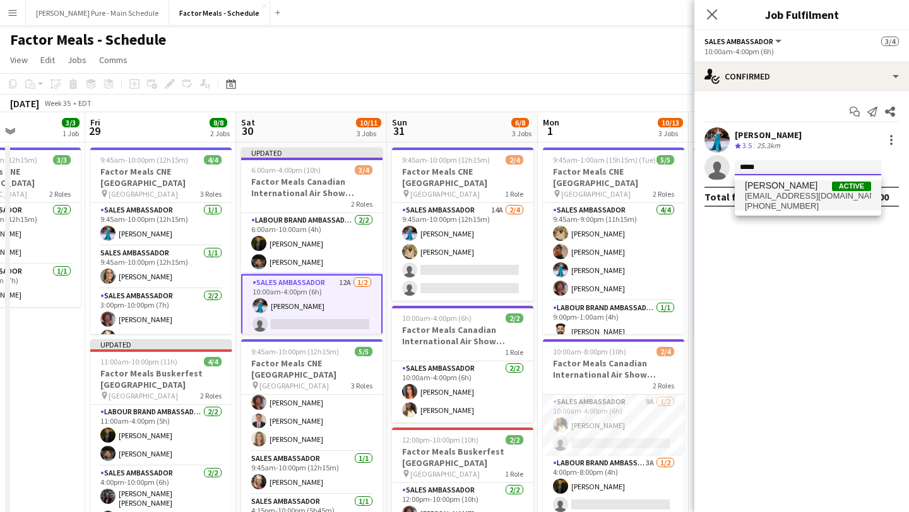
type input "*****"
click at [784, 201] on span "[PHONE_NUMBER]" at bounding box center [807, 206] width 126 height 10
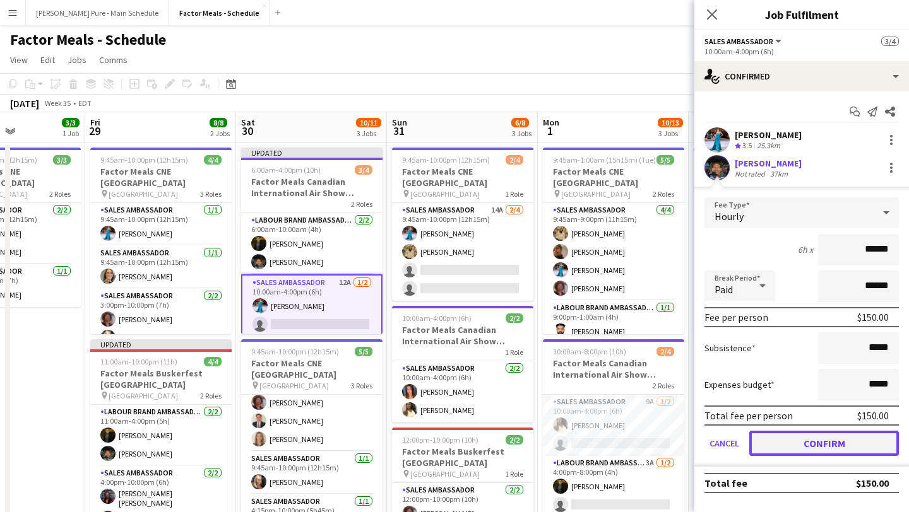
click at [842, 444] on button "Confirm" at bounding box center [824, 443] width 150 height 25
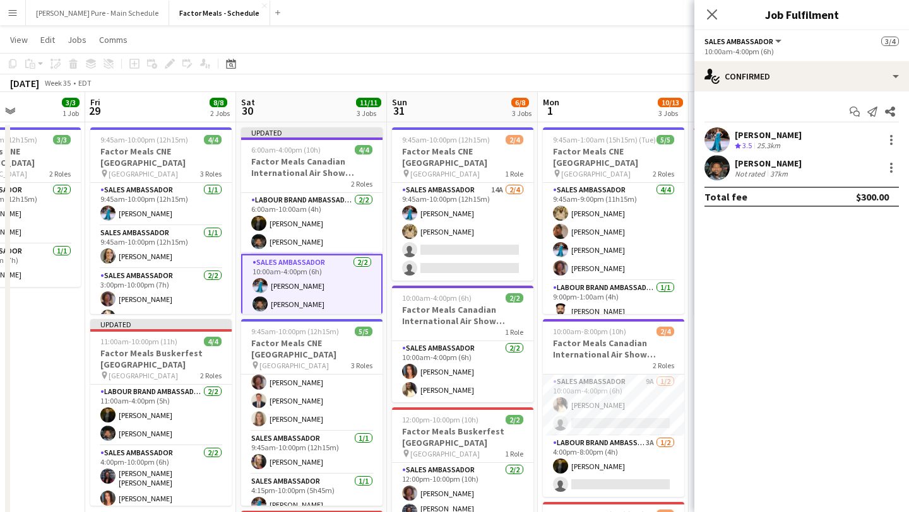
scroll to position [13, 0]
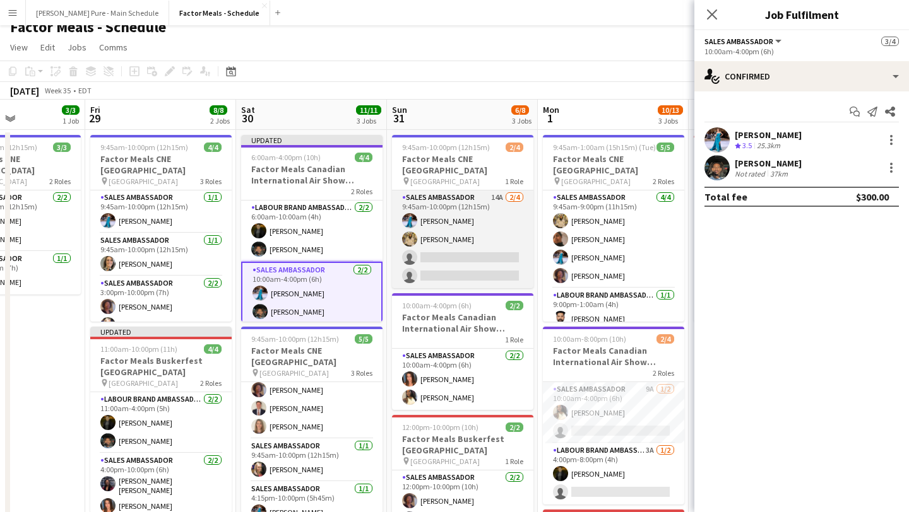
click at [440, 252] on app-card-role "Sales Ambassador 14A [DATE] 9:45am-10:00pm (12h15m) [PERSON_NAME] [PERSON_NAME]…" at bounding box center [462, 240] width 141 height 98
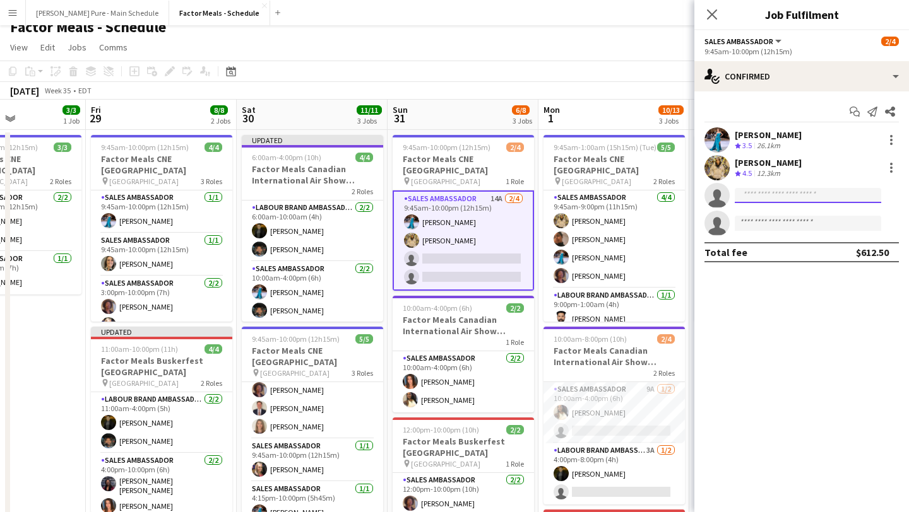
click at [763, 203] on input at bounding box center [807, 195] width 146 height 15
type input "****"
click at [797, 218] on span "[PERSON_NAME]" at bounding box center [780, 213] width 73 height 11
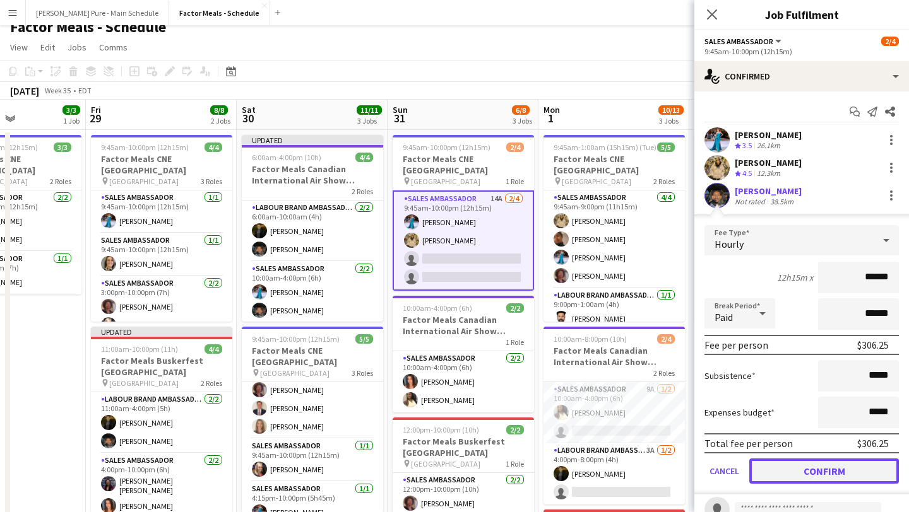
click at [827, 464] on button "Confirm" at bounding box center [824, 471] width 150 height 25
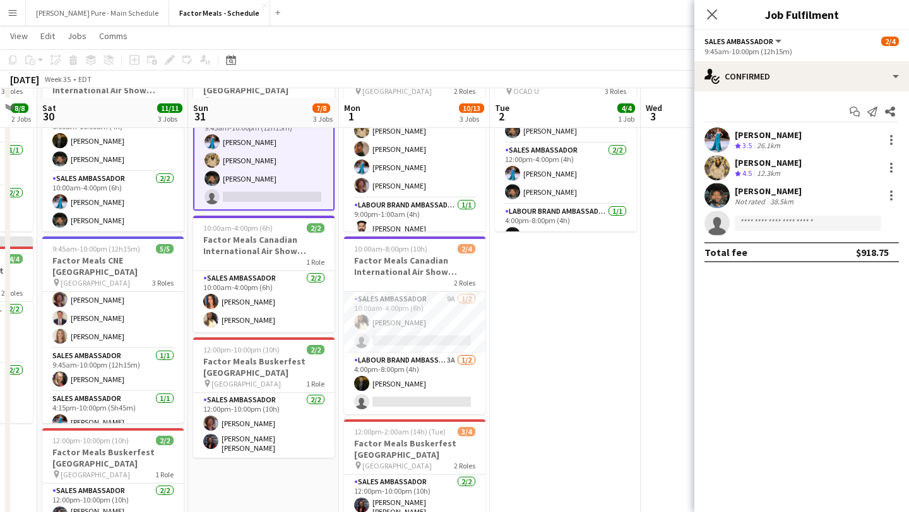
scroll to position [129, 0]
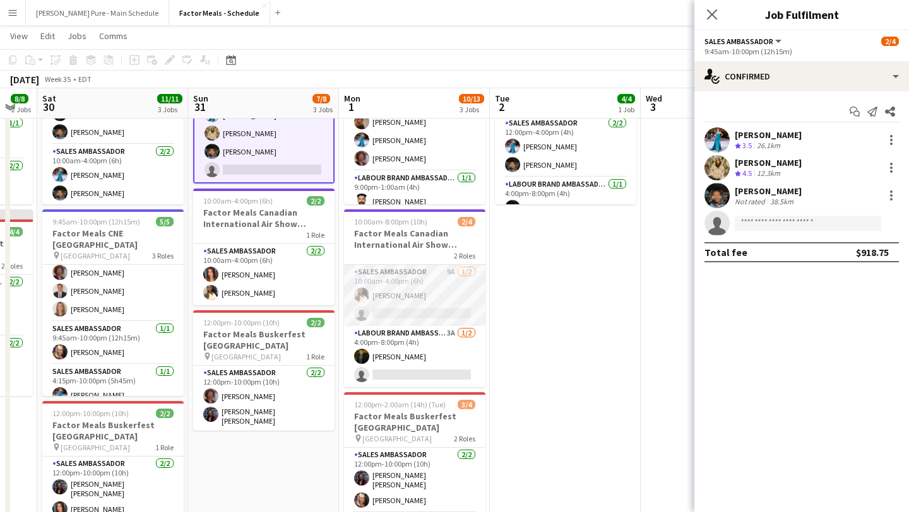
click at [416, 304] on app-card-role "Sales Ambassador 9A [DATE] 10:00am-4:00pm (6h) [PERSON_NAME] single-neutral-act…" at bounding box center [414, 295] width 141 height 61
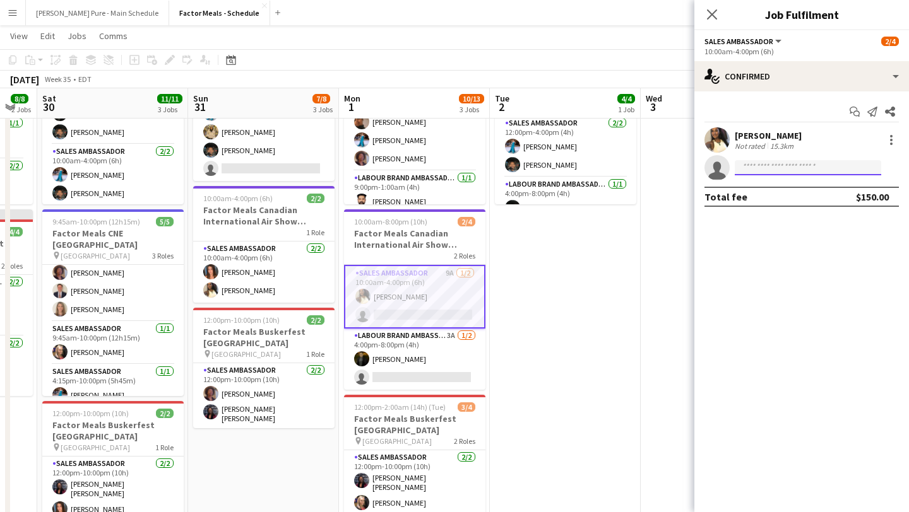
click at [766, 168] on input at bounding box center [807, 167] width 146 height 15
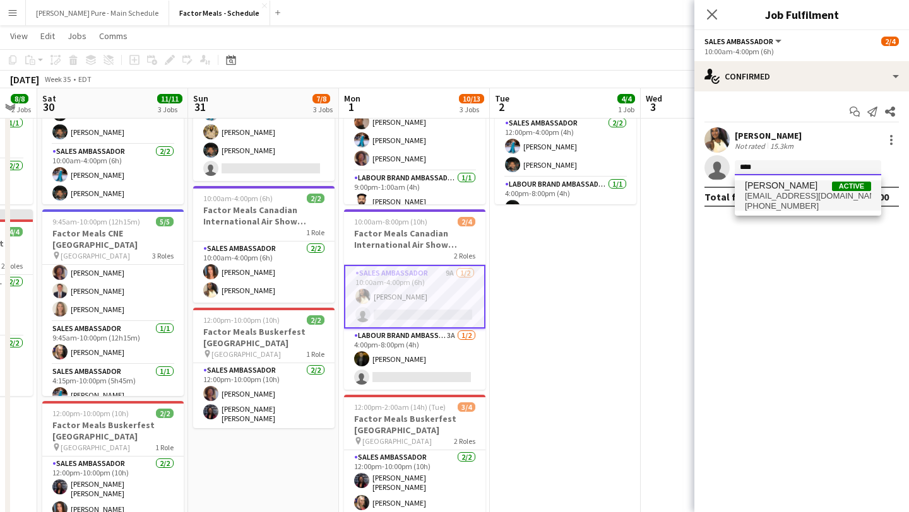
type input "****"
click at [758, 201] on span "[PHONE_NUMBER]" at bounding box center [807, 206] width 126 height 10
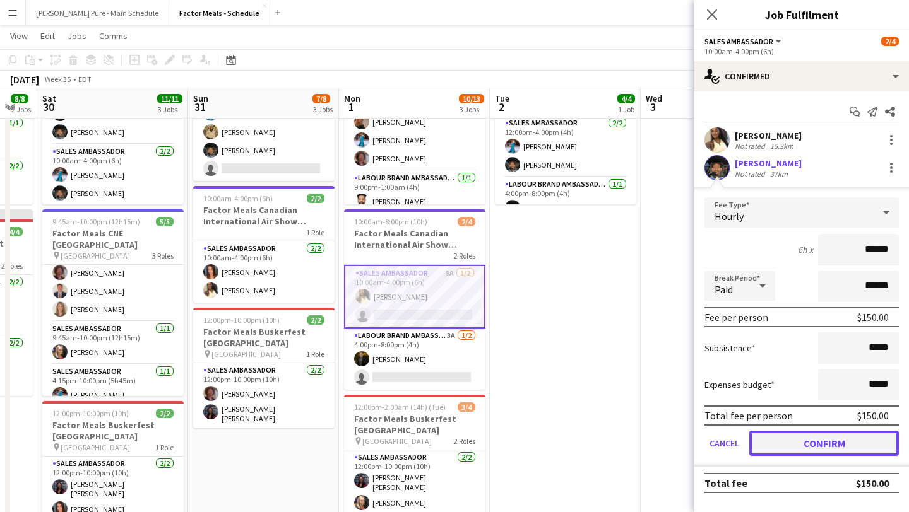
click at [808, 442] on button "Confirm" at bounding box center [824, 443] width 150 height 25
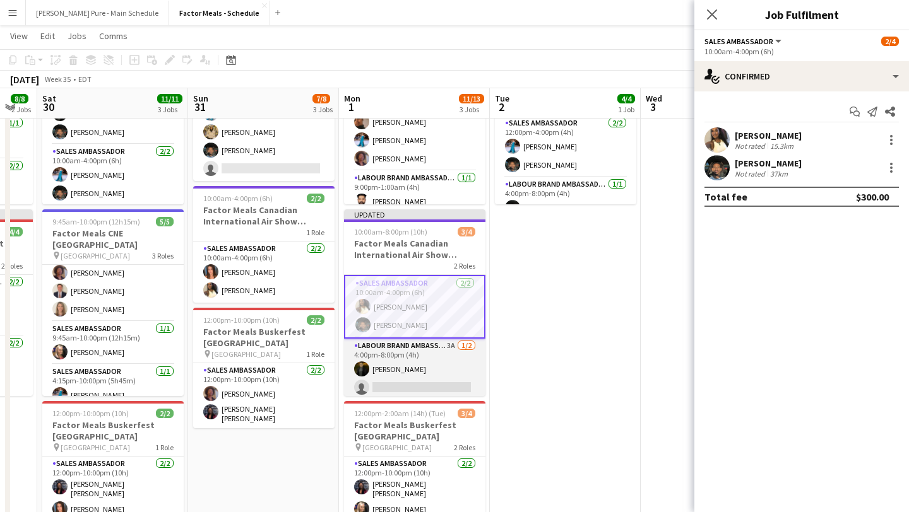
click at [443, 380] on app-card-role "Labour Brand Ambassadors 3A [DATE] 4:00pm-8:00pm (4h) [PERSON_NAME] single-neut…" at bounding box center [414, 369] width 141 height 61
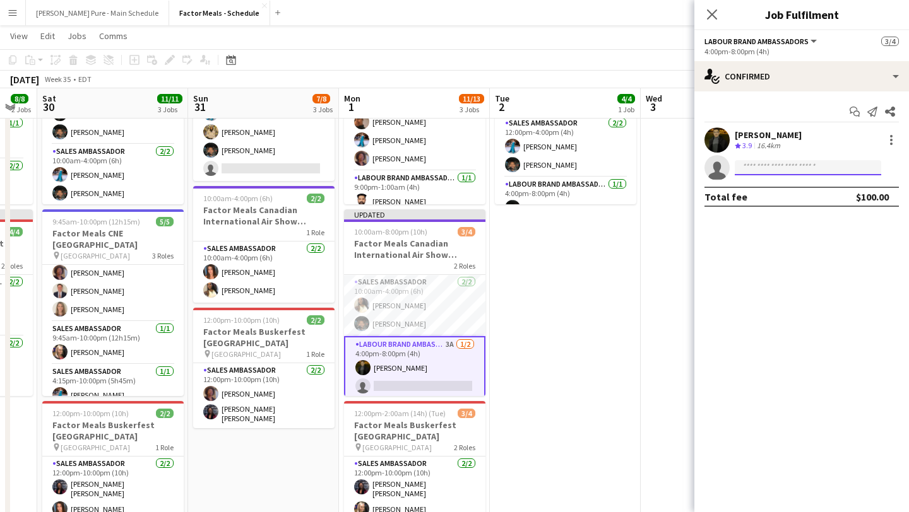
click at [791, 168] on input at bounding box center [807, 167] width 146 height 15
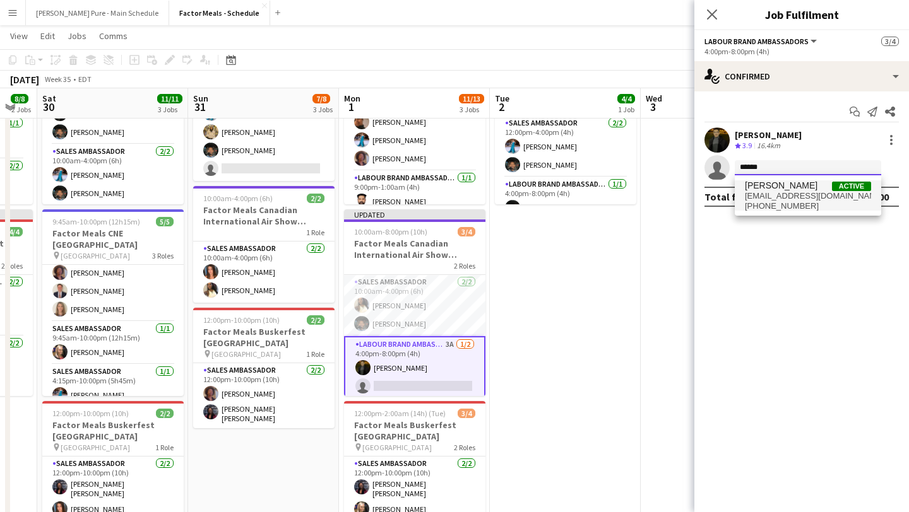
type input "******"
click at [791, 199] on span "[EMAIL_ADDRESS][DOMAIN_NAME]" at bounding box center [807, 196] width 126 height 10
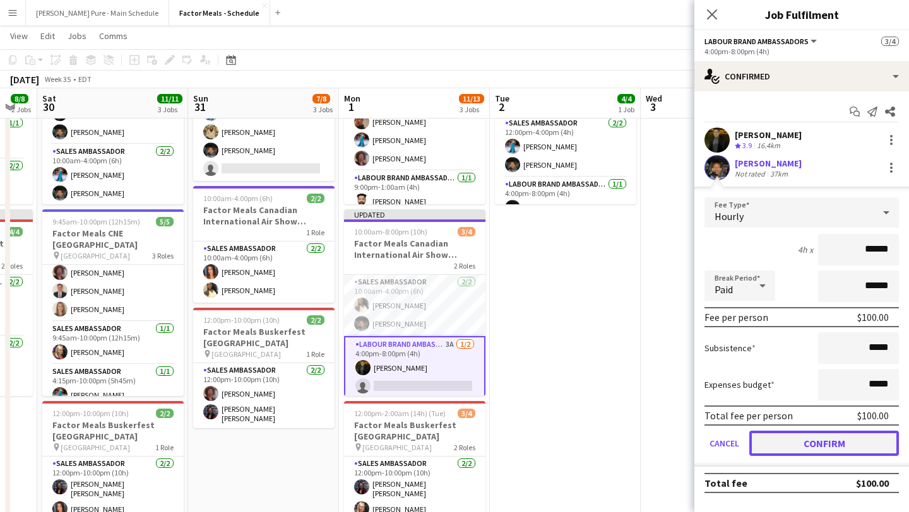
click at [816, 440] on button "Confirm" at bounding box center [824, 443] width 150 height 25
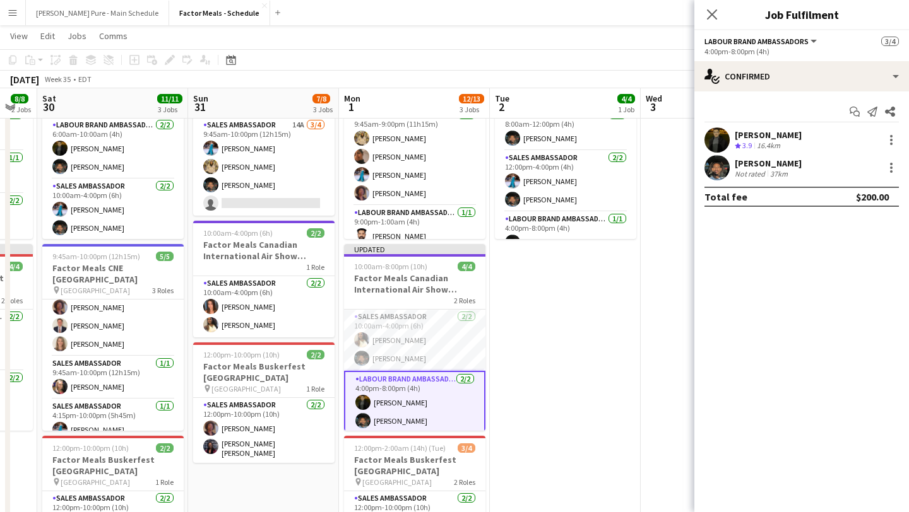
scroll to position [0, 415]
click at [592, 327] on app-date-cell "8:00am-8:00pm (12h) 4/4 Factor Meals OCAD Orientation Event pin OCAD U 3 Roles …" at bounding box center [565, 369] width 151 height 644
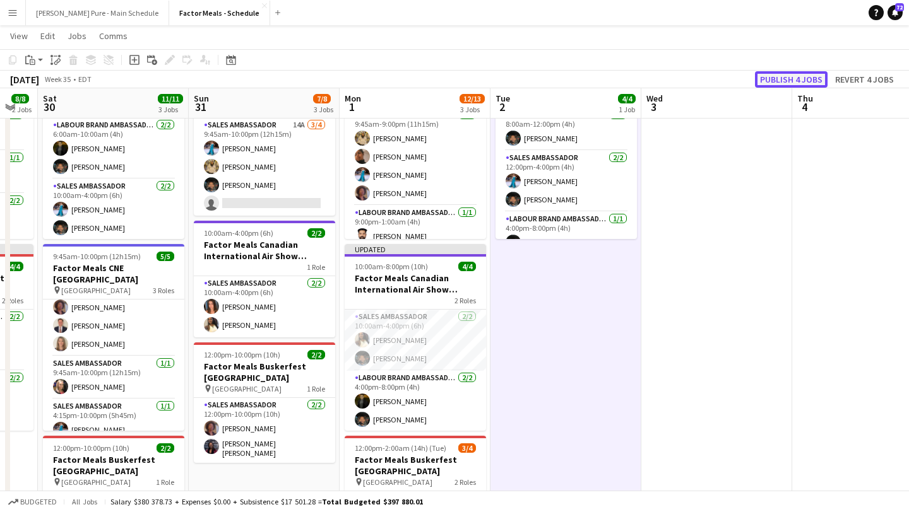
click at [792, 78] on button "Publish 4 jobs" at bounding box center [791, 79] width 73 height 16
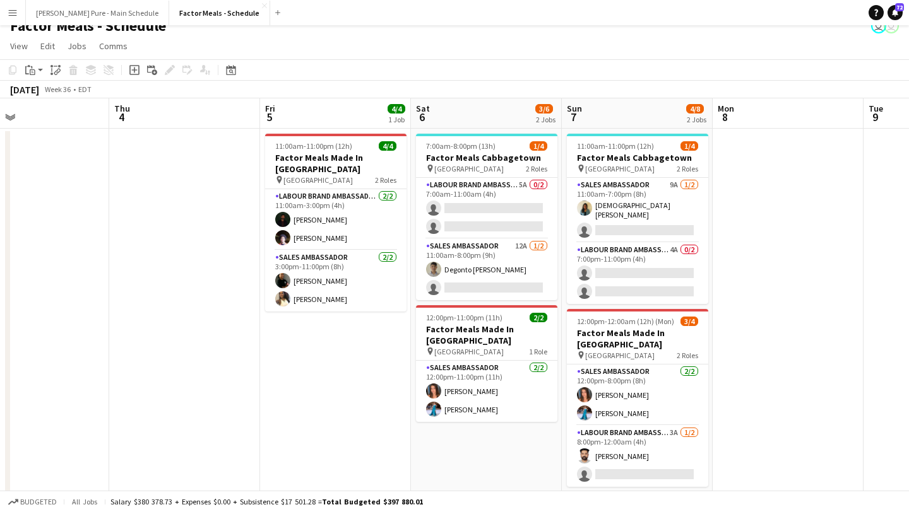
scroll to position [0, 499]
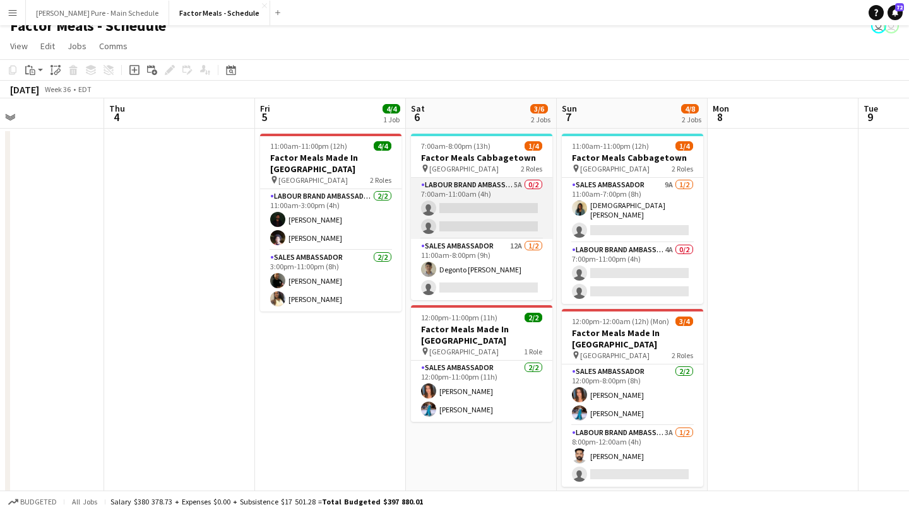
click at [485, 204] on app-card-role "Labour Brand Ambassadors 5A 0/2 7:00am-11:00am (4h) single-neutral-actions sing…" at bounding box center [481, 208] width 141 height 61
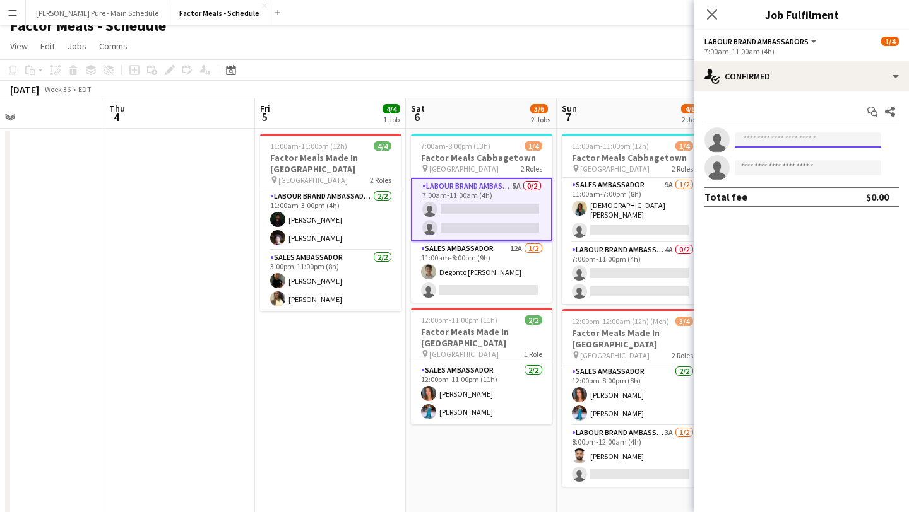
click at [786, 141] on input at bounding box center [807, 139] width 146 height 15
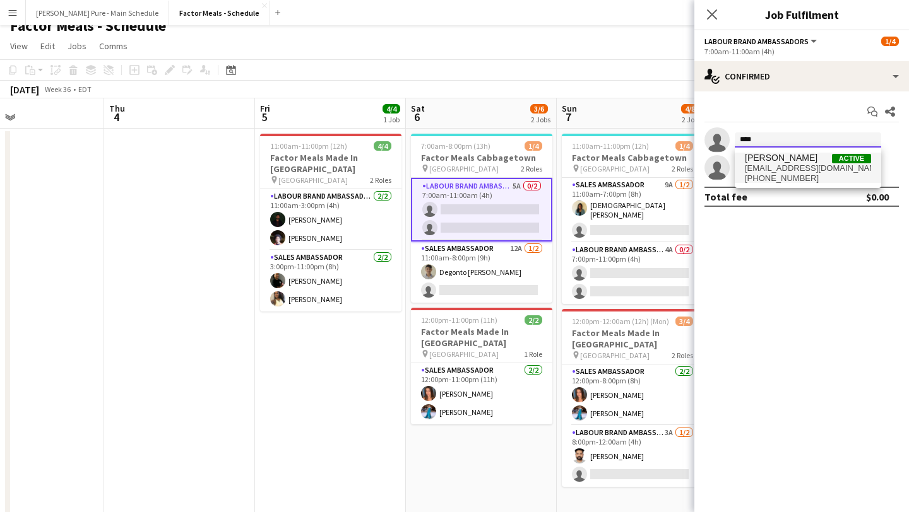
type input "****"
click at [770, 167] on span "[EMAIL_ADDRESS][DOMAIN_NAME]" at bounding box center [807, 168] width 126 height 10
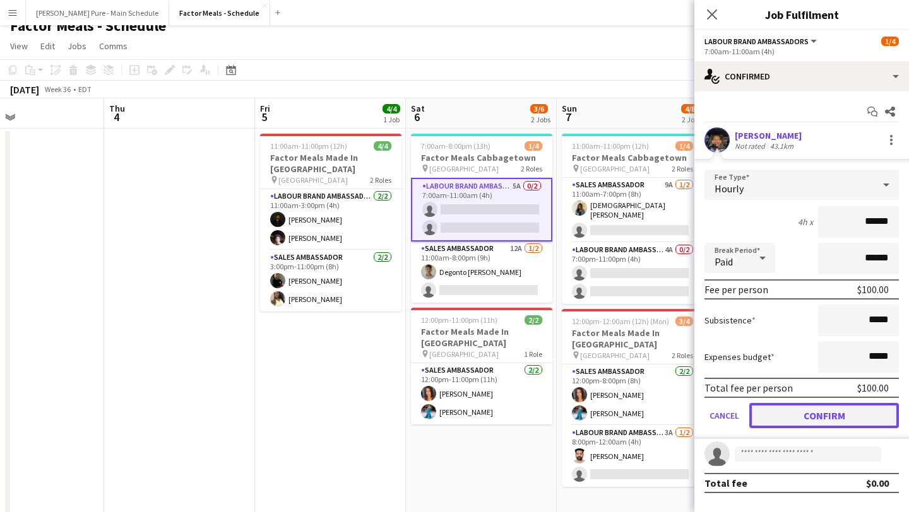
click at [810, 415] on button "Confirm" at bounding box center [824, 415] width 150 height 25
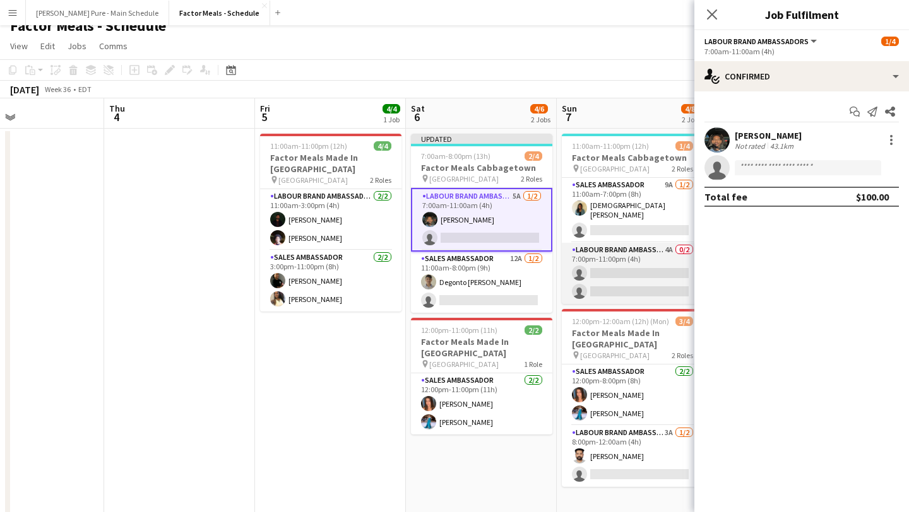
click at [640, 279] on app-card-role "Labour Brand Ambassadors 4A 0/2 7:00pm-11:00pm (4h) single-neutral-actions sing…" at bounding box center [632, 273] width 141 height 61
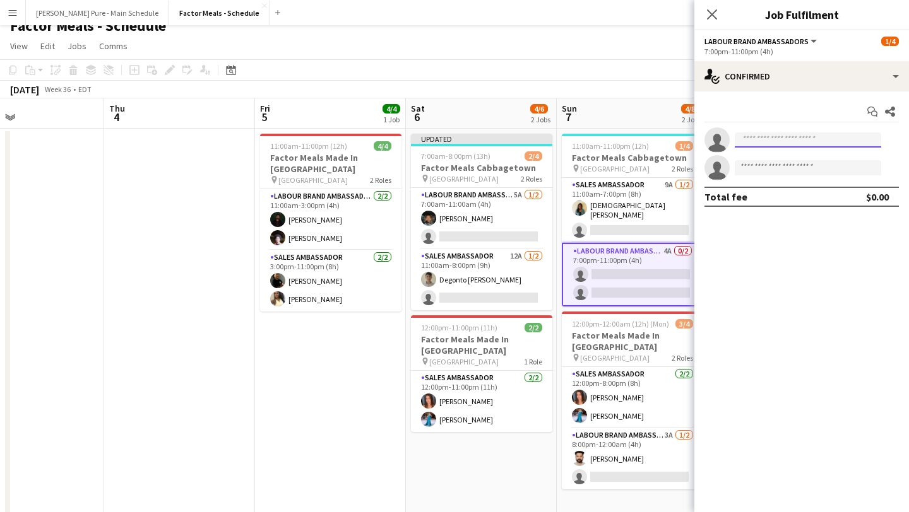
click at [784, 141] on input at bounding box center [807, 139] width 146 height 15
type input "*****"
click at [774, 166] on span "[EMAIL_ADDRESS][DOMAIN_NAME]" at bounding box center [807, 168] width 126 height 10
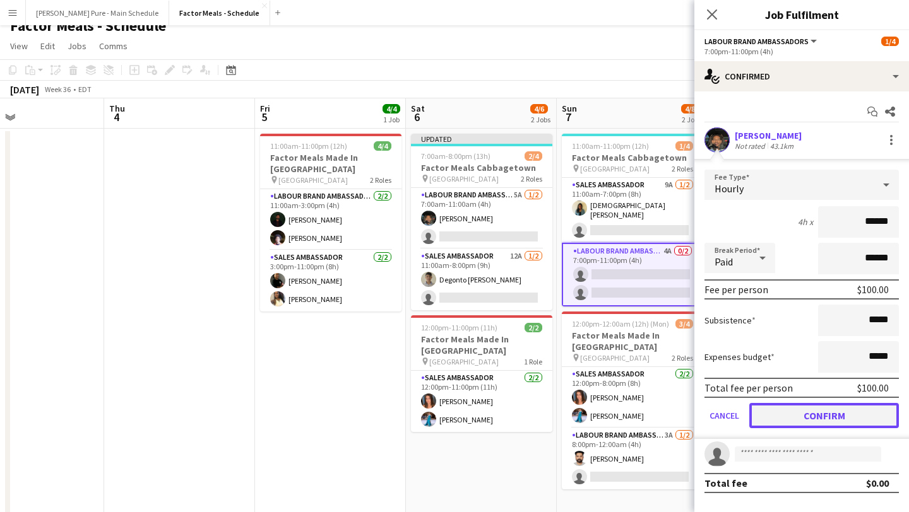
click at [804, 421] on button "Confirm" at bounding box center [824, 415] width 150 height 25
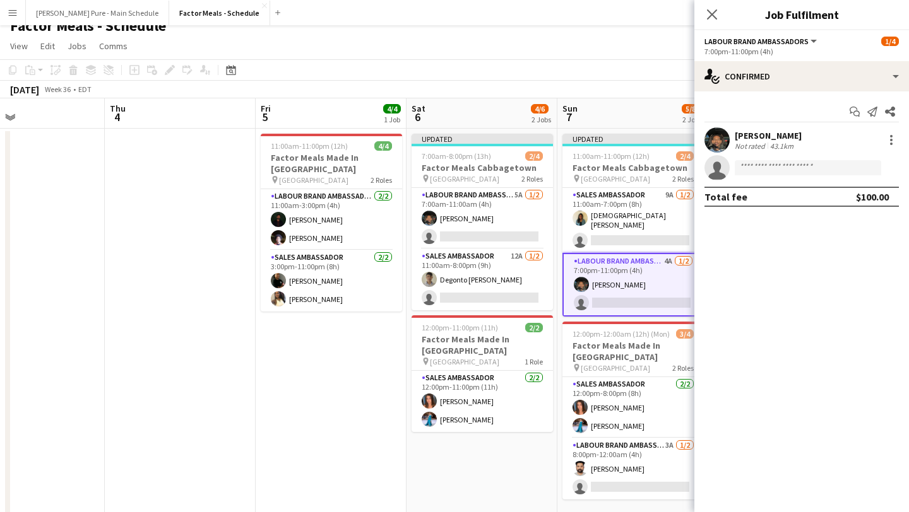
click at [333, 363] on app-date-cell "11:00am-11:00pm (12h) 4/4 Factor Meals Made In [GEOGRAPHIC_DATA] pin Downview P…" at bounding box center [331, 451] width 151 height 644
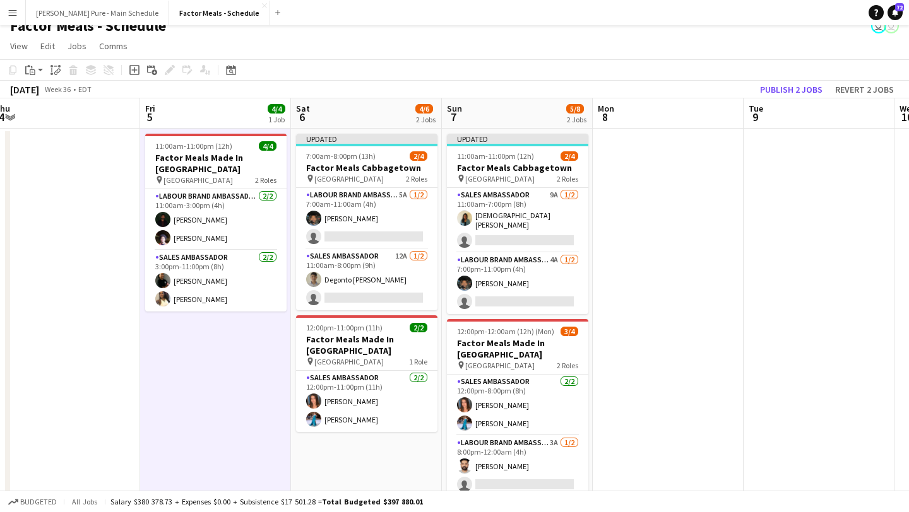
scroll to position [0, 312]
click at [655, 219] on app-date-cell at bounding box center [668, 451] width 151 height 644
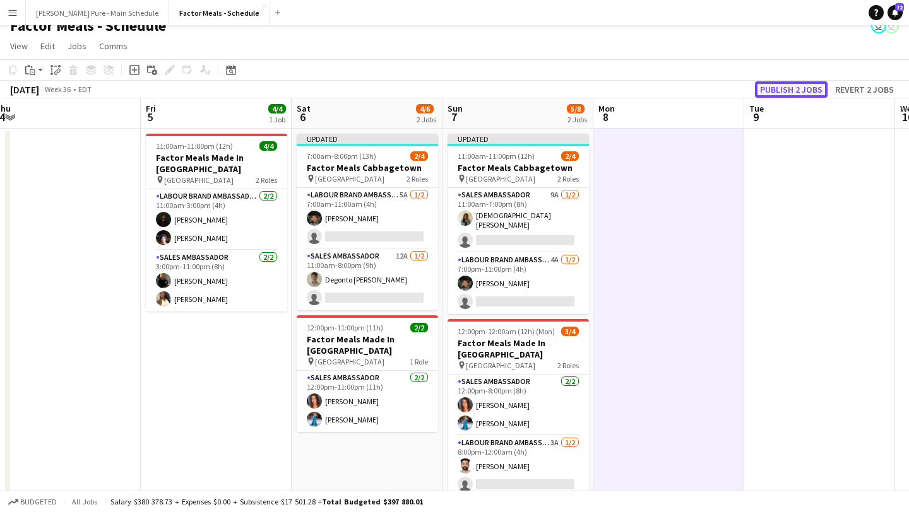
click at [792, 85] on button "Publish 2 jobs" at bounding box center [791, 89] width 73 height 16
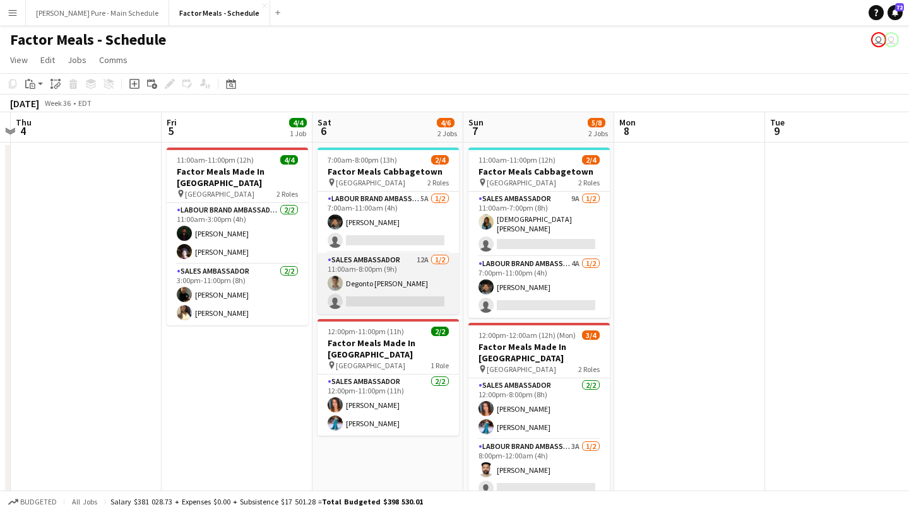
scroll to position [0, 290]
click at [394, 294] on app-card-role "Sales Ambassador 12A [DATE] 11:00am-8:00pm (9h) Degonto [PERSON_NAME] single-ne…" at bounding box center [388, 283] width 141 height 61
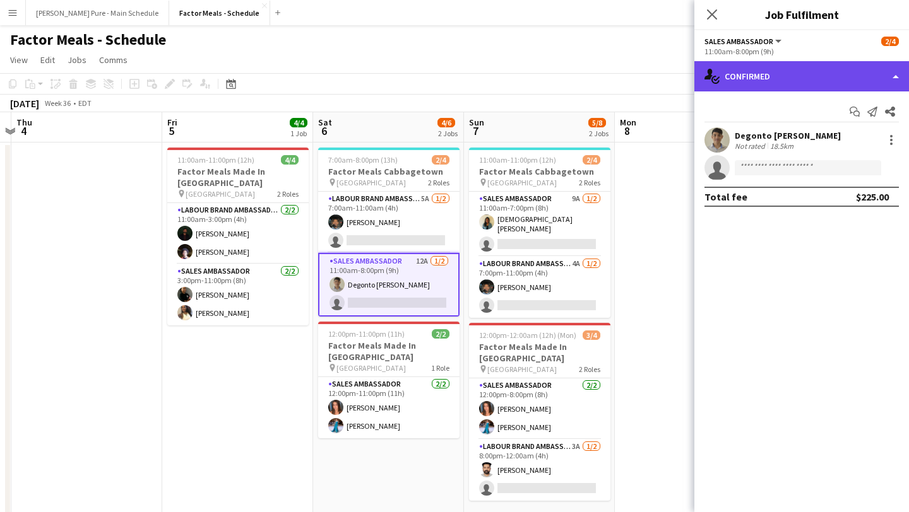
click at [820, 80] on div "single-neutral-actions-check-2 Confirmed" at bounding box center [801, 76] width 215 height 30
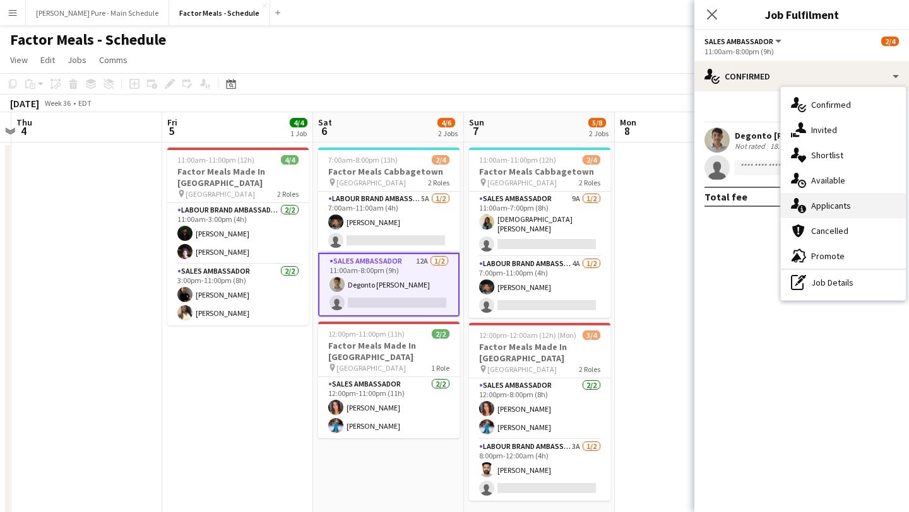
click at [840, 211] on div "single-neutral-actions-information Applicants" at bounding box center [842, 205] width 125 height 25
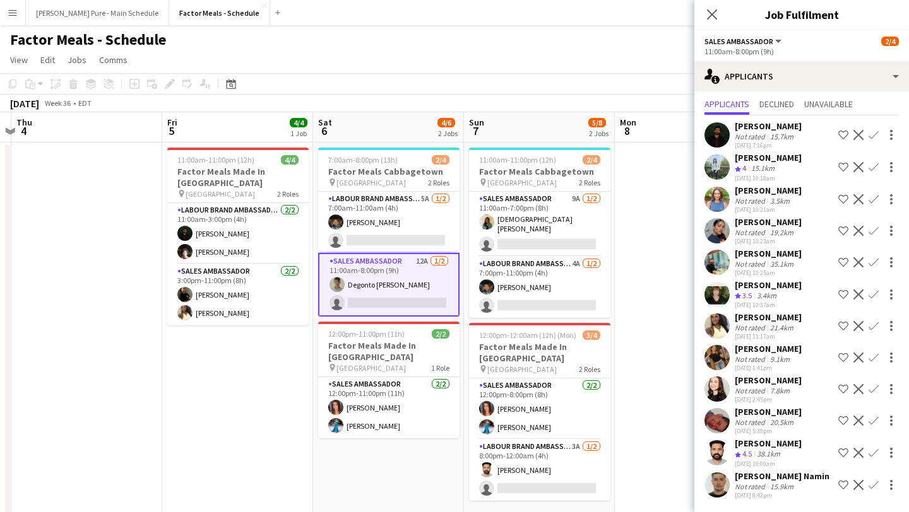
scroll to position [0, 0]
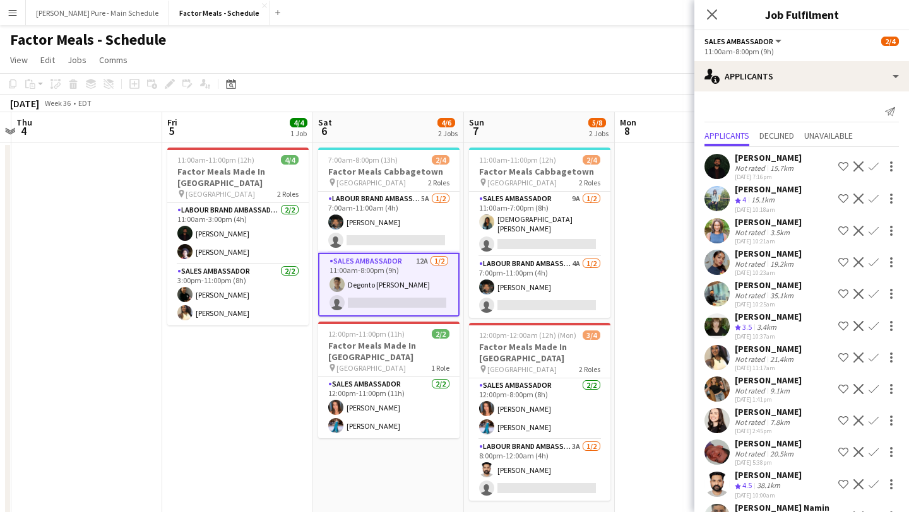
click at [712, 22] on div "Close pop-in" at bounding box center [711, 14] width 35 height 29
click at [712, 22] on app-icon "Close pop-in" at bounding box center [712, 15] width 18 height 18
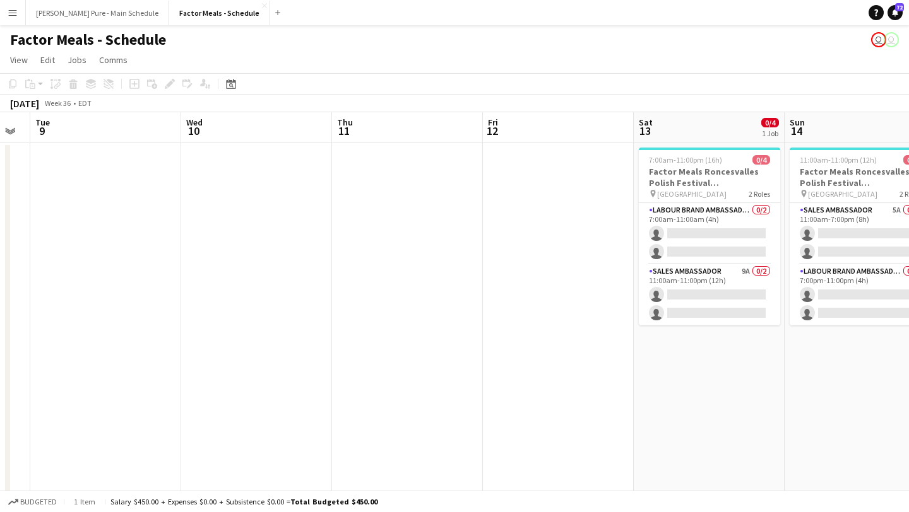
scroll to position [0, 461]
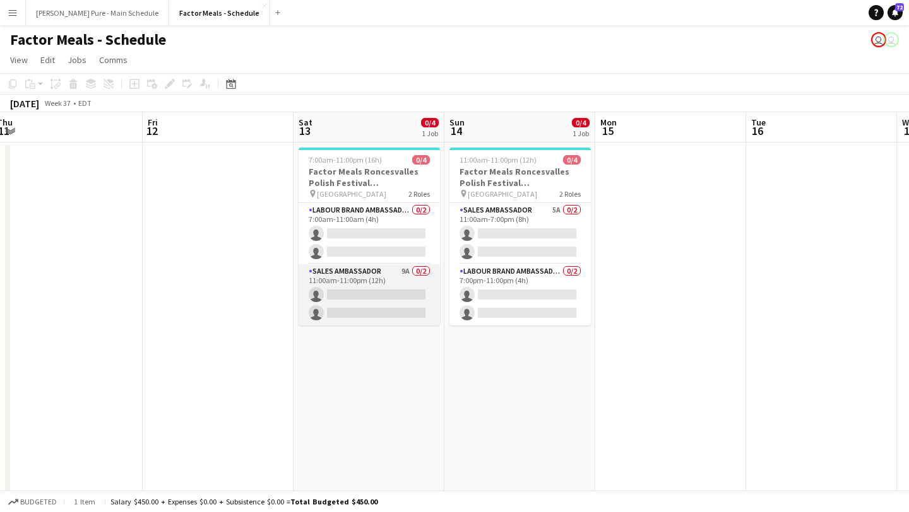
click at [399, 297] on app-card-role "Sales Ambassador 9A 0/2 11:00am-11:00pm (12h) single-neutral-actions single-neu…" at bounding box center [368, 294] width 141 height 61
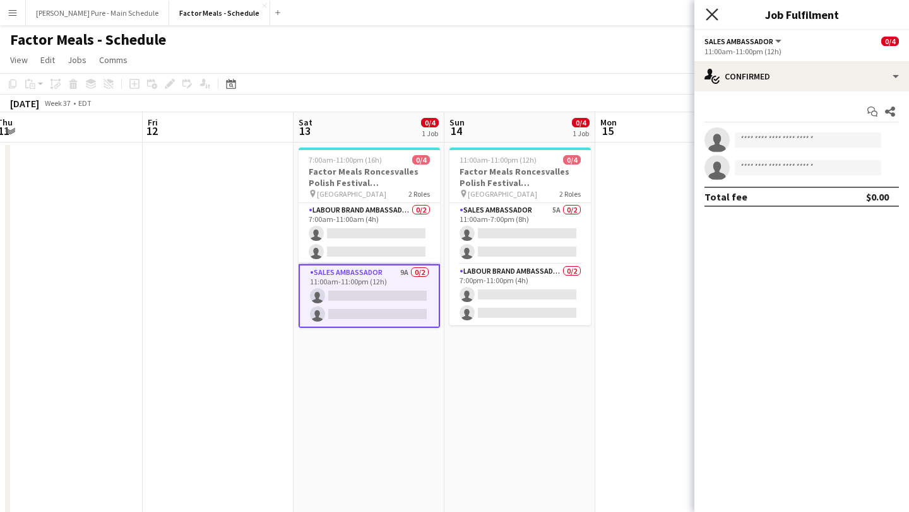
click at [715, 13] on icon "Close pop-in" at bounding box center [711, 14] width 12 height 12
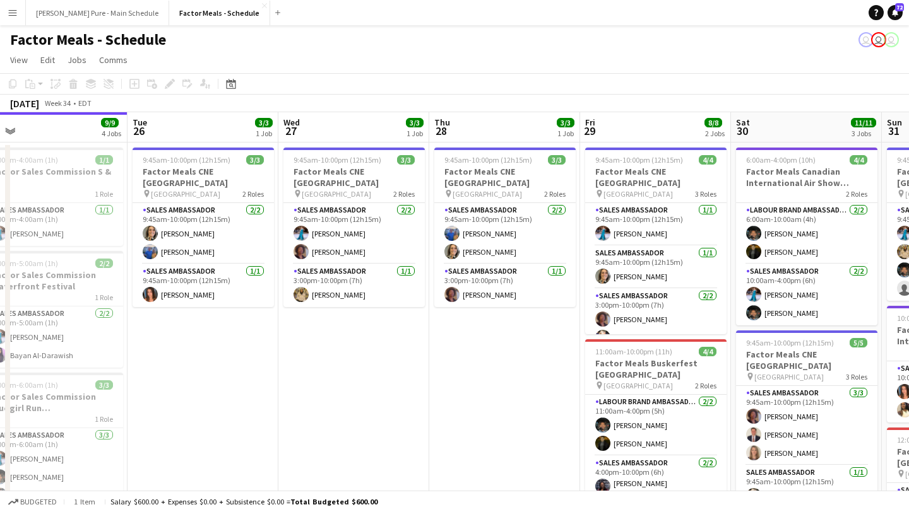
scroll to position [0, 615]
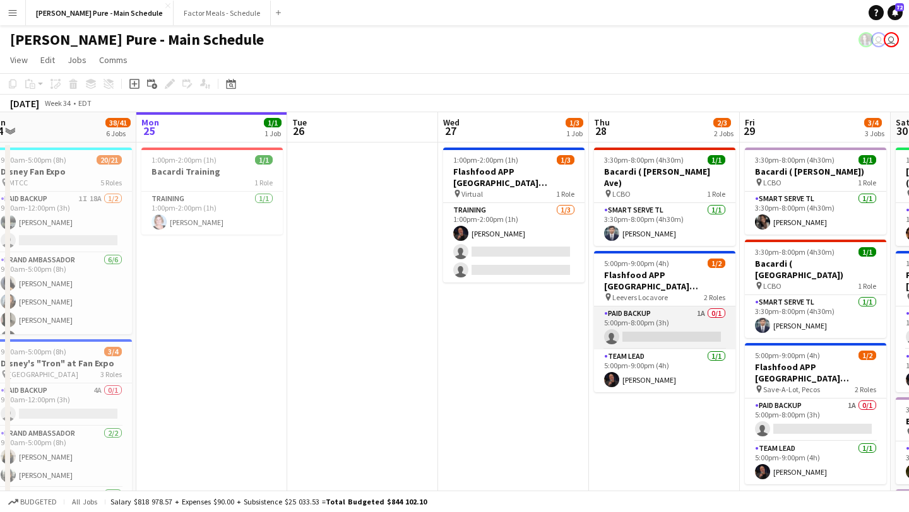
scroll to position [0, 640]
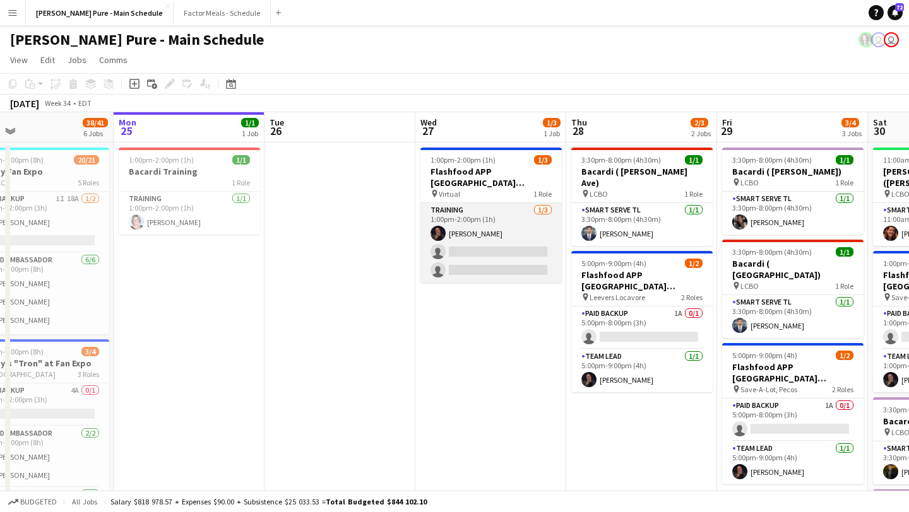
click at [466, 252] on app-card-role "Training 1/3 1:00pm-2:00pm (1h) Bill Goldstein single-neutral-actions single-ne…" at bounding box center [490, 242] width 141 height 79
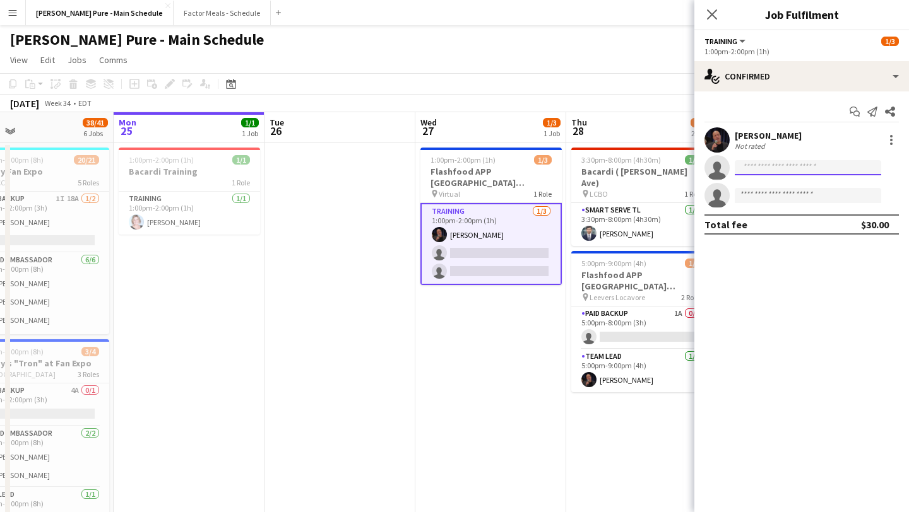
click at [811, 162] on input at bounding box center [807, 167] width 146 height 15
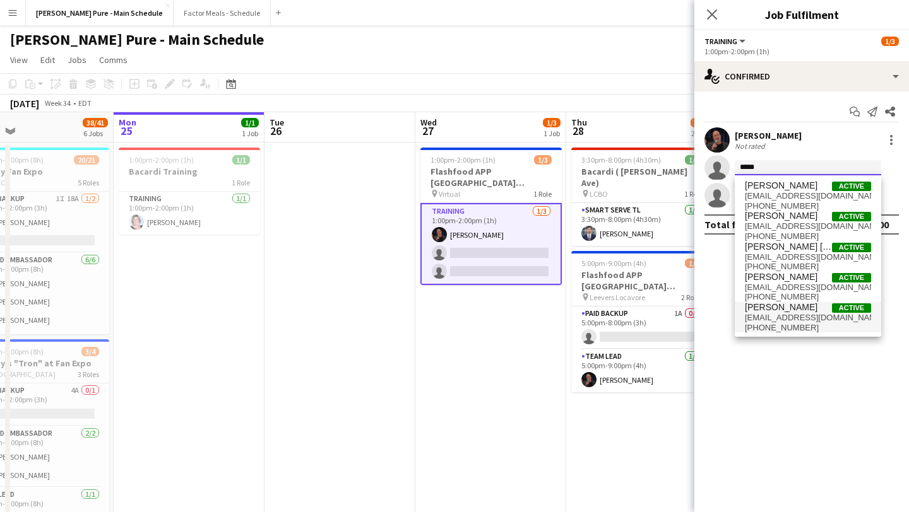
type input "*****"
click at [777, 325] on span "+1303.601.5575" at bounding box center [807, 328] width 126 height 10
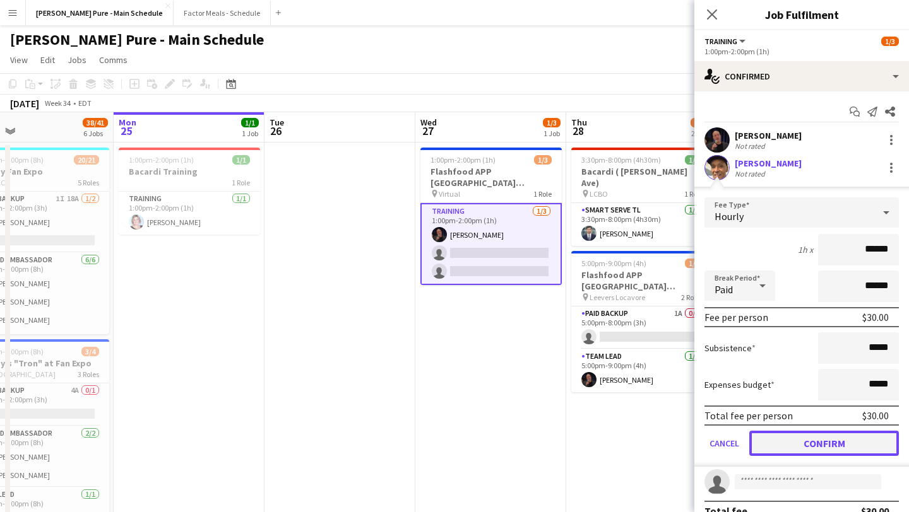
click at [813, 443] on button "Confirm" at bounding box center [824, 443] width 150 height 25
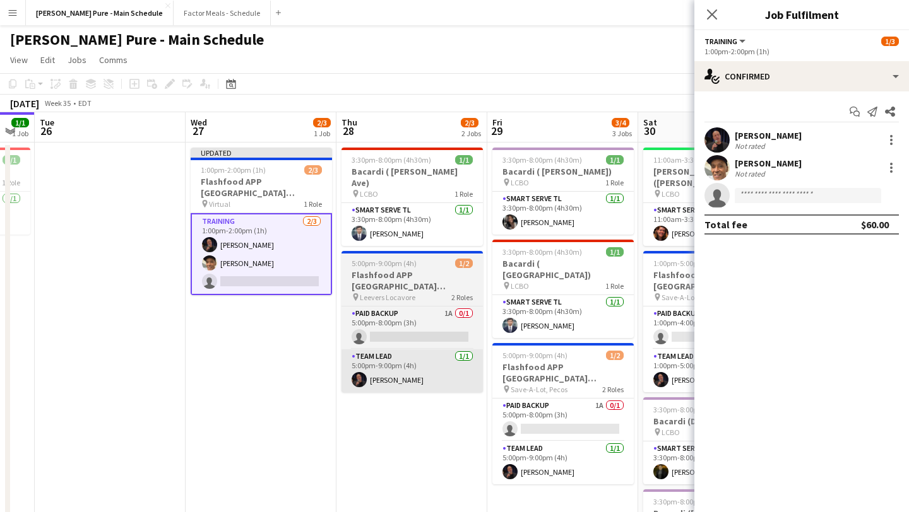
scroll to position [0, 627]
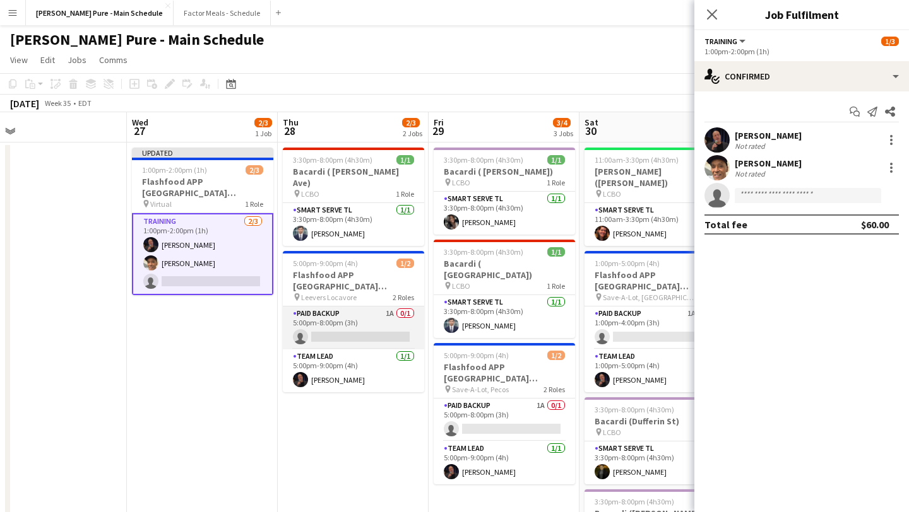
click at [345, 321] on app-card-role "Paid Backup 1A 0/1 5:00pm-8:00pm (3h) single-neutral-actions" at bounding box center [353, 328] width 141 height 43
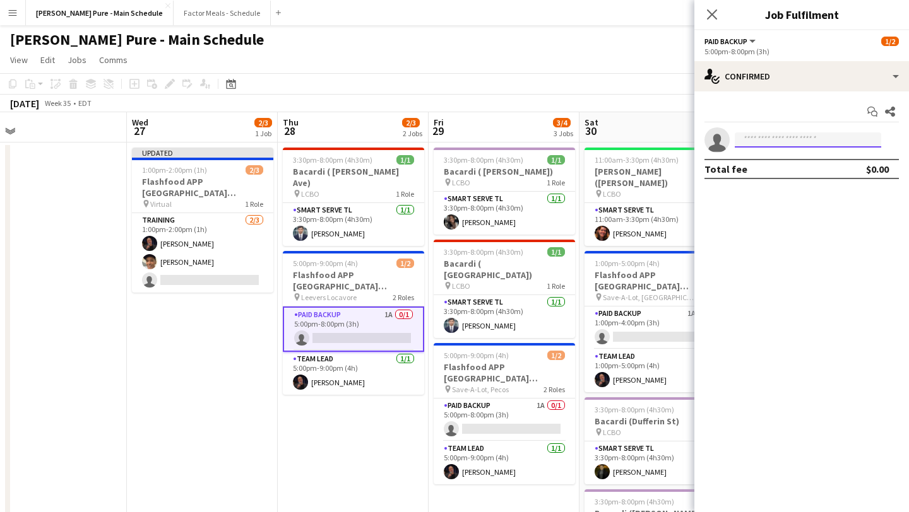
click at [796, 139] on input at bounding box center [807, 139] width 146 height 15
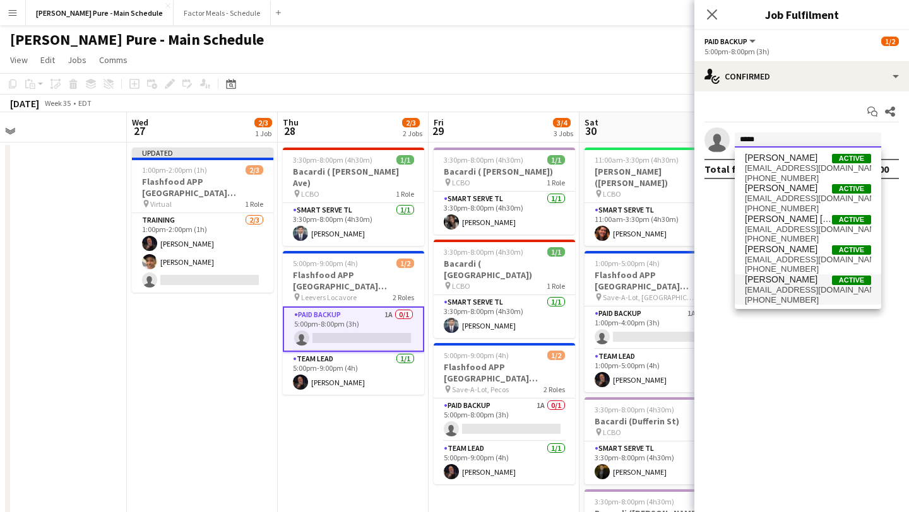
type input "*****"
click at [789, 281] on span "Kevin Vidal Active" at bounding box center [807, 279] width 126 height 11
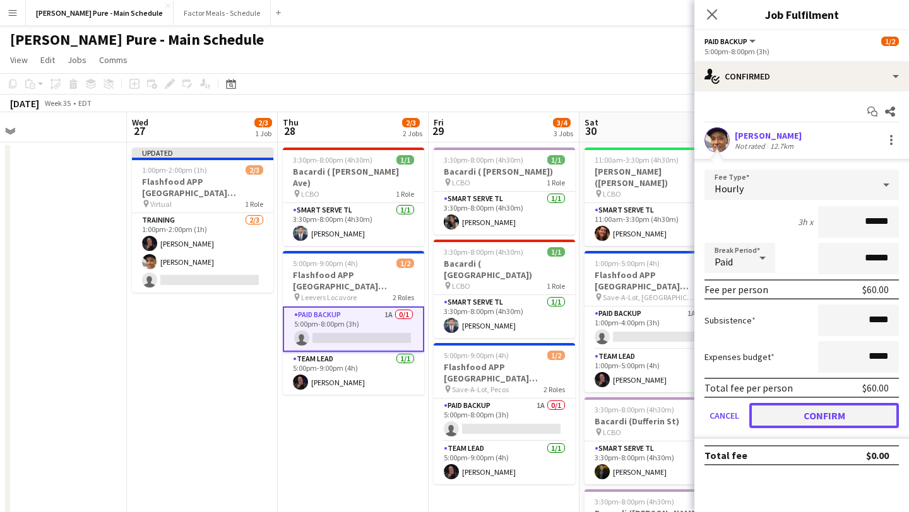
click at [816, 419] on button "Confirm" at bounding box center [824, 415] width 150 height 25
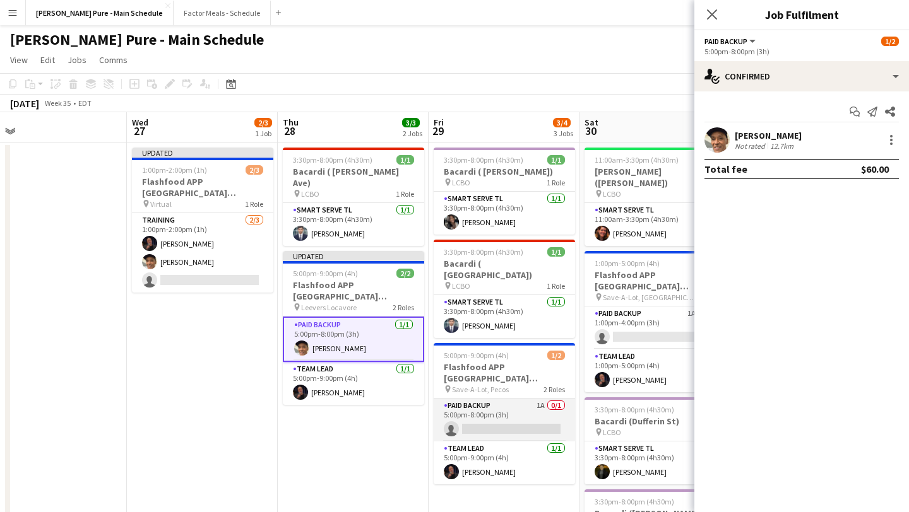
click at [522, 403] on app-card-role "Paid Backup 1A 0/1 5:00pm-8:00pm (3h) single-neutral-actions" at bounding box center [503, 420] width 141 height 43
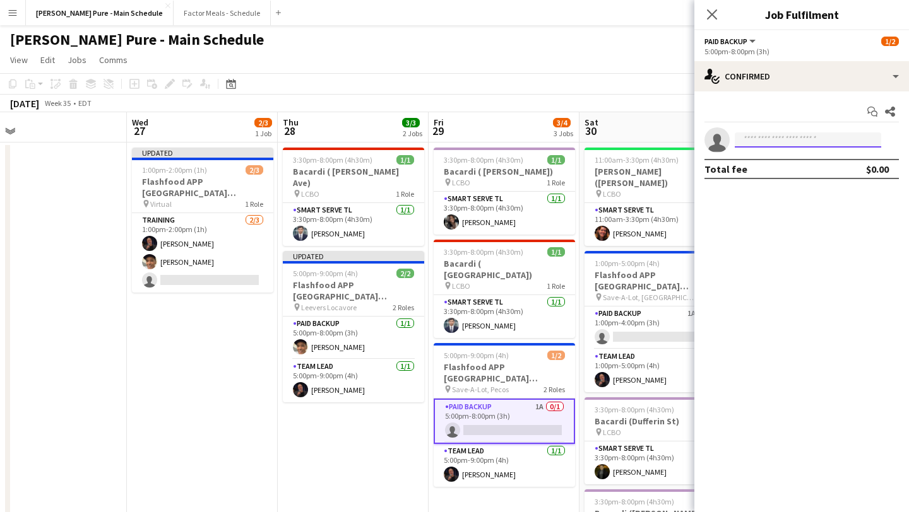
click at [779, 143] on input at bounding box center [807, 139] width 146 height 15
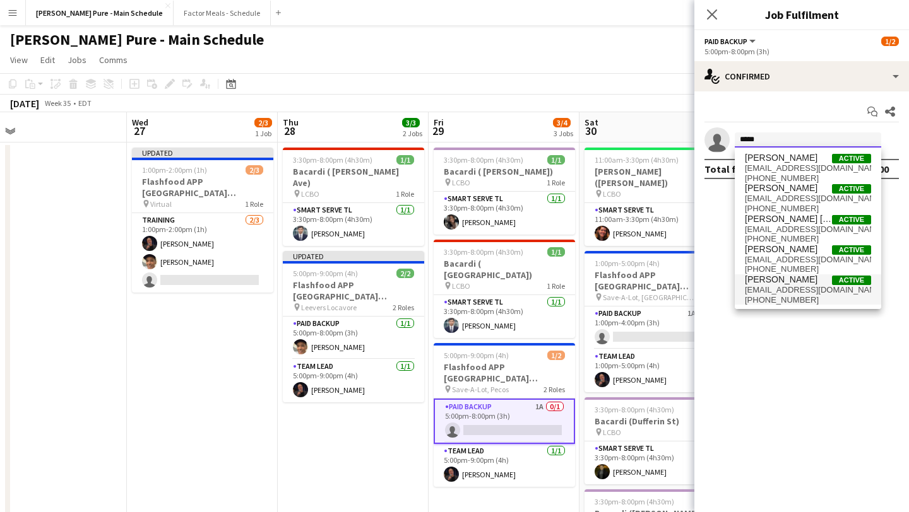
type input "*****"
click at [772, 300] on span "+1303.601.5575" at bounding box center [807, 300] width 126 height 10
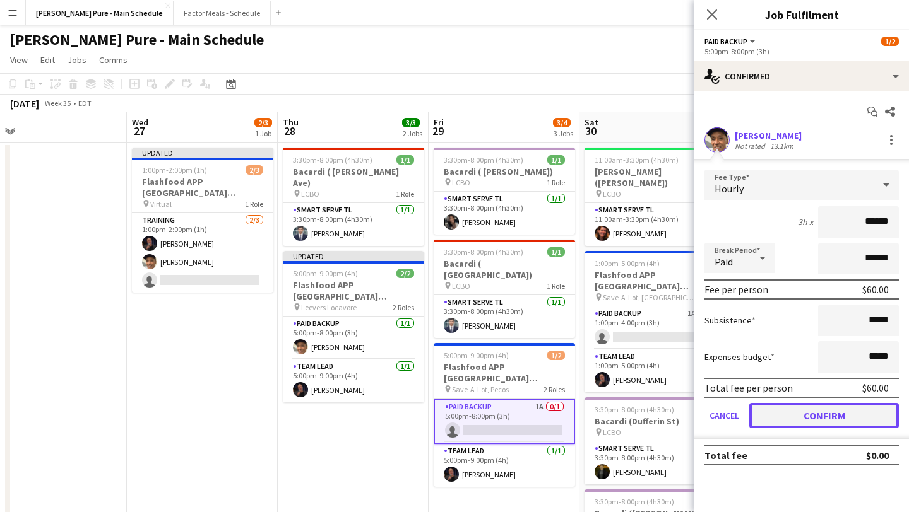
click at [819, 416] on button "Confirm" at bounding box center [824, 415] width 150 height 25
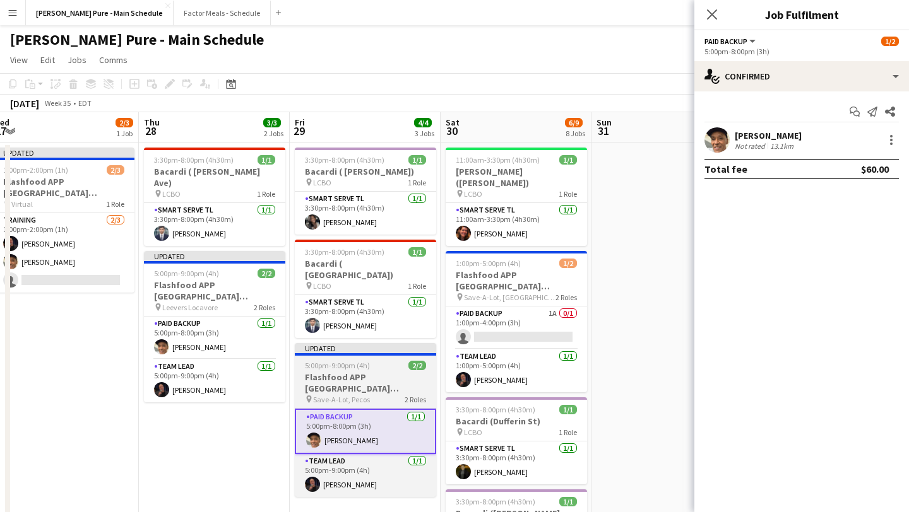
scroll to position [0, 485]
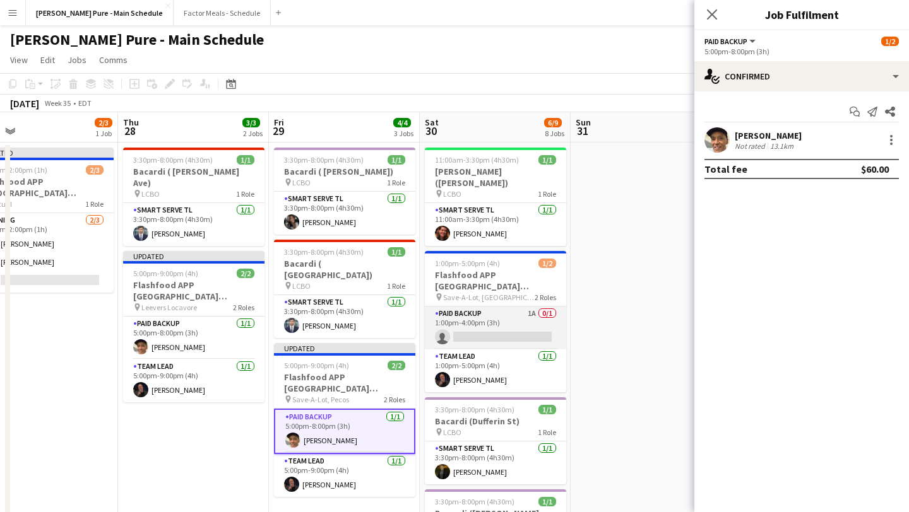
click at [505, 316] on app-card-role "Paid Backup 1A 0/1 1:00pm-4:00pm (3h) single-neutral-actions" at bounding box center [495, 328] width 141 height 43
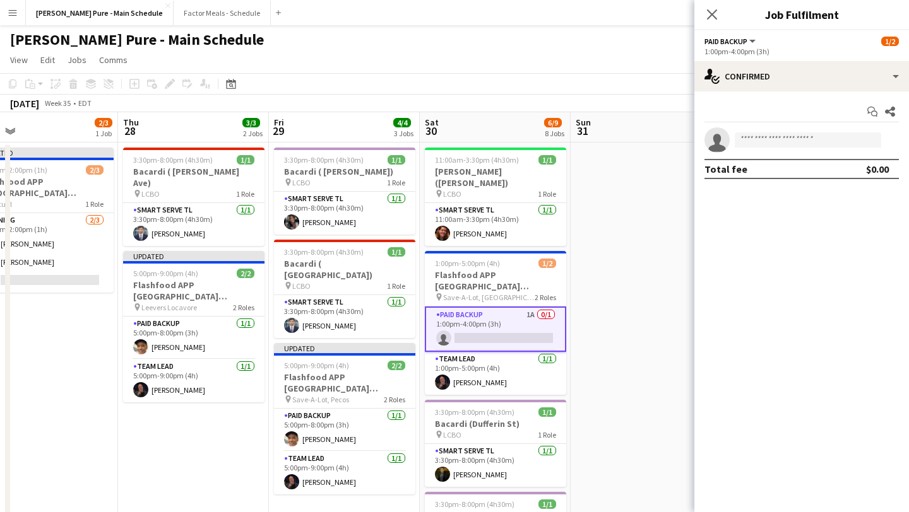
click at [779, 134] on app-invite-slot "single-neutral-actions" at bounding box center [801, 139] width 215 height 25
click at [779, 139] on input at bounding box center [807, 139] width 146 height 15
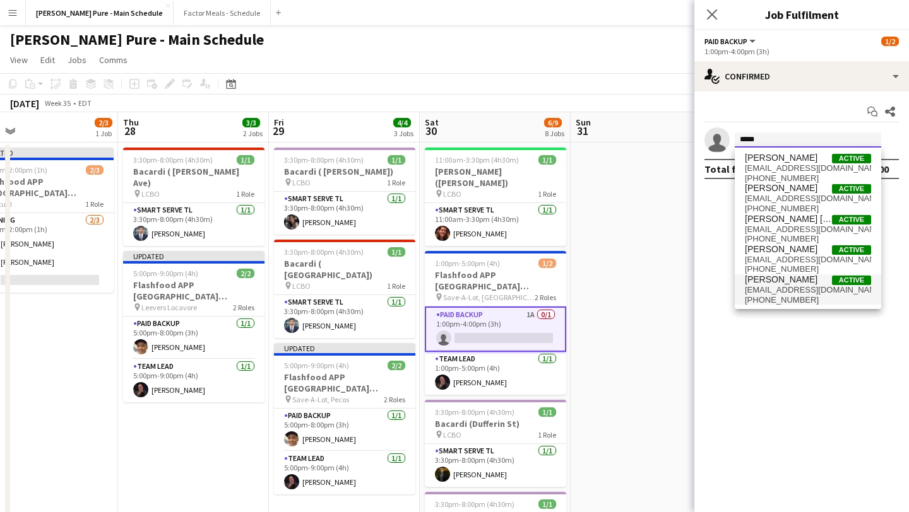
type input "*****"
click at [784, 290] on span "emailkevinvidal@gmail.com" at bounding box center [807, 290] width 126 height 10
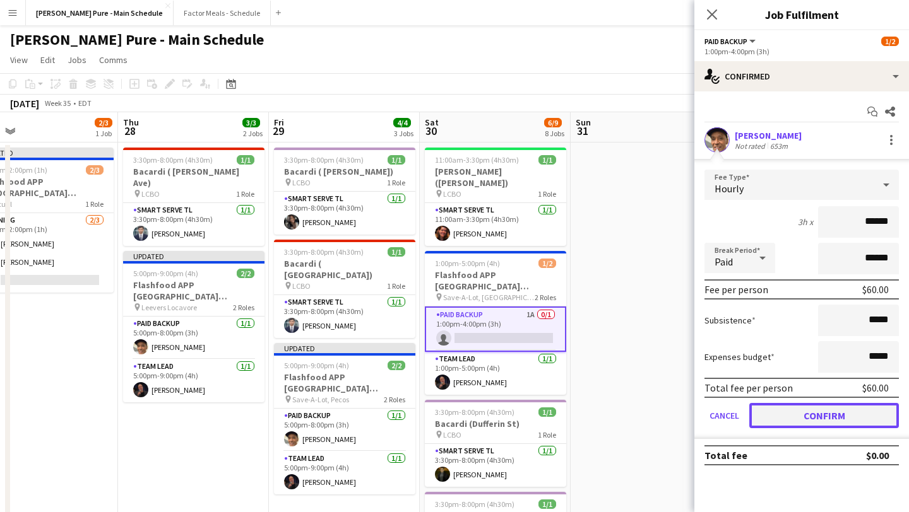
click at [832, 421] on button "Confirm" at bounding box center [824, 415] width 150 height 25
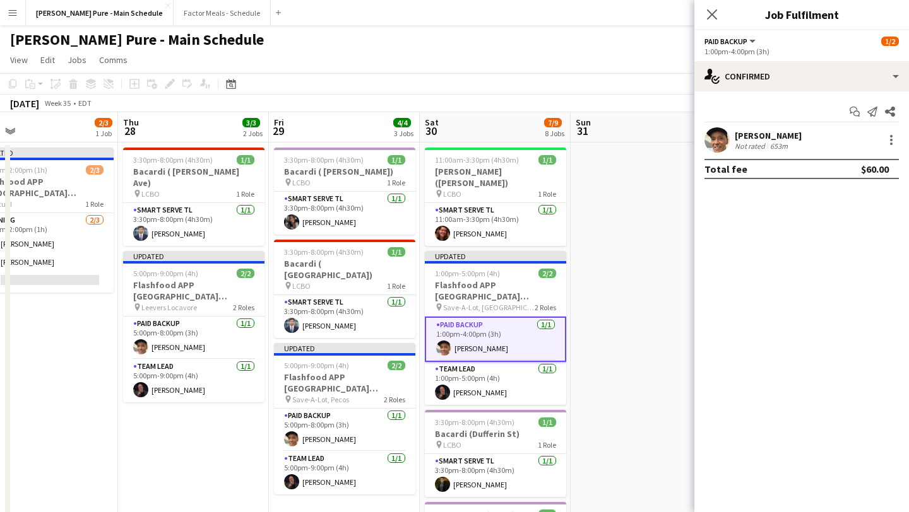
drag, startPoint x: 746, startPoint y: 401, endPoint x: 726, endPoint y: 370, distance: 36.9
click at [729, 378] on mat-expansion-panel "check Confirmed Start chat Send notification Share Kevin Vidal Not rated 653m T…" at bounding box center [801, 301] width 215 height 421
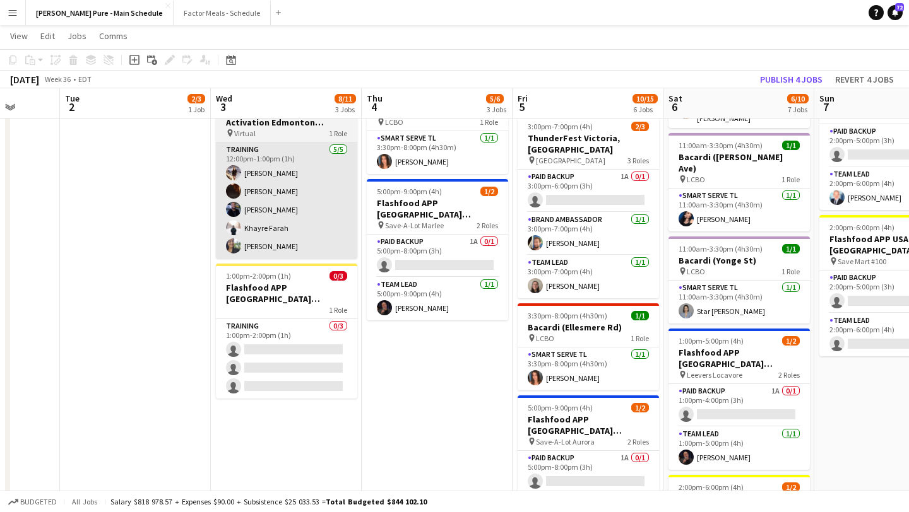
scroll to position [0, 577]
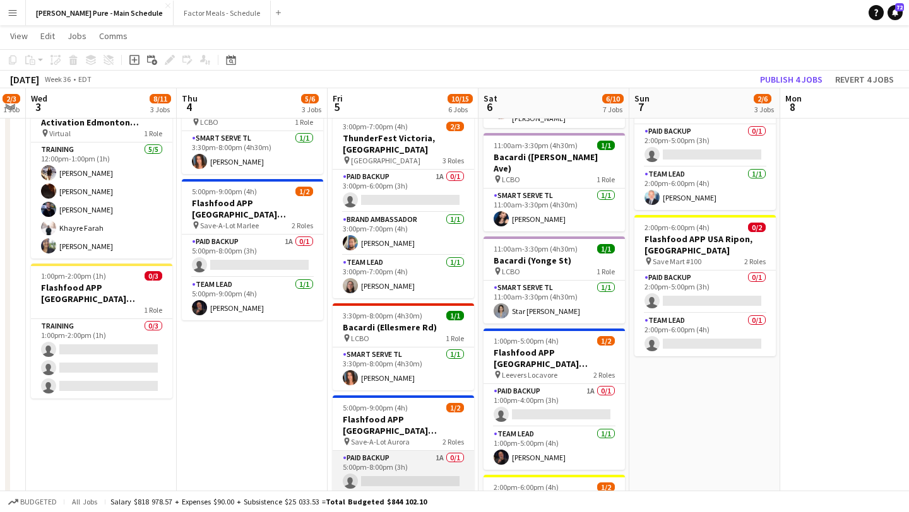
click at [375, 451] on app-card-role "Paid Backup 1A 0/1 5:00pm-8:00pm (3h) single-neutral-actions" at bounding box center [402, 472] width 141 height 43
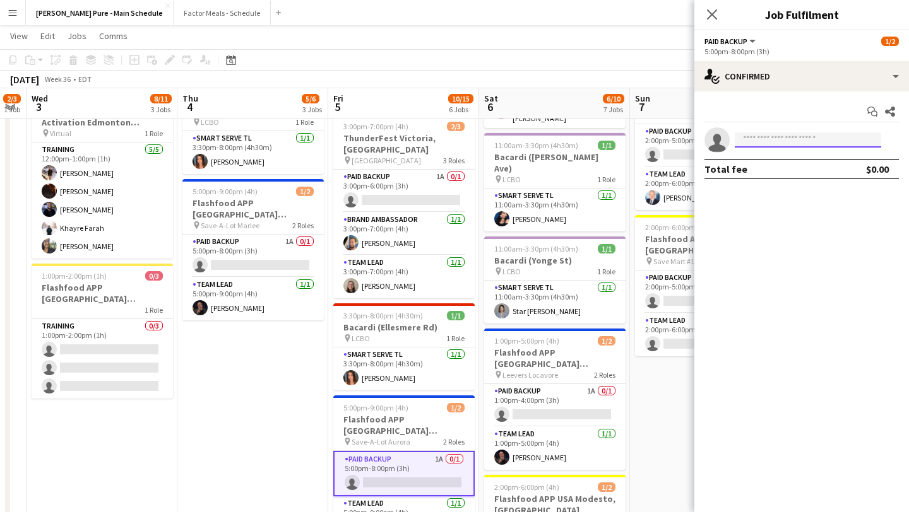
click at [796, 143] on input at bounding box center [807, 139] width 146 height 15
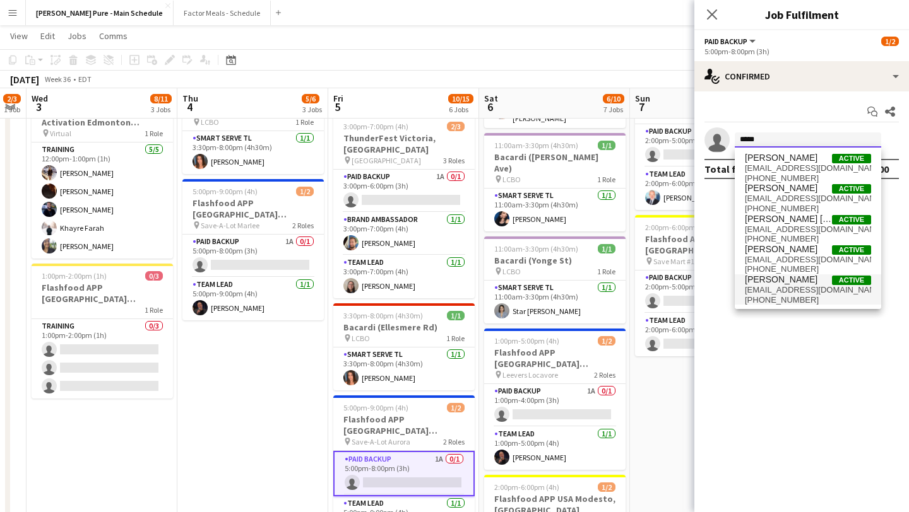
type input "*****"
click at [801, 293] on span "emailkevinvidal@gmail.com" at bounding box center [807, 290] width 126 height 10
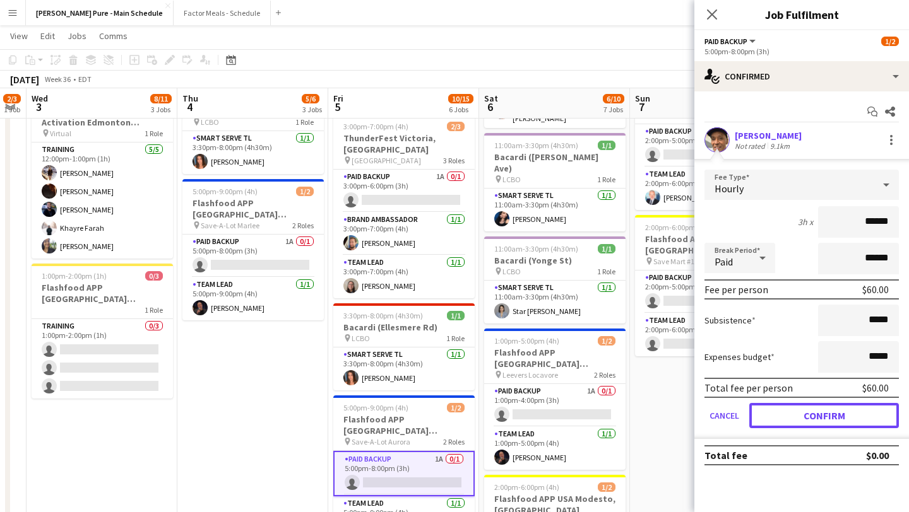
click at [822, 417] on button "Confirm" at bounding box center [824, 415] width 150 height 25
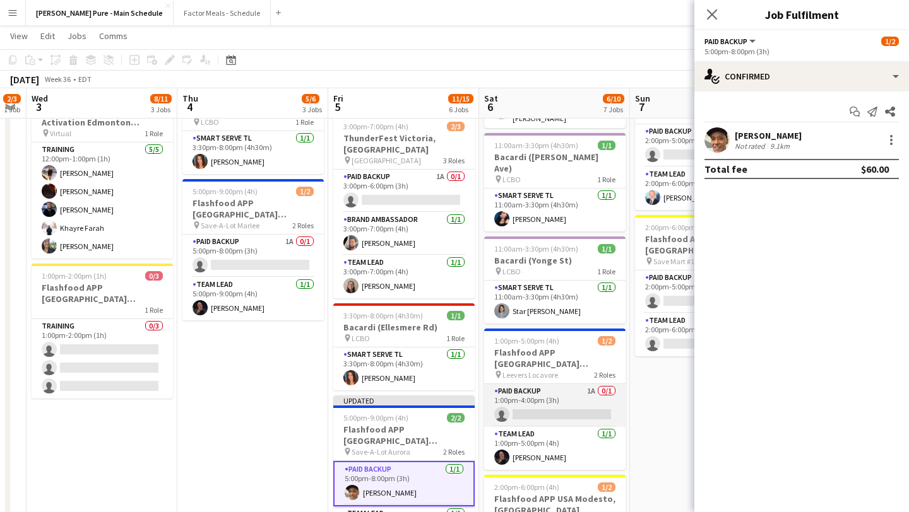
click at [583, 384] on app-card-role "Paid Backup 1A 0/1 1:00pm-4:00pm (3h) single-neutral-actions" at bounding box center [554, 405] width 141 height 43
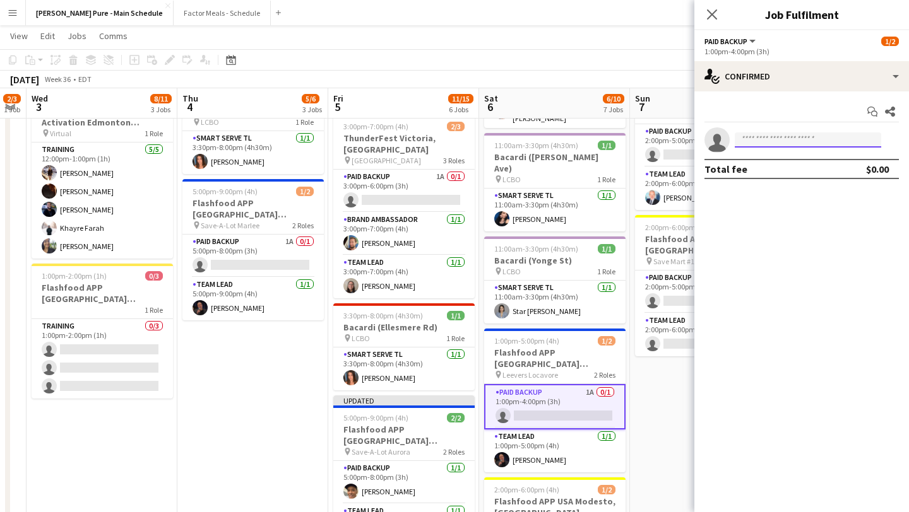
click at [801, 141] on input at bounding box center [807, 139] width 146 height 15
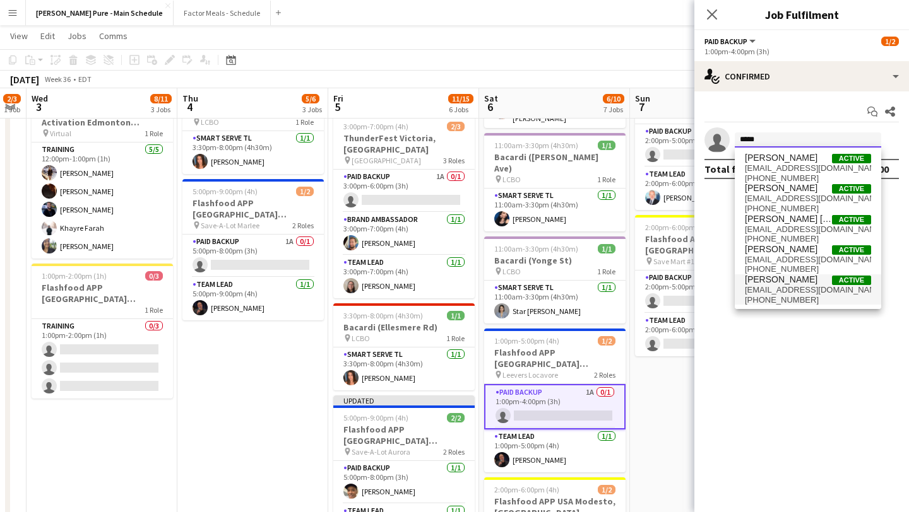
type input "*****"
click at [792, 280] on span "Kevin Vidal Active" at bounding box center [807, 279] width 126 height 11
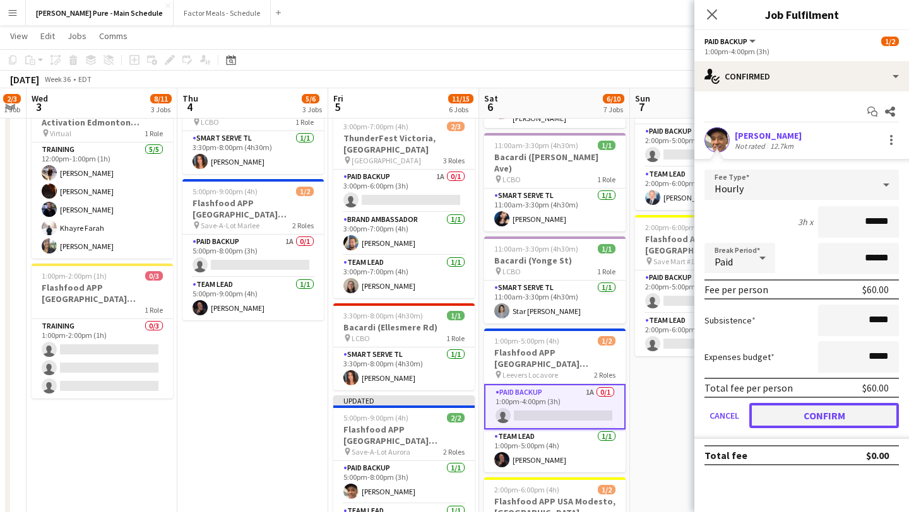
click at [827, 420] on button "Confirm" at bounding box center [824, 415] width 150 height 25
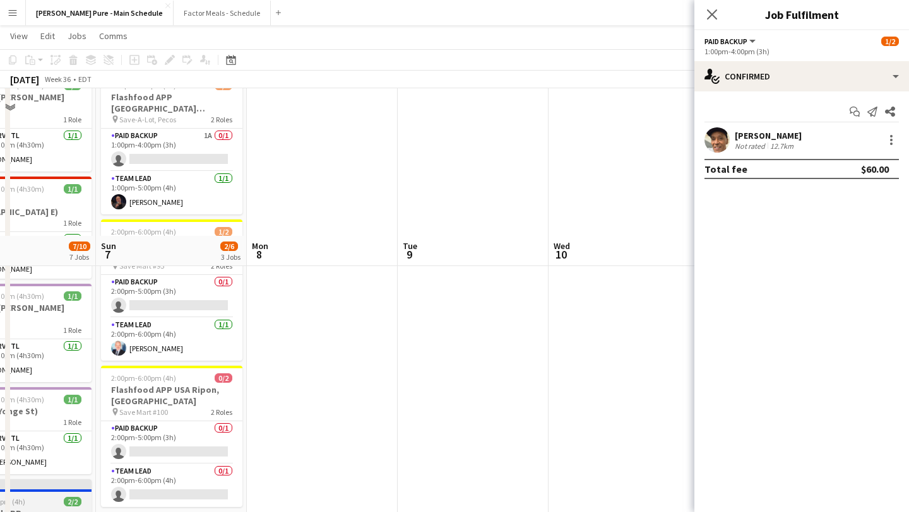
scroll to position [0, 0]
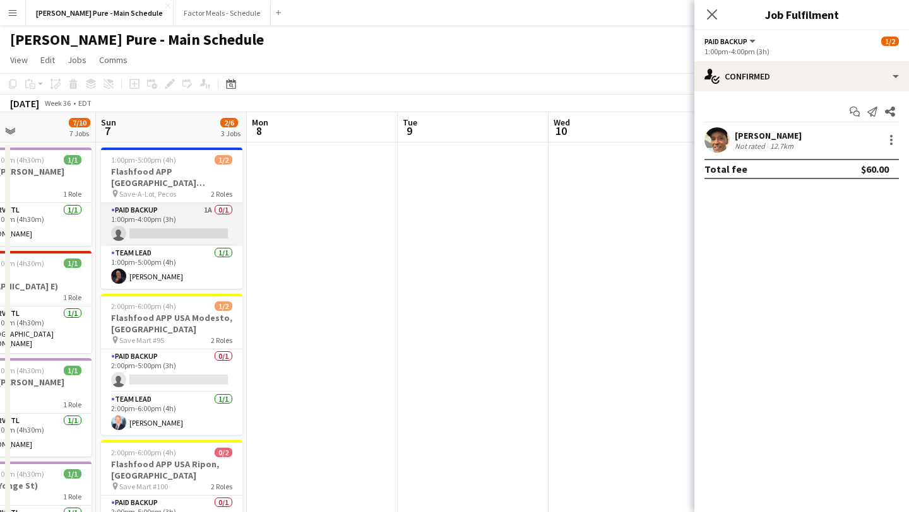
click at [187, 219] on app-card-role "Paid Backup 1A 0/1 1:00pm-4:00pm (3h) single-neutral-actions" at bounding box center [171, 224] width 141 height 43
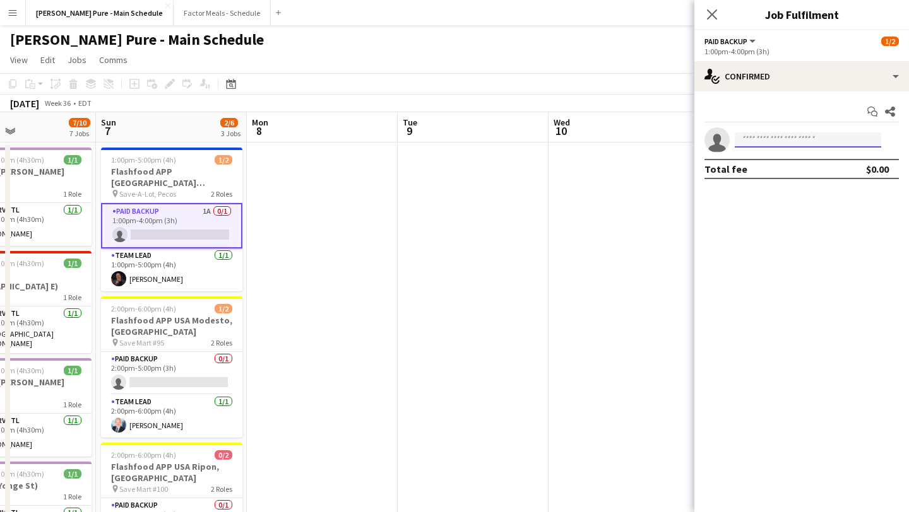
click at [772, 143] on input at bounding box center [807, 139] width 146 height 15
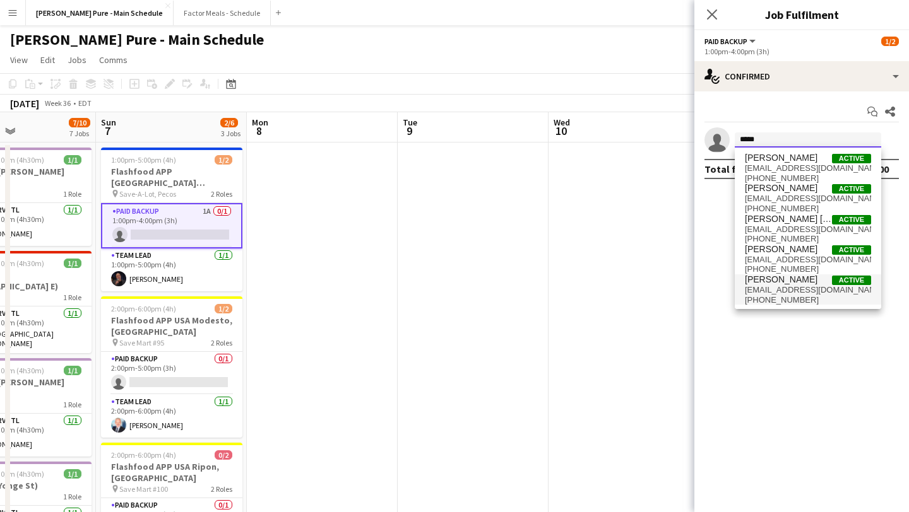
type input "*****"
click at [777, 295] on span "+1303.601.5575" at bounding box center [807, 300] width 126 height 10
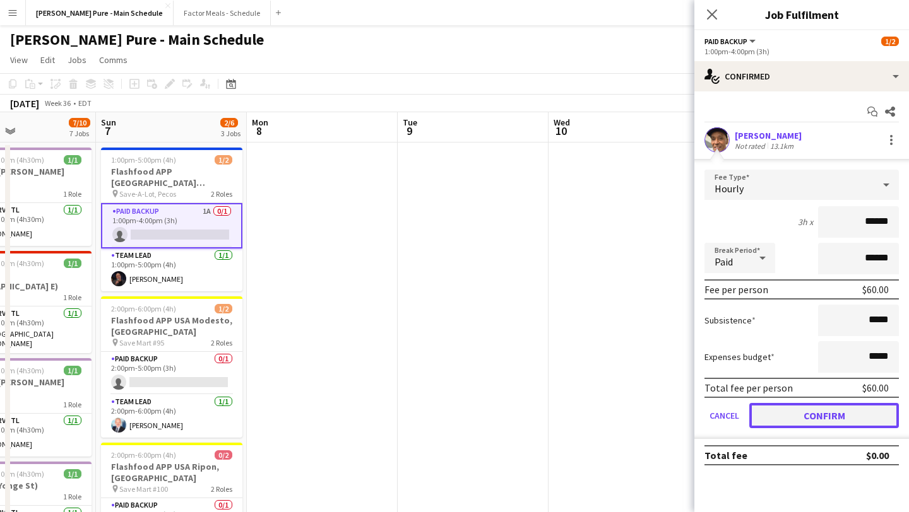
click at [821, 419] on button "Confirm" at bounding box center [824, 415] width 150 height 25
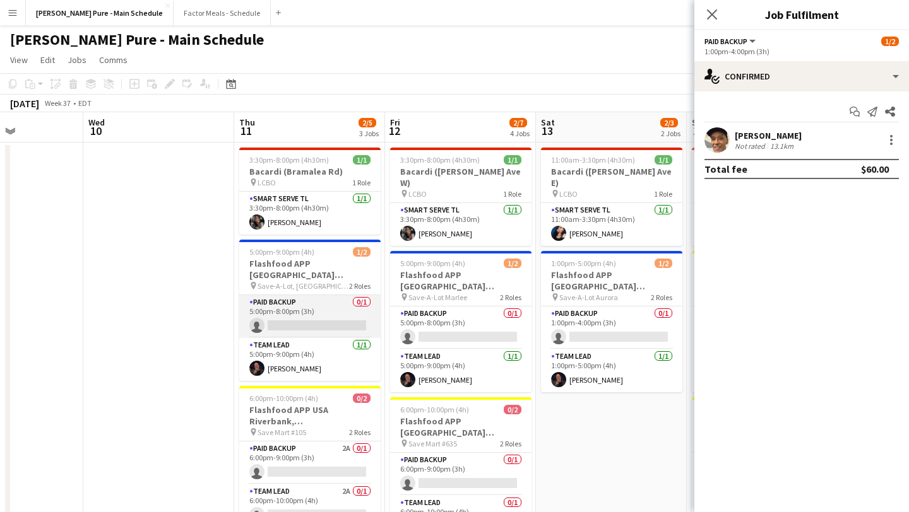
click at [281, 307] on app-card-role "Paid Backup 0/1 5:00pm-8:00pm (3h) single-neutral-actions" at bounding box center [309, 316] width 141 height 43
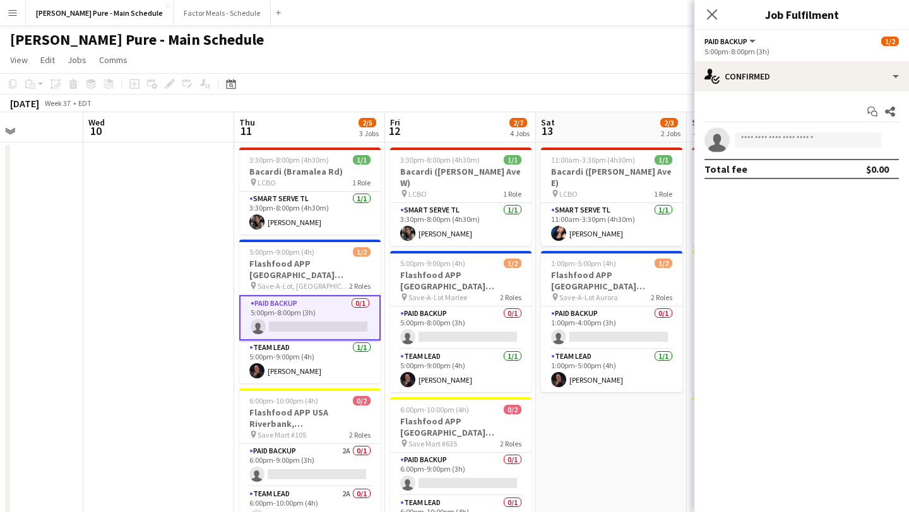
scroll to position [0, 370]
click at [806, 141] on input at bounding box center [807, 139] width 146 height 15
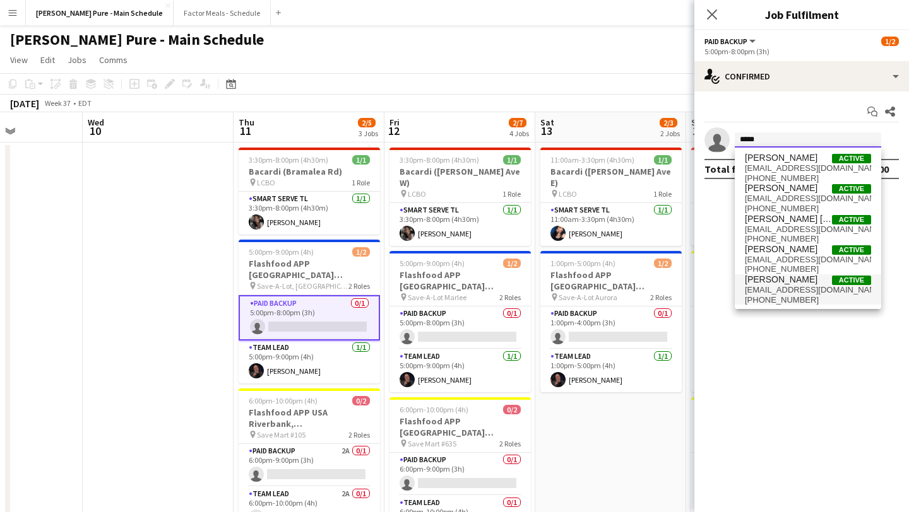
type input "*****"
click at [814, 293] on span "emailkevinvidal@gmail.com" at bounding box center [807, 290] width 126 height 10
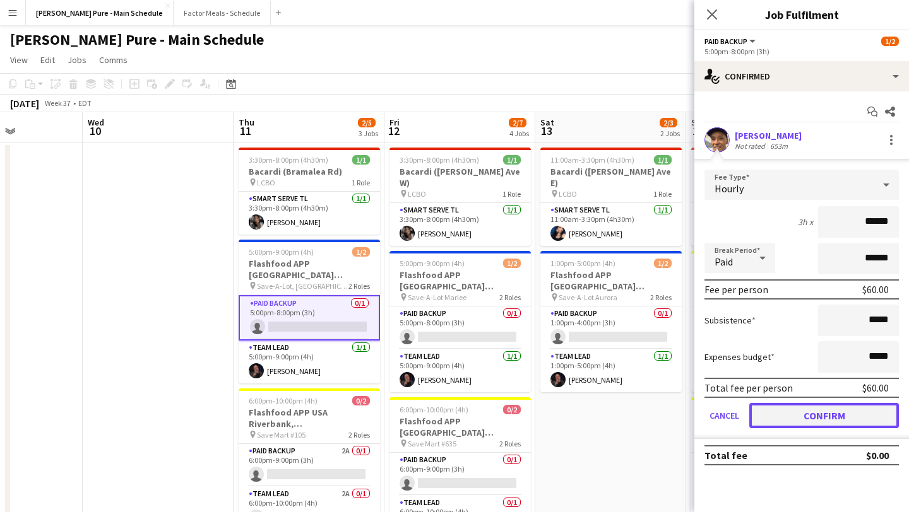
click at [828, 420] on button "Confirm" at bounding box center [824, 415] width 150 height 25
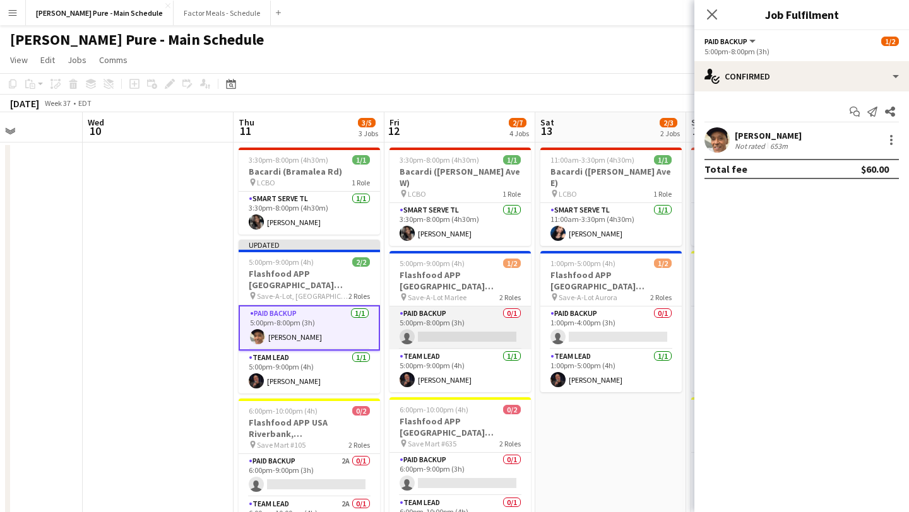
click at [452, 324] on app-card-role "Paid Backup 0/1 5:00pm-8:00pm (3h) single-neutral-actions" at bounding box center [459, 328] width 141 height 43
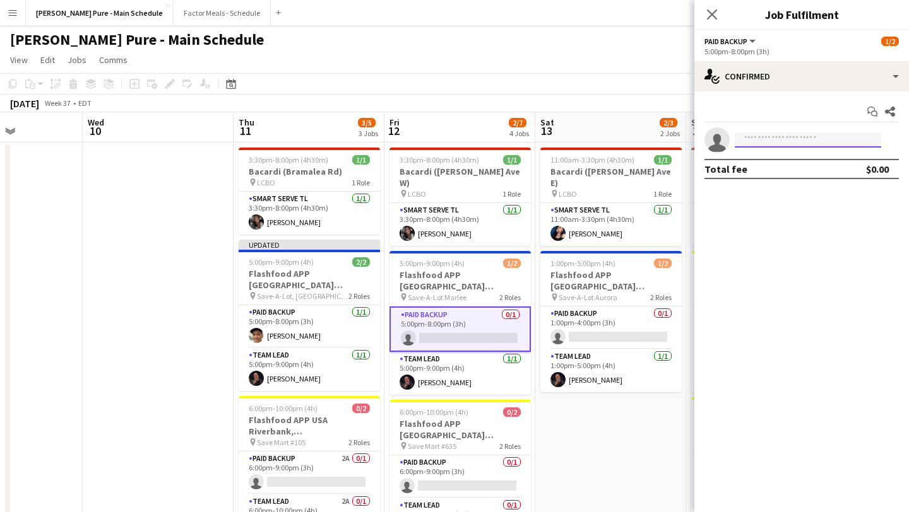
click at [808, 145] on input at bounding box center [807, 139] width 146 height 15
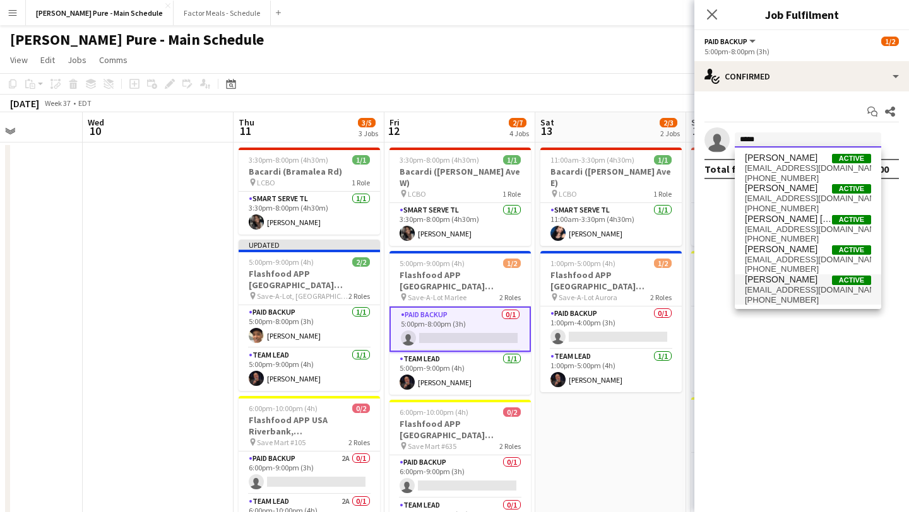
type input "*****"
click at [829, 281] on span "Kevin Vidal Active" at bounding box center [807, 279] width 126 height 11
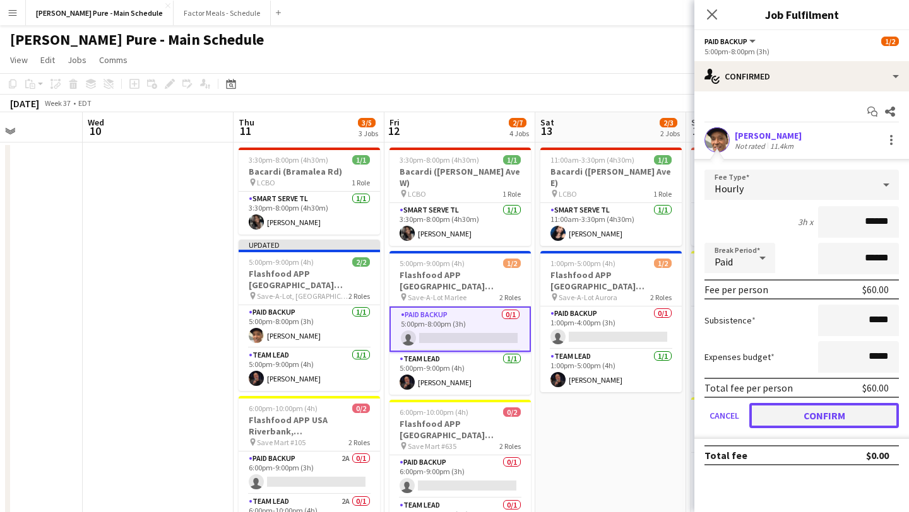
click at [809, 420] on button "Confirm" at bounding box center [824, 415] width 150 height 25
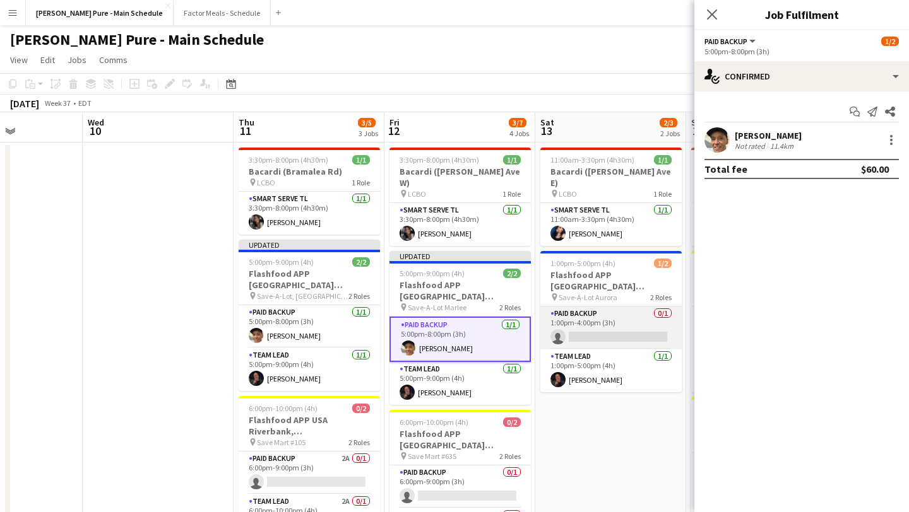
click at [613, 310] on app-card-role "Paid Backup 0/1 1:00pm-4:00pm (3h) single-neutral-actions" at bounding box center [610, 328] width 141 height 43
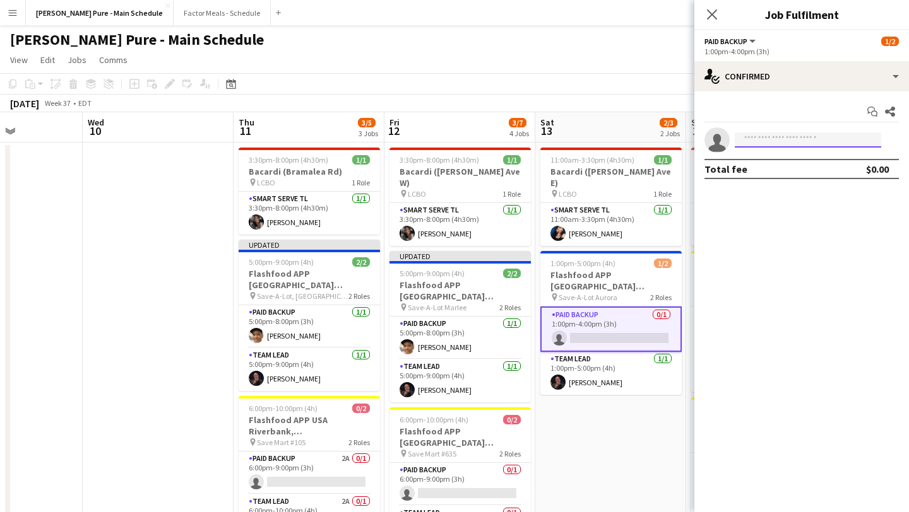
click at [764, 139] on input at bounding box center [807, 139] width 146 height 15
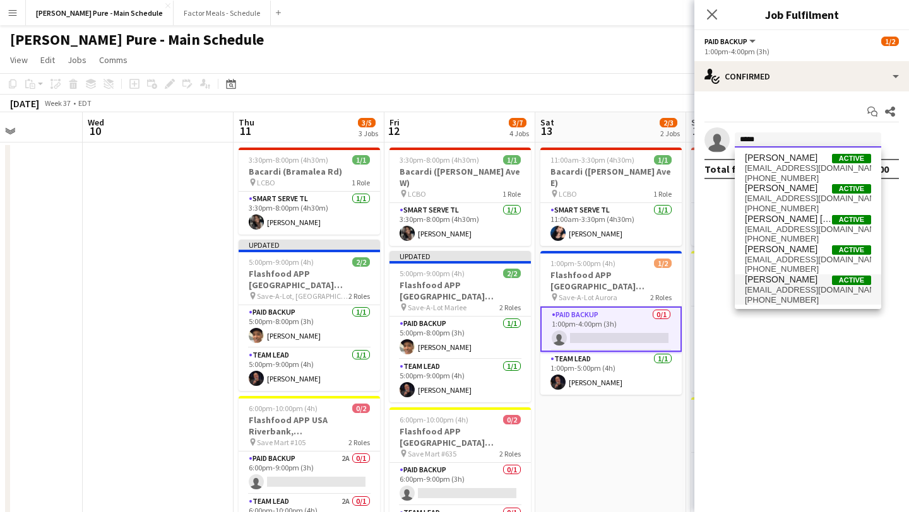
type input "*****"
click at [782, 288] on span "emailkevinvidal@gmail.com" at bounding box center [807, 290] width 126 height 10
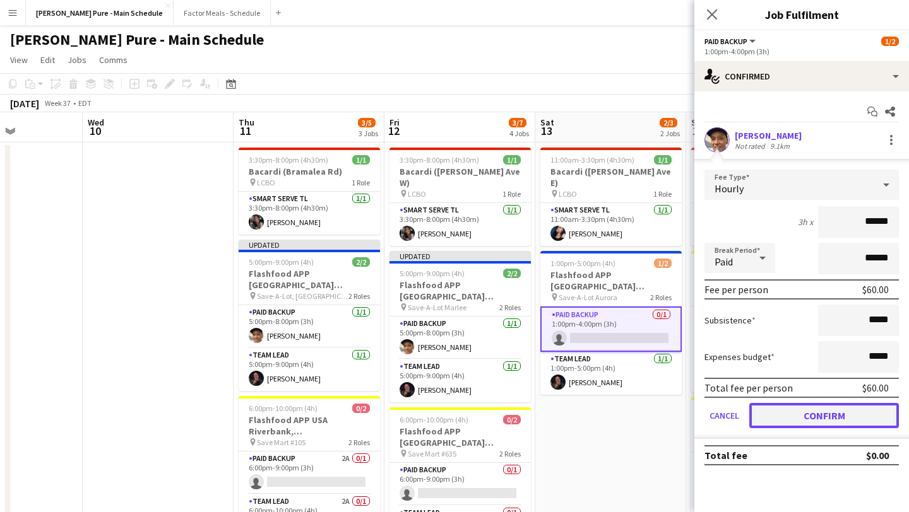
click at [842, 419] on button "Confirm" at bounding box center [824, 415] width 150 height 25
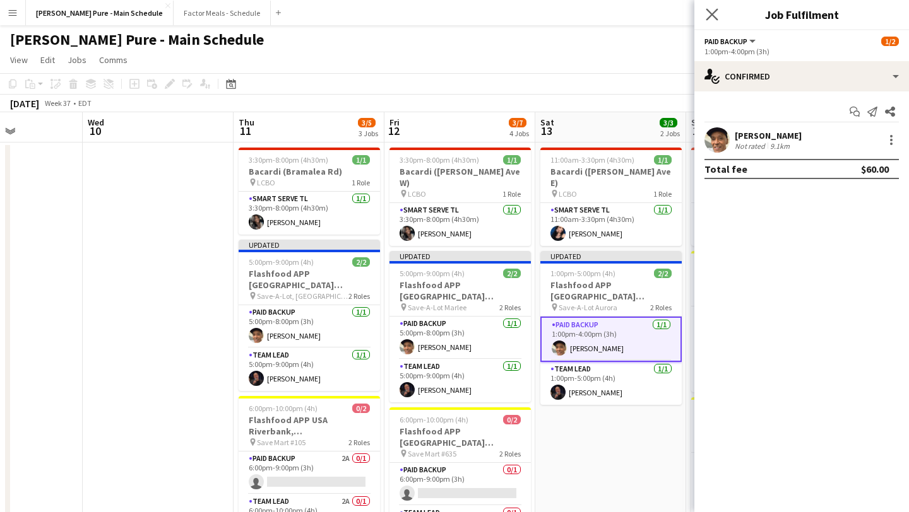
click at [710, 20] on app-icon "Close pop-in" at bounding box center [712, 15] width 18 height 18
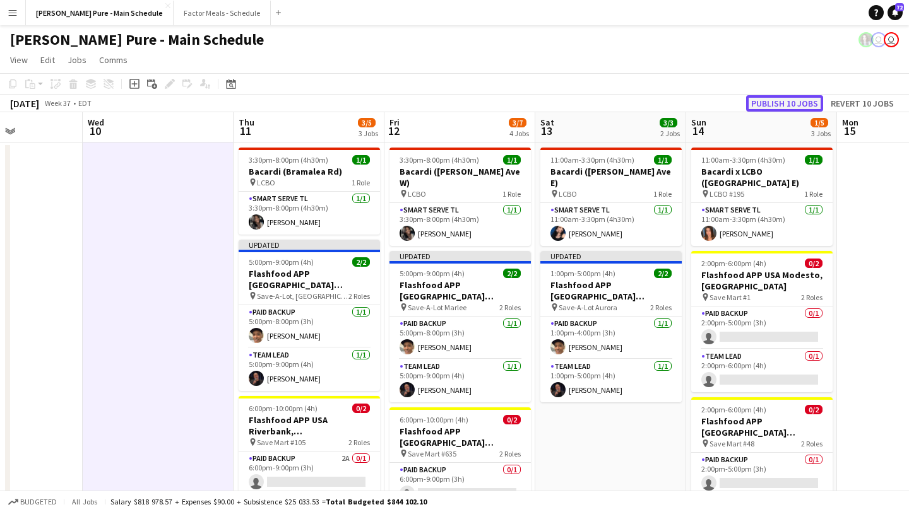
click at [806, 109] on button "Publish 10 jobs" at bounding box center [784, 103] width 77 height 16
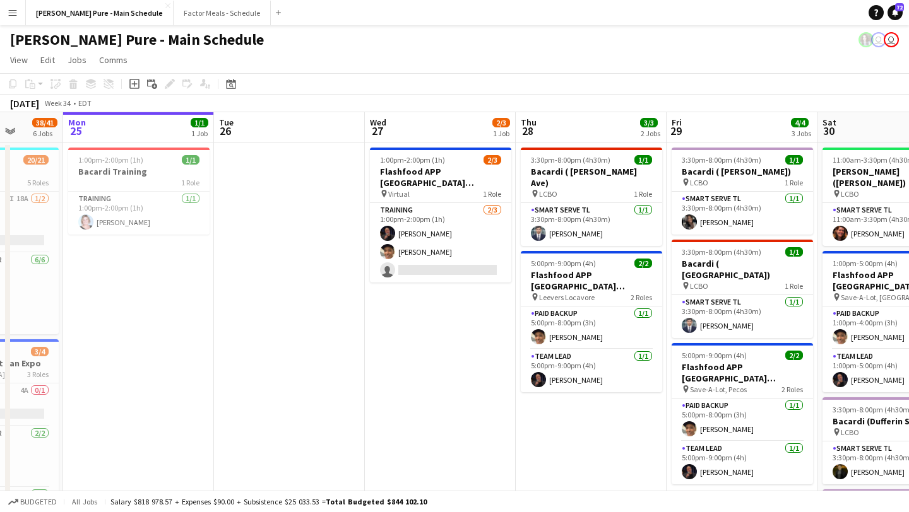
scroll to position [0, 377]
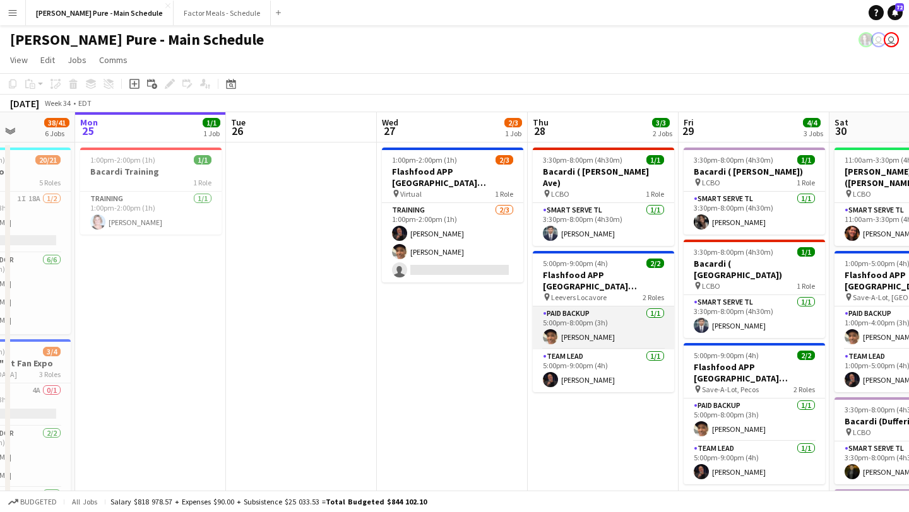
click at [550, 329] on app-user-avatar at bounding box center [550, 336] width 15 height 15
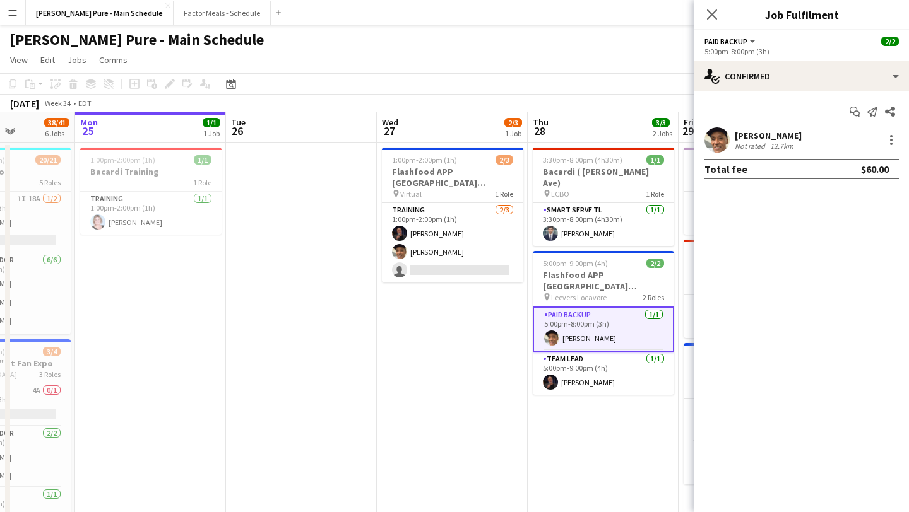
click at [712, 144] on app-user-avatar at bounding box center [716, 139] width 25 height 25
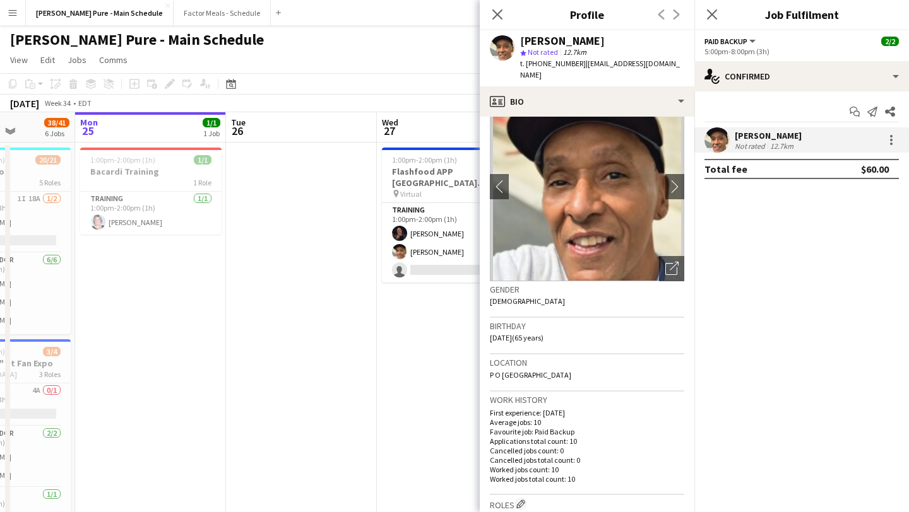
scroll to position [37, 0]
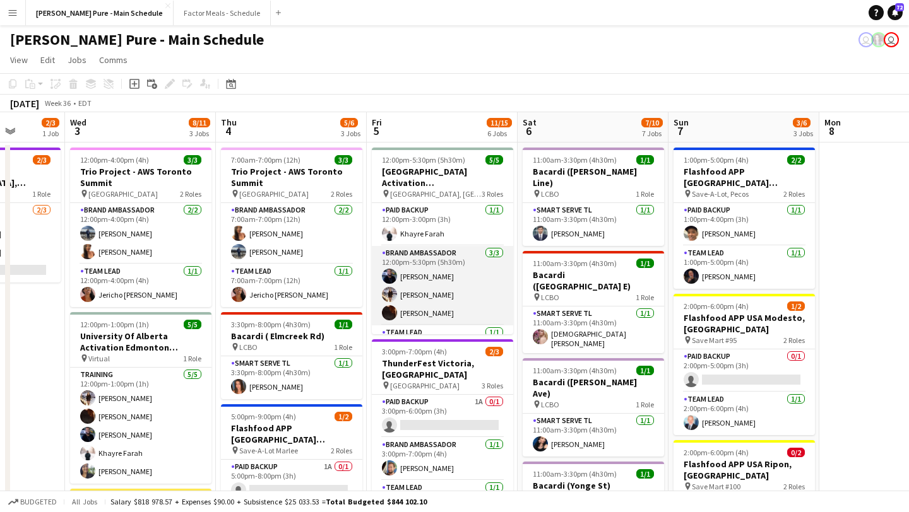
scroll to position [34, 0]
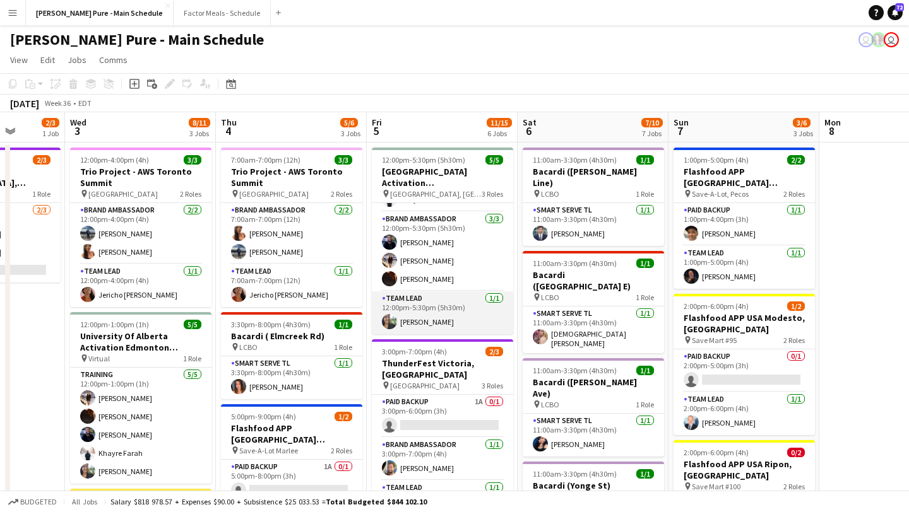
click at [387, 321] on app-user-avatar at bounding box center [389, 321] width 15 height 15
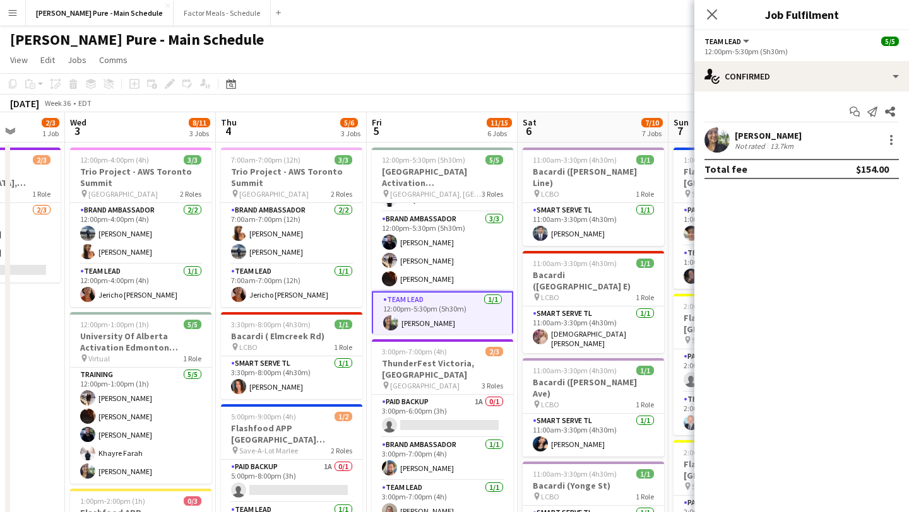
click at [719, 138] on app-user-avatar at bounding box center [716, 139] width 25 height 25
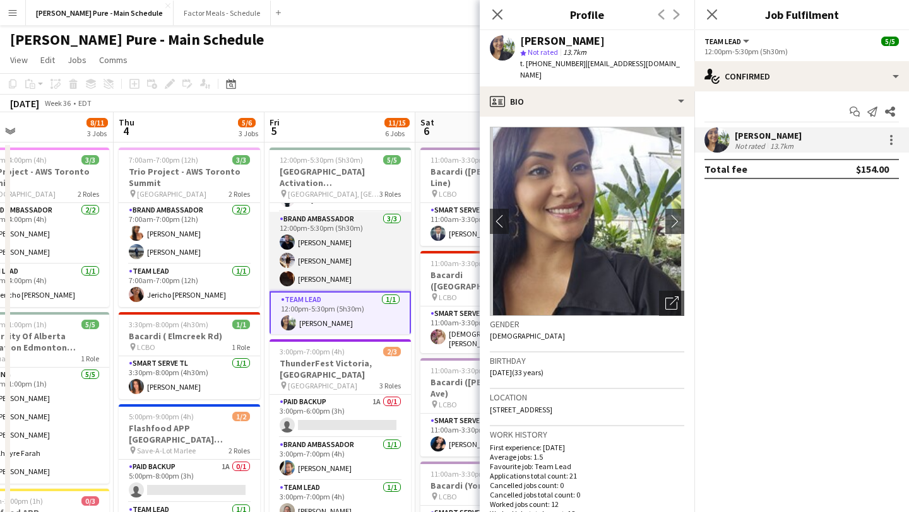
click at [326, 279] on app-card-role "Brand Ambassador 3/3 12:00pm-5:30pm (5h30m) Mohamed Merda Berenice Fernandez Ma…" at bounding box center [339, 251] width 141 height 79
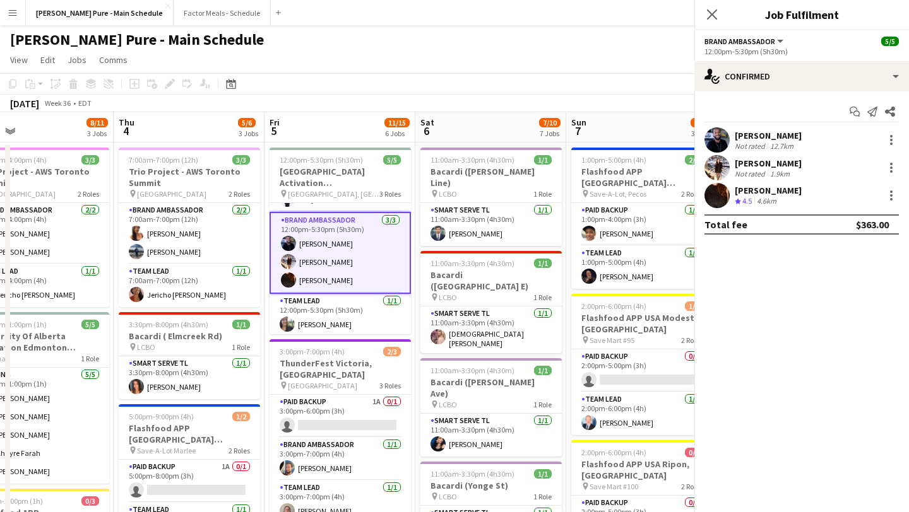
scroll to position [0, 489]
click at [721, 202] on app-user-avatar at bounding box center [716, 195] width 25 height 25
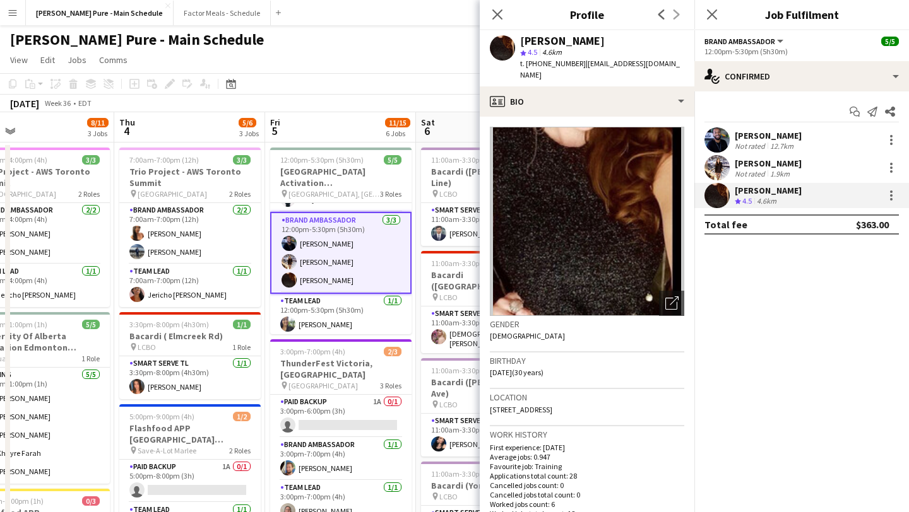
click at [716, 203] on app-user-avatar at bounding box center [716, 195] width 25 height 25
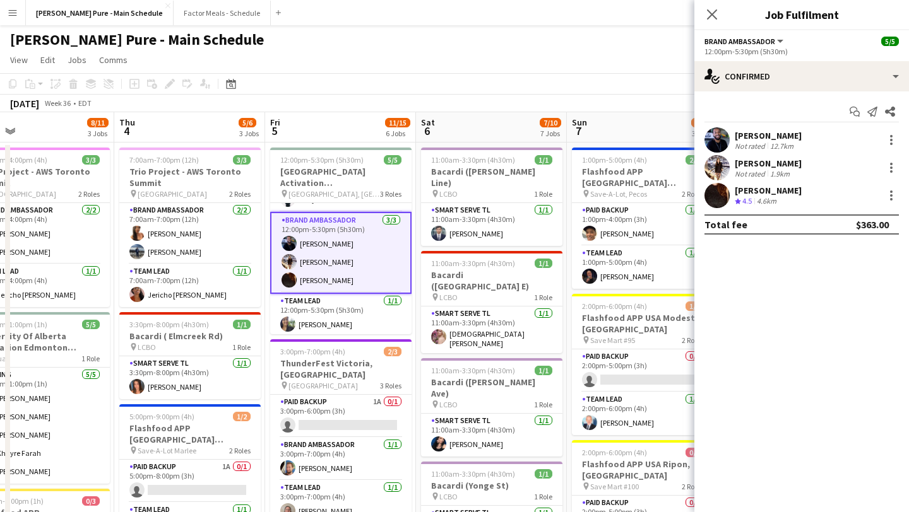
click at [724, 199] on app-user-avatar at bounding box center [716, 195] width 25 height 25
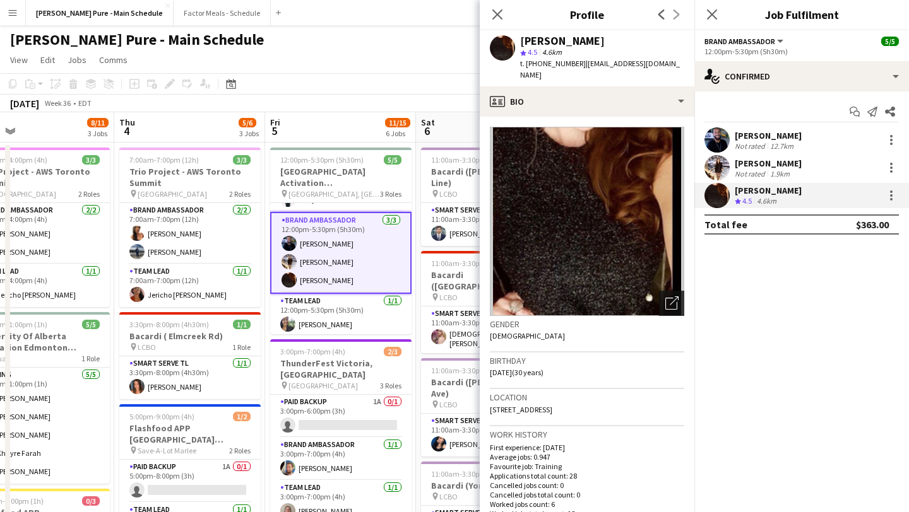
click at [674, 297] on icon "Open photos pop-in" at bounding box center [671, 303] width 13 height 13
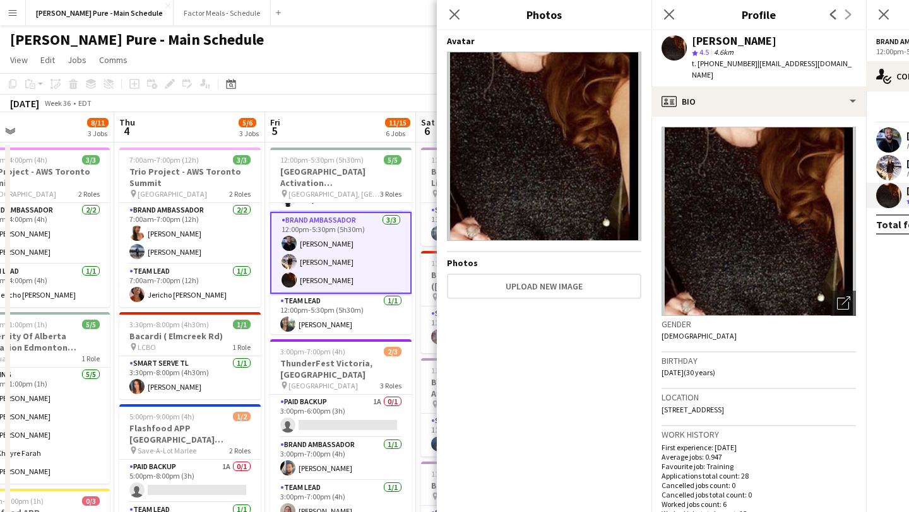
click at [572, 99] on img at bounding box center [544, 146] width 194 height 189
click at [668, 18] on icon "Close pop-in" at bounding box center [668, 14] width 12 height 12
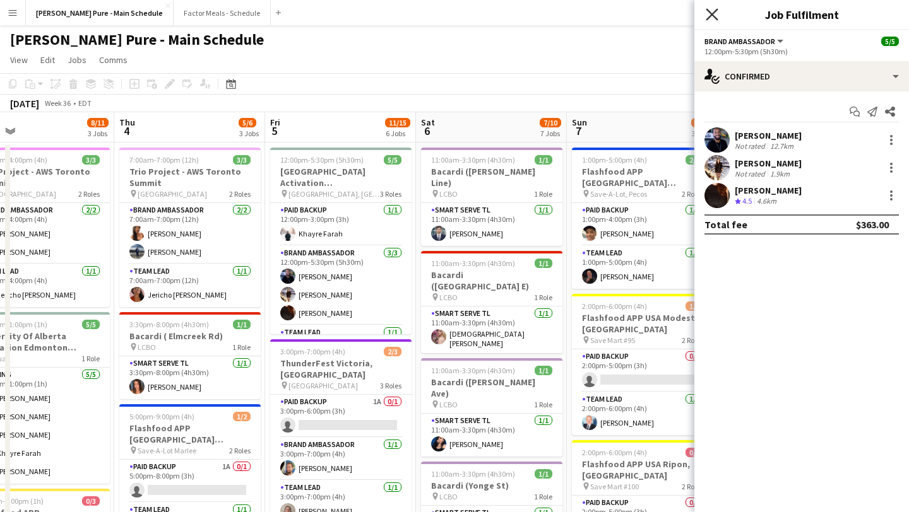
click at [714, 16] on icon at bounding box center [711, 14] width 12 height 12
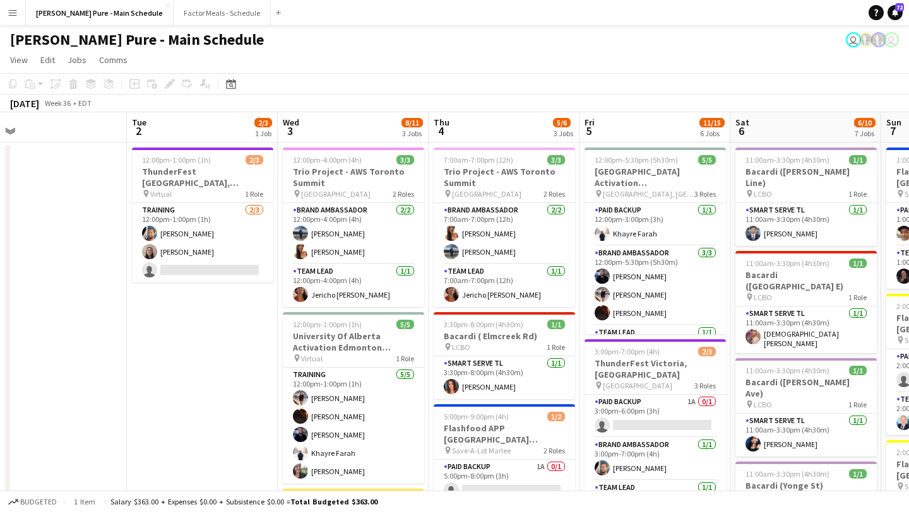
scroll to position [0, 648]
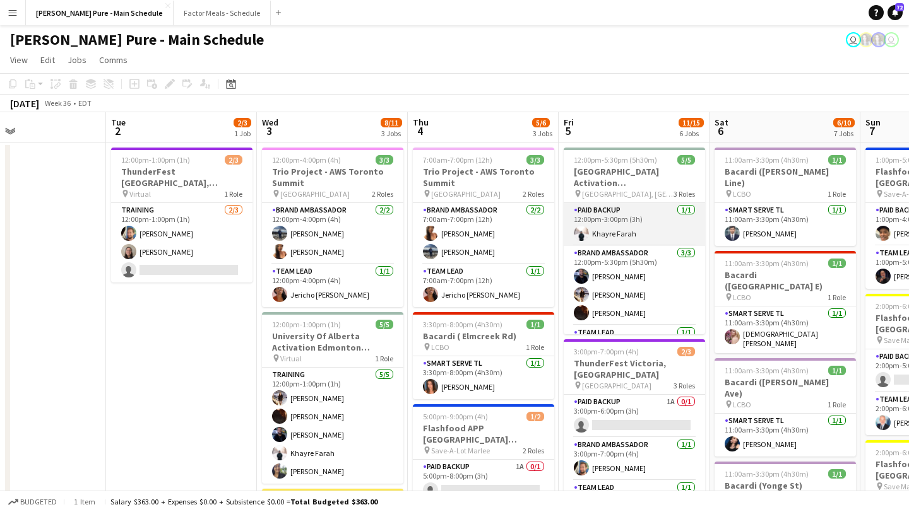
click at [587, 224] on app-card-role "Paid Backup 1/1 12:00pm-3:00pm (3h) Khayre Farah" at bounding box center [633, 224] width 141 height 43
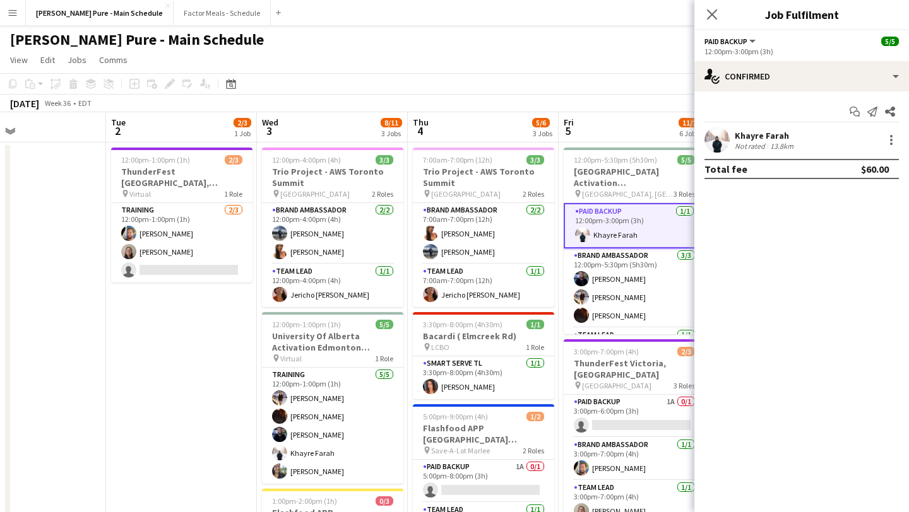
click at [726, 146] on app-user-avatar at bounding box center [716, 139] width 25 height 25
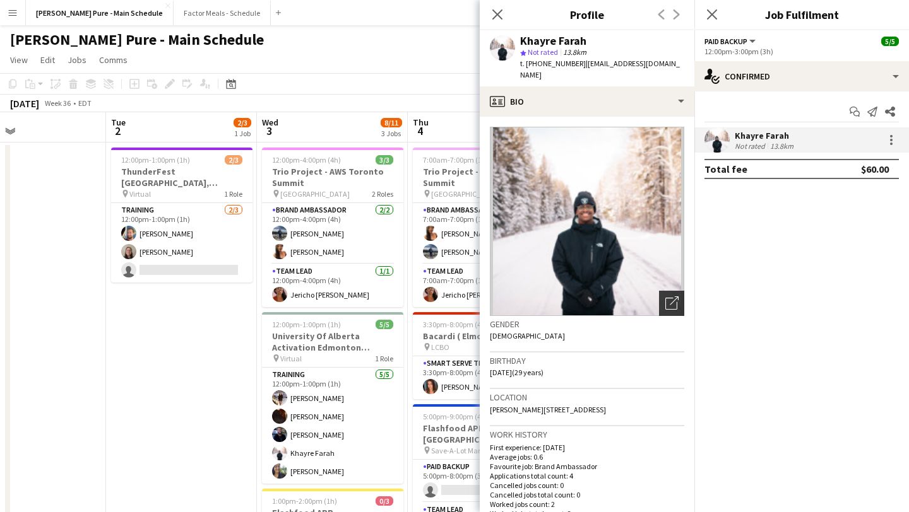
click at [668, 297] on icon "Open photos pop-in" at bounding box center [671, 303] width 13 height 13
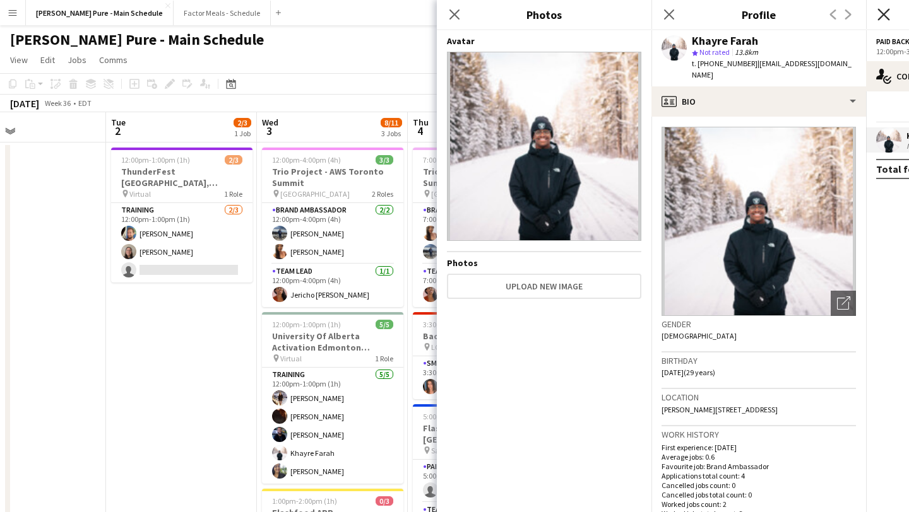
click at [888, 11] on icon "Close pop-in" at bounding box center [883, 14] width 12 height 12
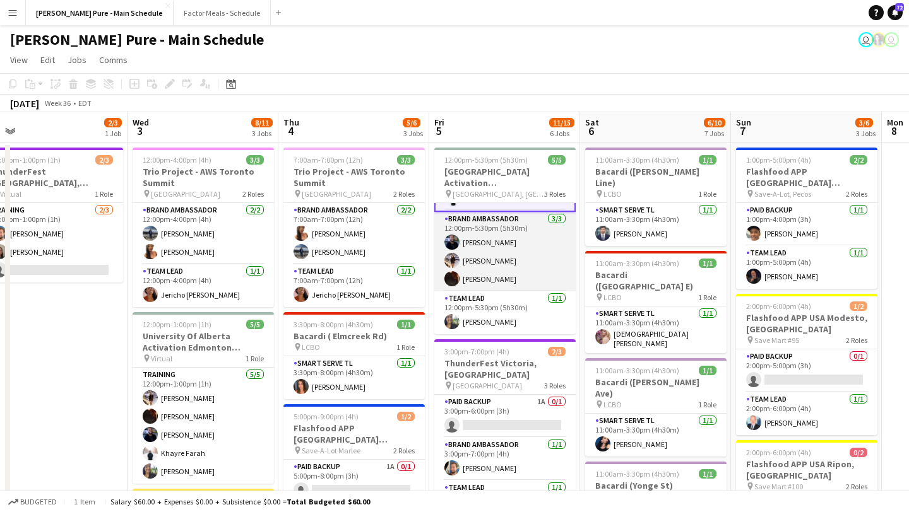
scroll to position [0, 0]
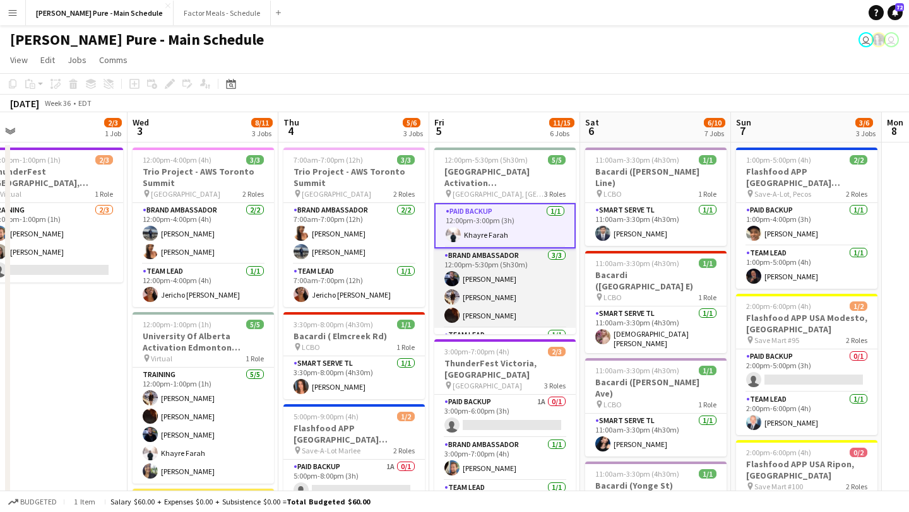
click at [459, 295] on app-card-role "Brand Ambassador 3/3 12:00pm-5:30pm (5h30m) Mohamed Merda Berenice Fernandez Ma…" at bounding box center [504, 288] width 141 height 79
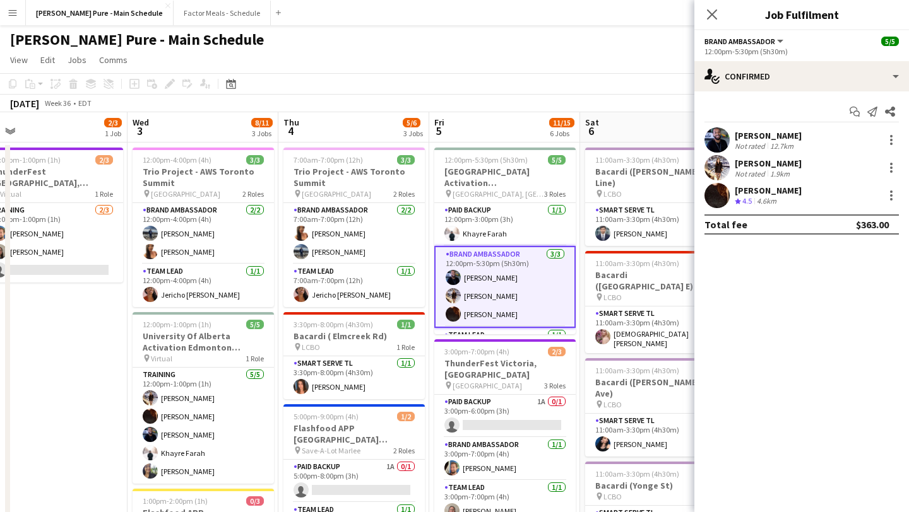
click at [452, 270] on app-user-avatar at bounding box center [452, 277] width 15 height 15
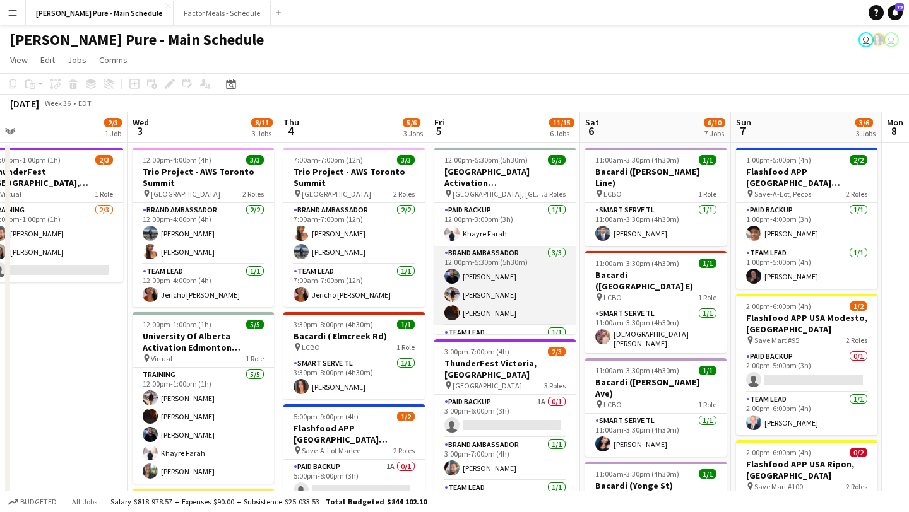
click at [453, 271] on app-user-avatar at bounding box center [451, 276] width 15 height 15
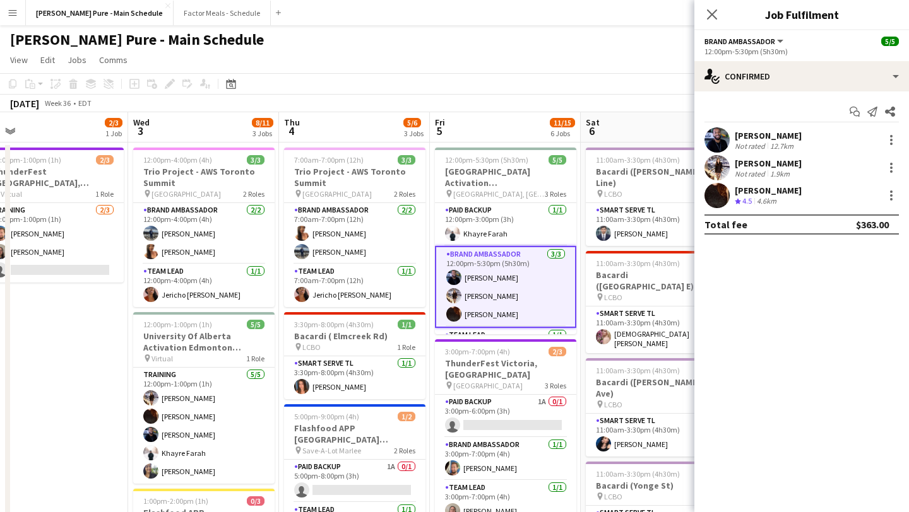
click at [713, 134] on app-user-avatar at bounding box center [716, 139] width 25 height 25
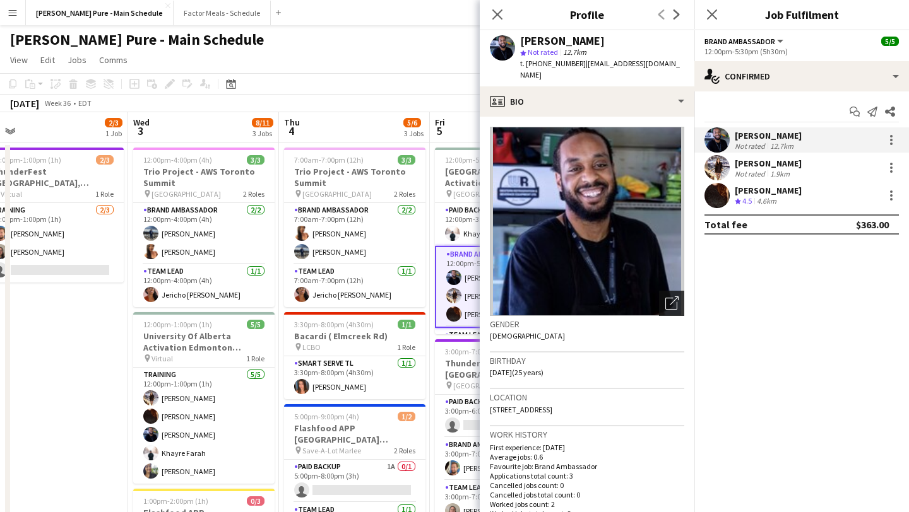
click at [678, 291] on div "Open photos pop-in" at bounding box center [671, 303] width 25 height 25
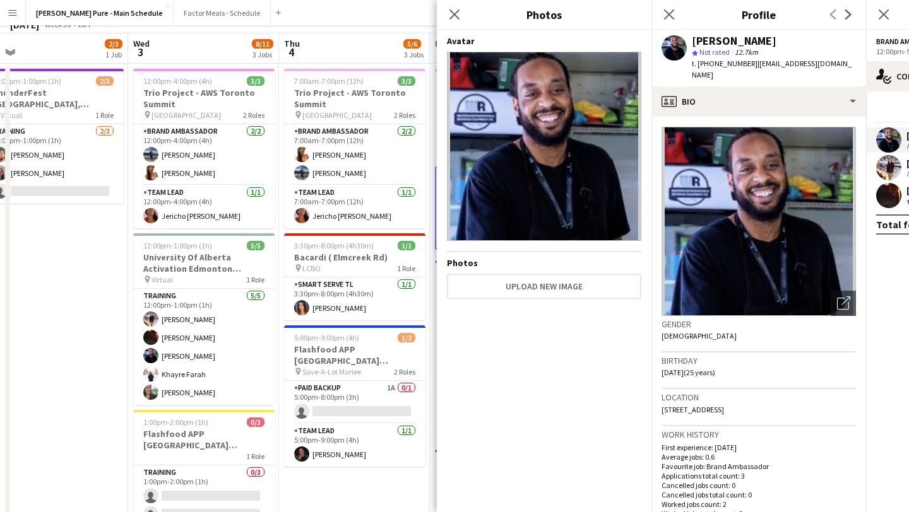
scroll to position [0, 0]
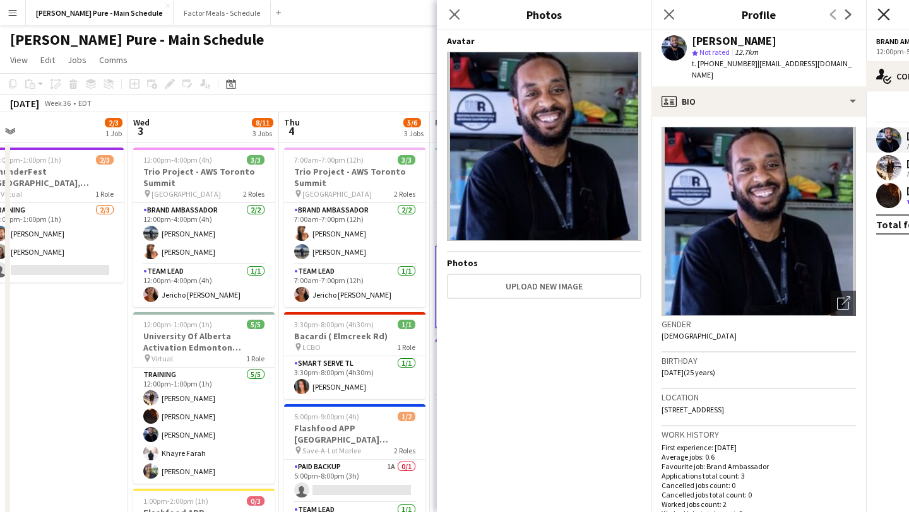
click at [883, 16] on icon at bounding box center [883, 14] width 12 height 12
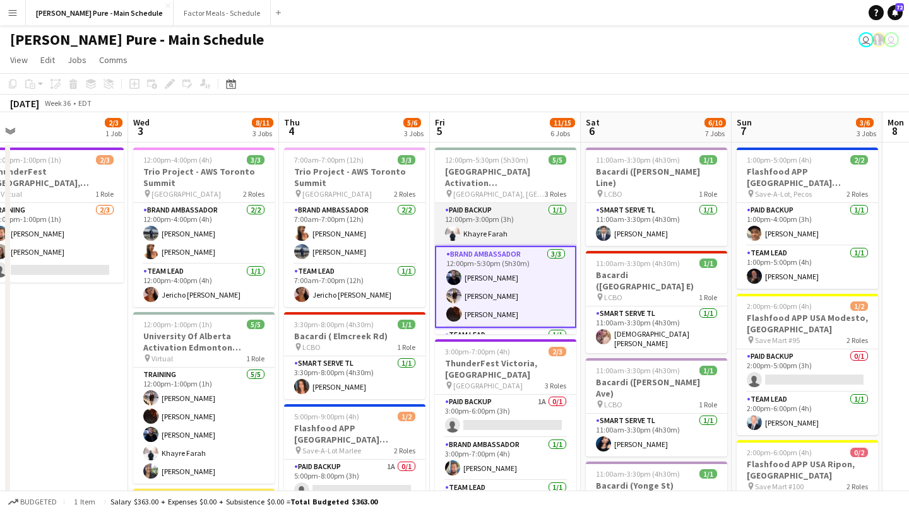
click at [449, 232] on app-user-avatar at bounding box center [452, 233] width 15 height 15
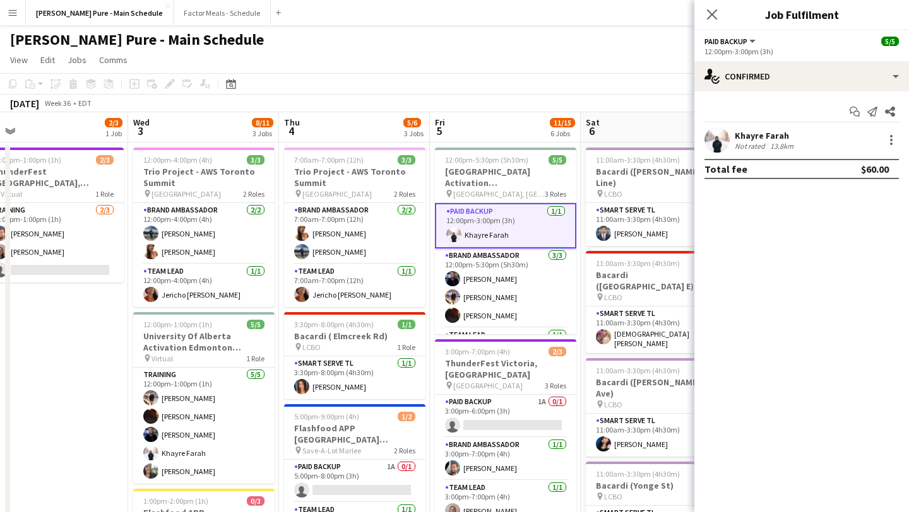
click at [716, 139] on app-user-avatar at bounding box center [716, 139] width 25 height 25
